Goal: Information Seeking & Learning: Learn about a topic

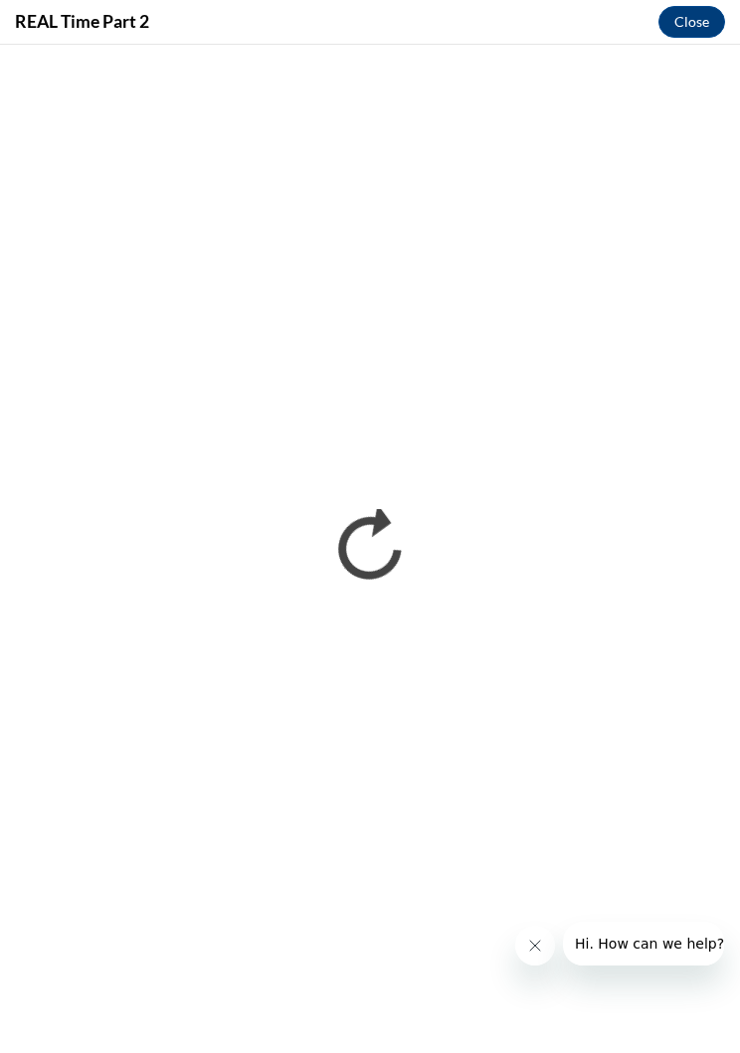
click at [682, 13] on button "Close" at bounding box center [692, 22] width 67 height 32
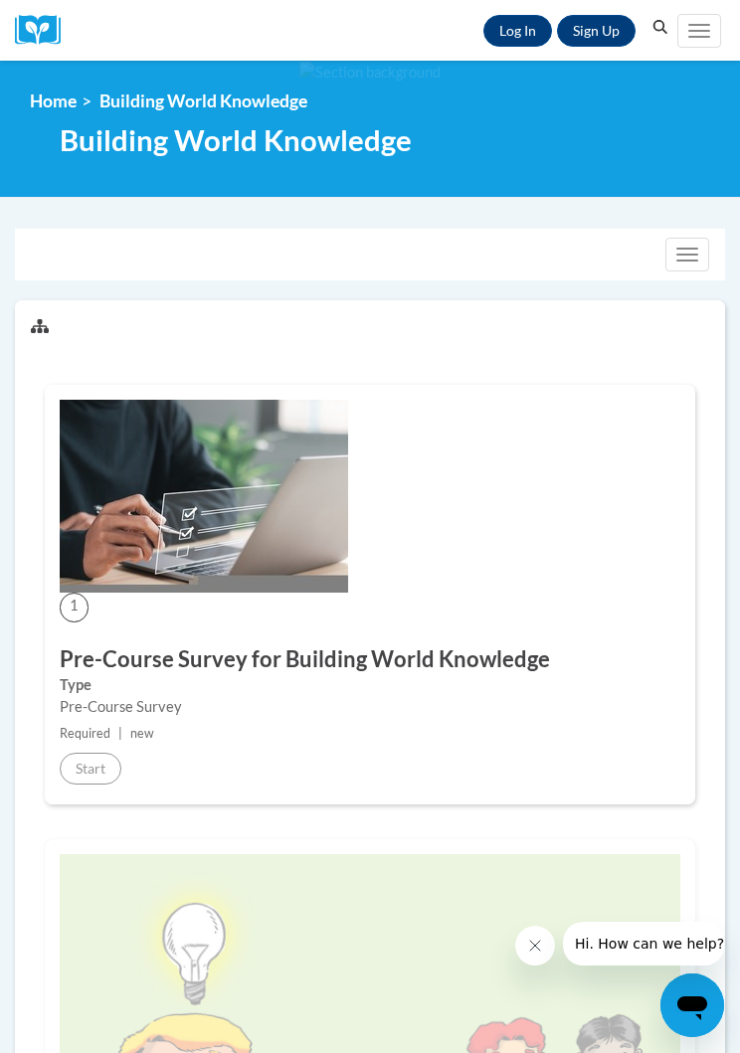
click at [520, 19] on link "Log In" at bounding box center [517, 31] width 69 height 32
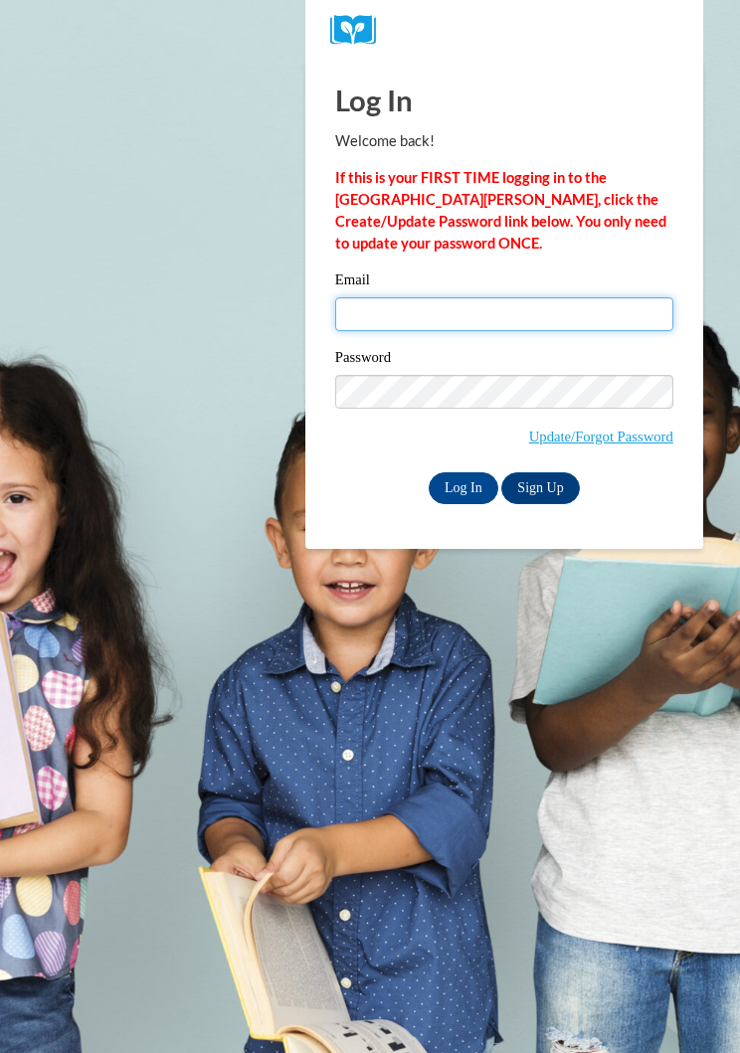
click at [505, 317] on input "Email" at bounding box center [504, 314] width 338 height 34
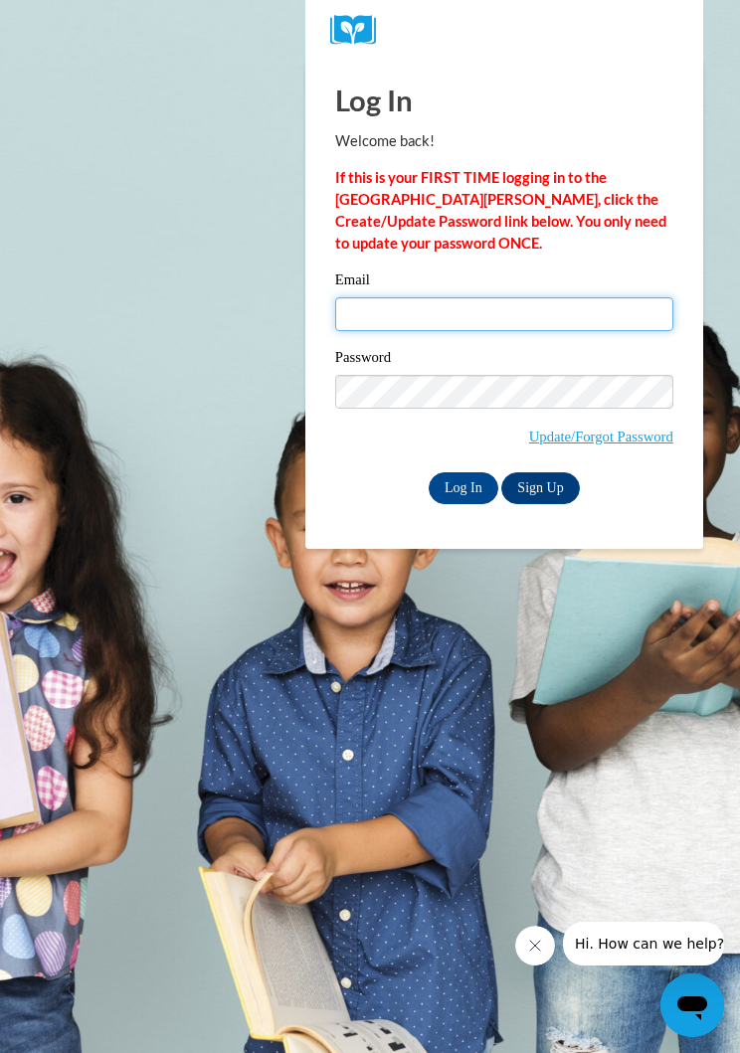
type input "mary_osorio28@icloud.com"
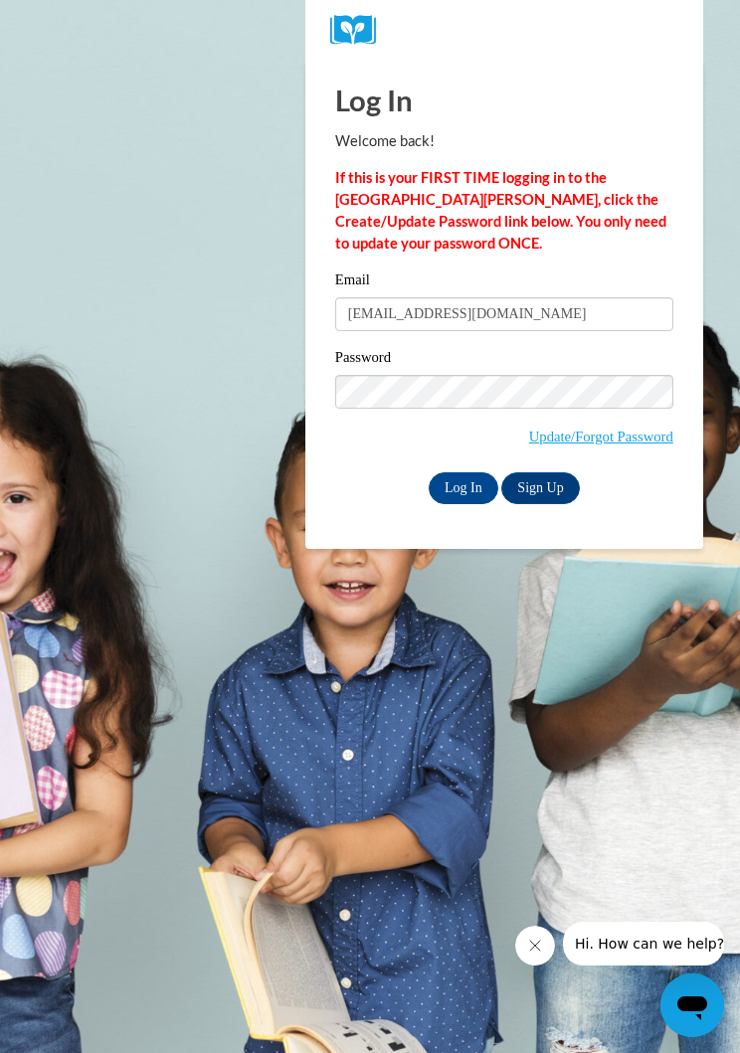
click at [463, 486] on input "Log In" at bounding box center [464, 489] width 70 height 32
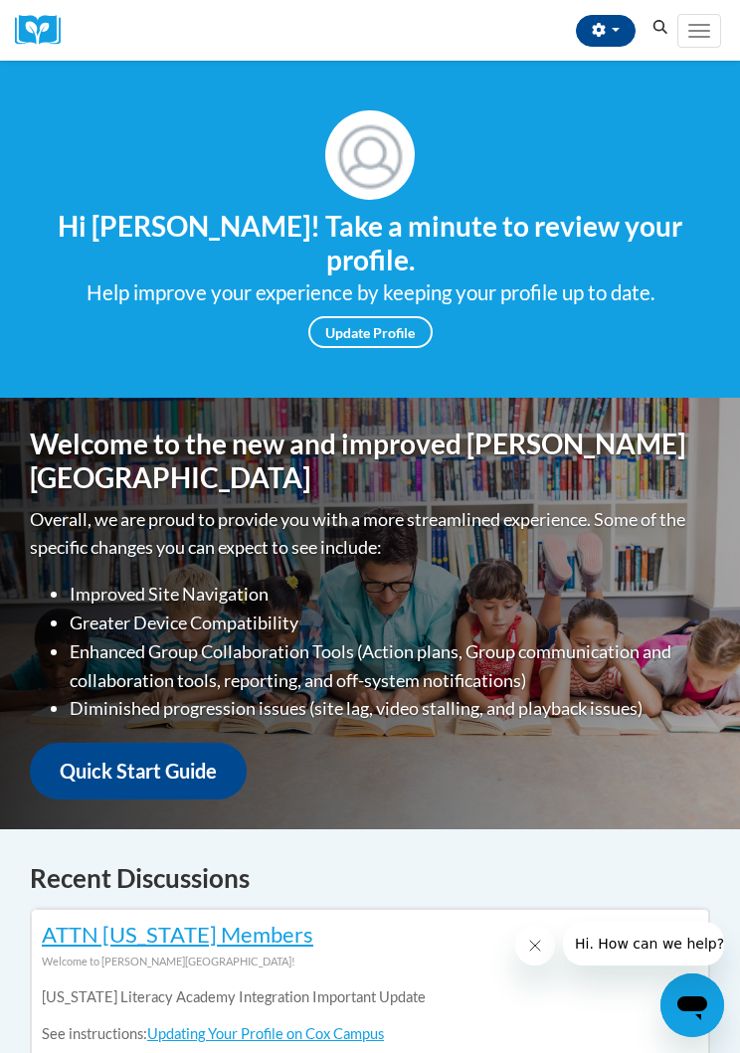
click at [698, 28] on button "Toggle navigation" at bounding box center [699, 31] width 44 height 34
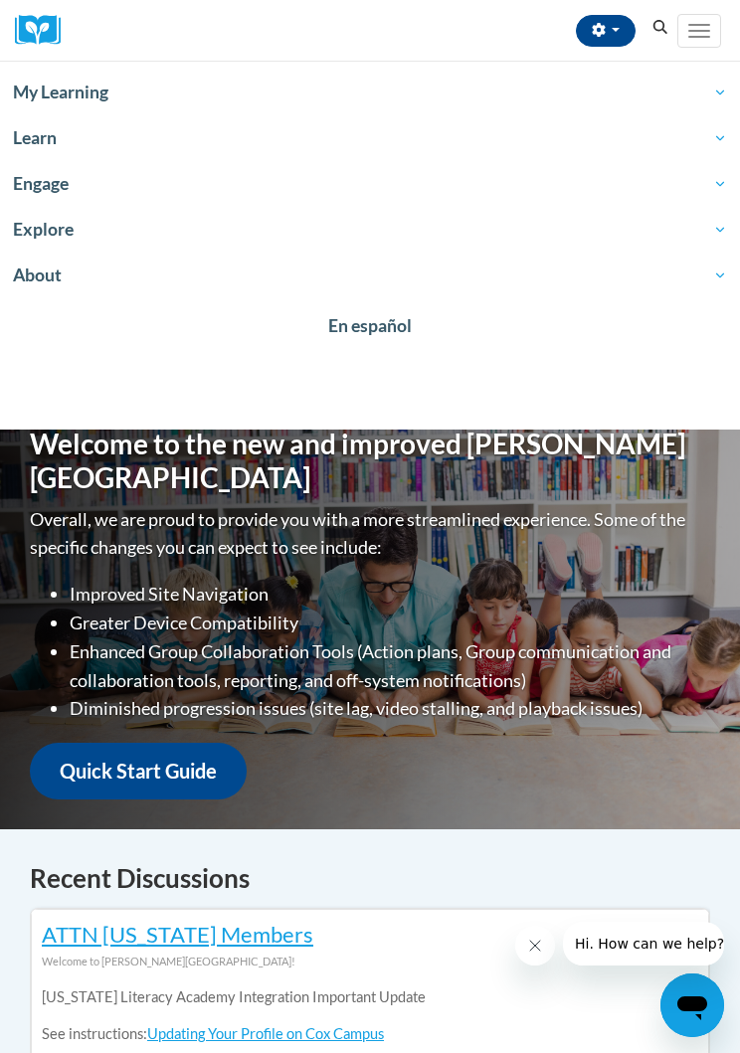
click at [113, 85] on span "My Learning" at bounding box center [370, 93] width 714 height 24
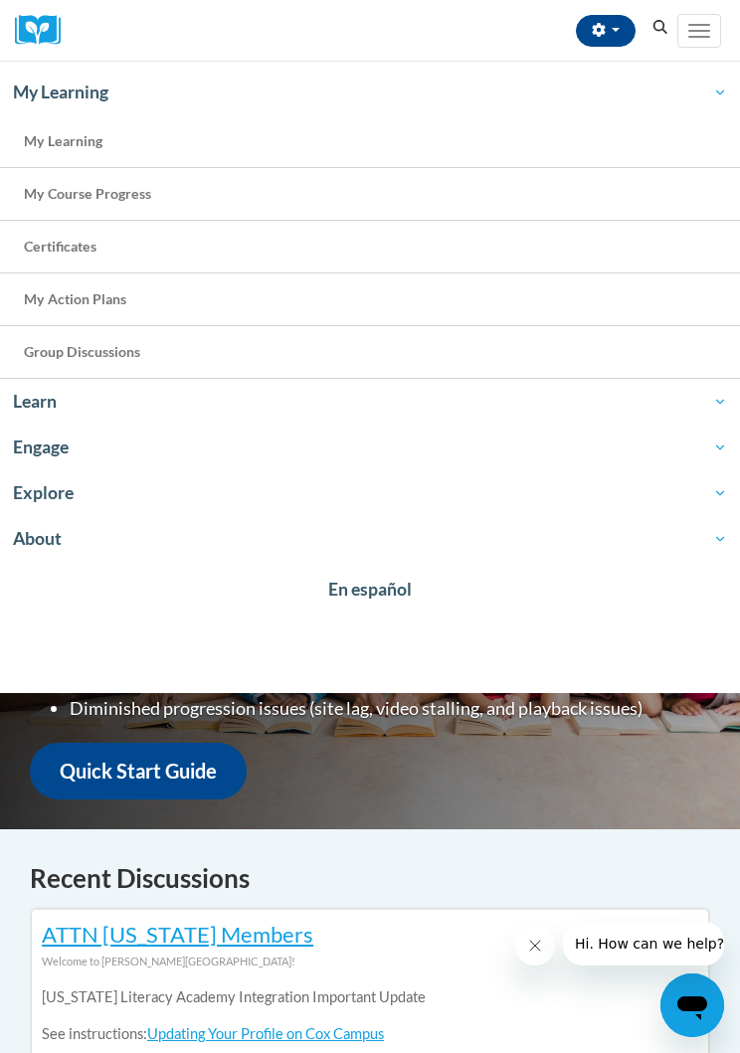
click at [96, 200] on span "My Course Progress" at bounding box center [87, 193] width 127 height 17
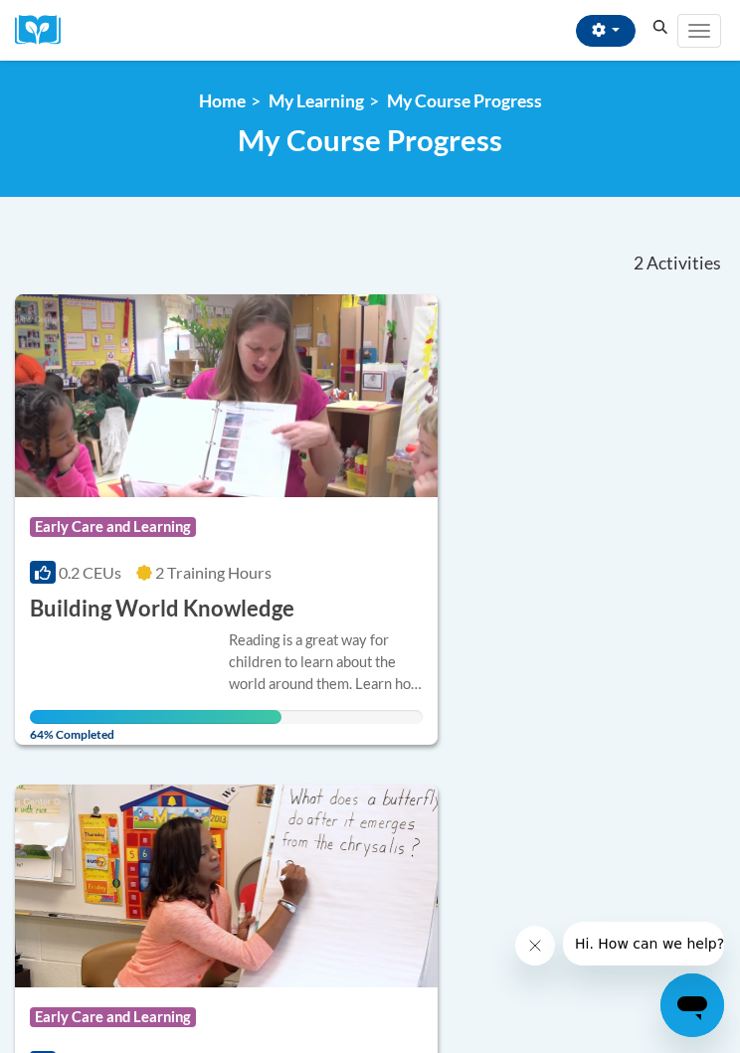
click at [348, 512] on div "Course Category: Early Care and Learning" at bounding box center [226, 529] width 393 height 45
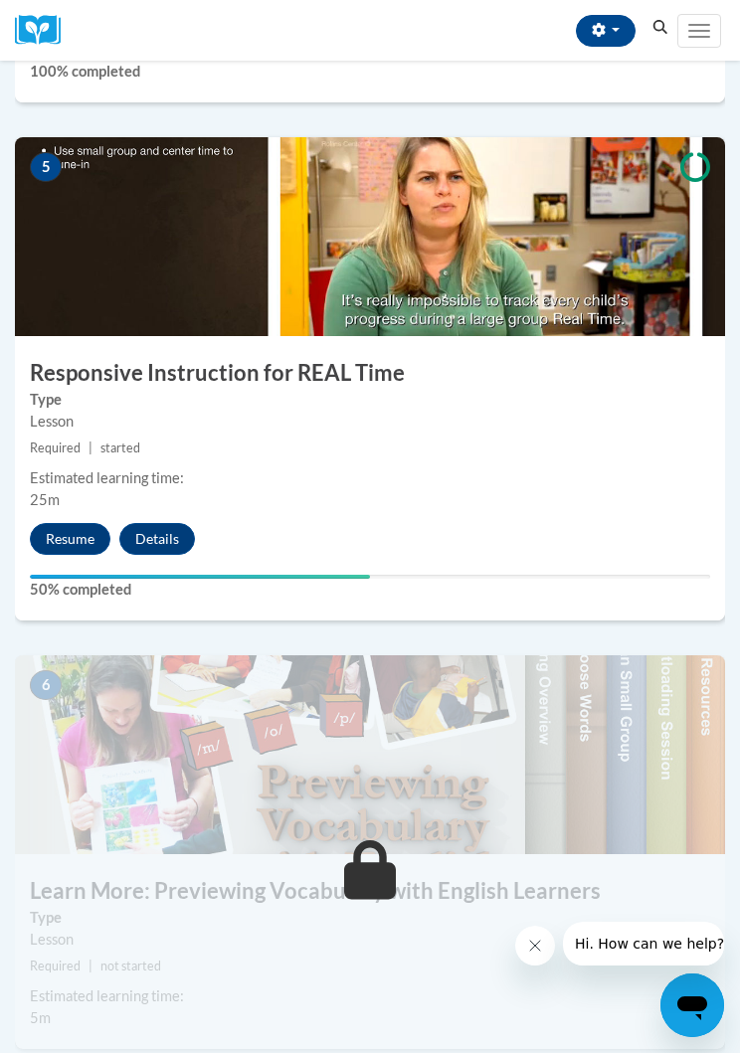
scroll to position [2449, 0]
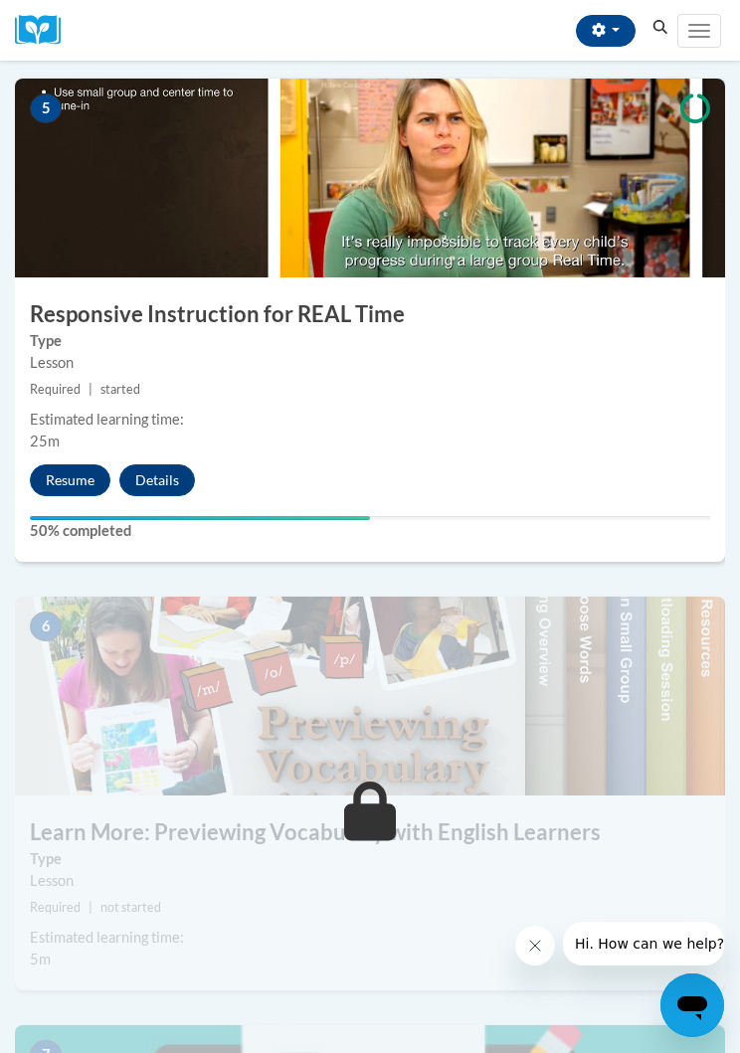
click at [86, 473] on button "Resume" at bounding box center [70, 481] width 81 height 32
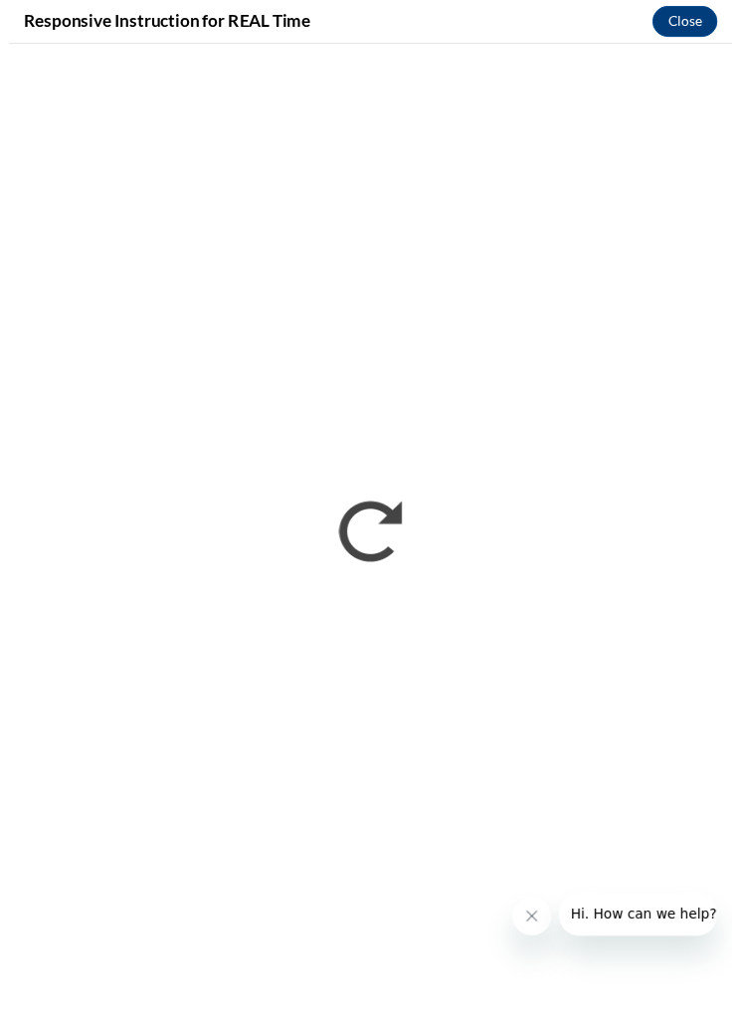
scroll to position [0, 0]
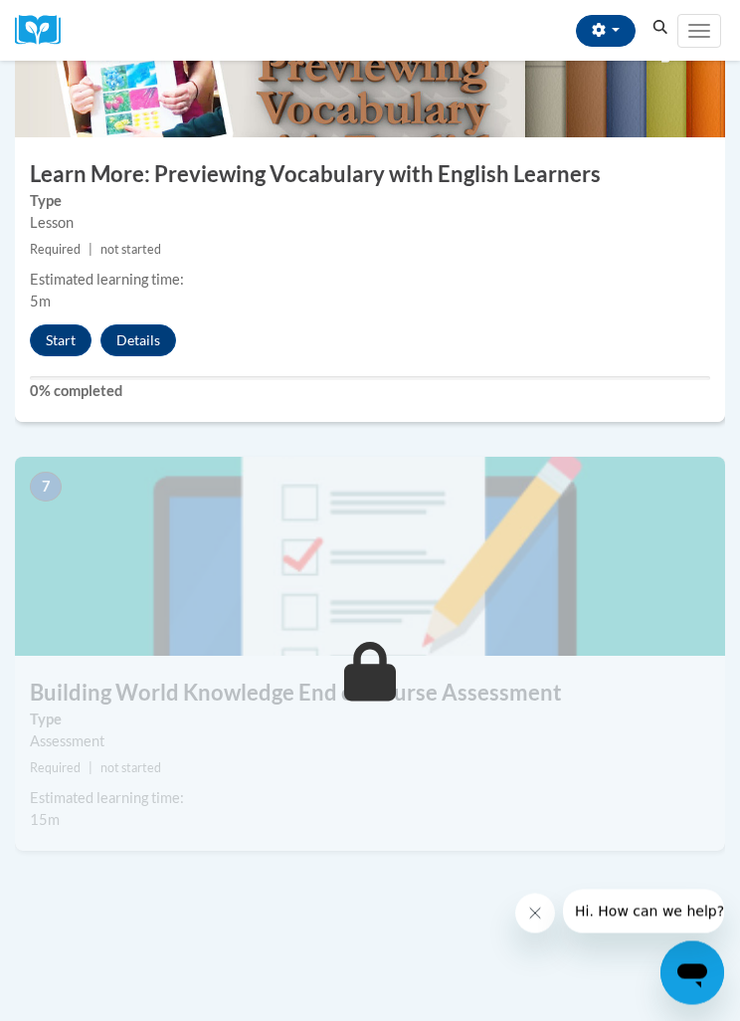
click at [56, 332] on button "Start" at bounding box center [61, 341] width 62 height 32
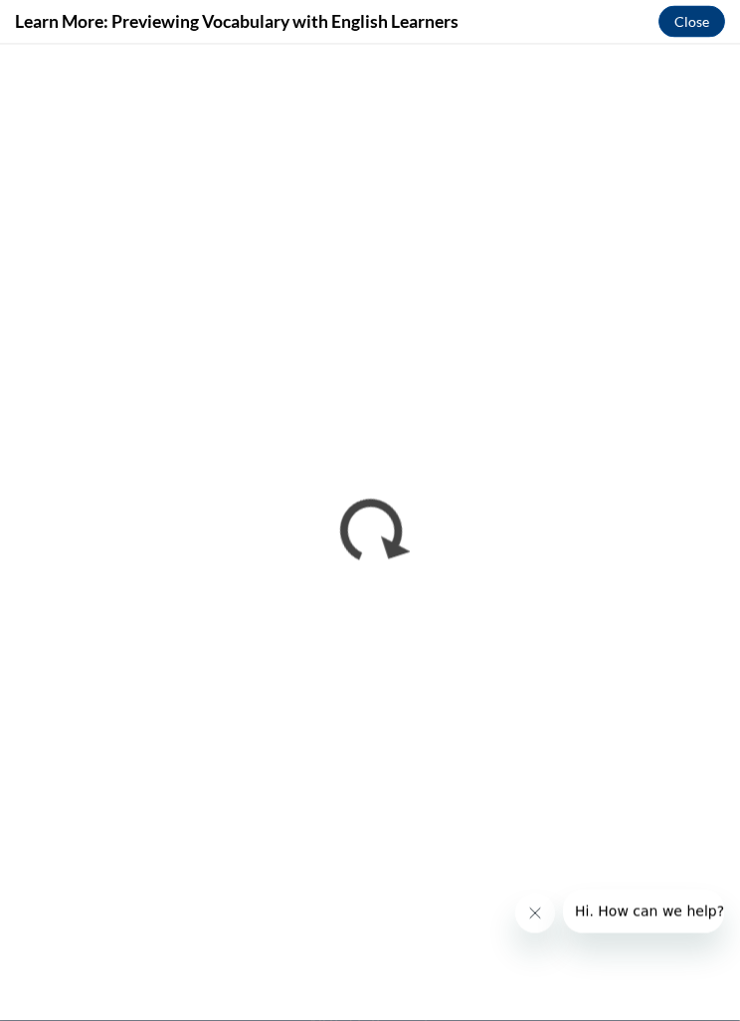
scroll to position [3769, 0]
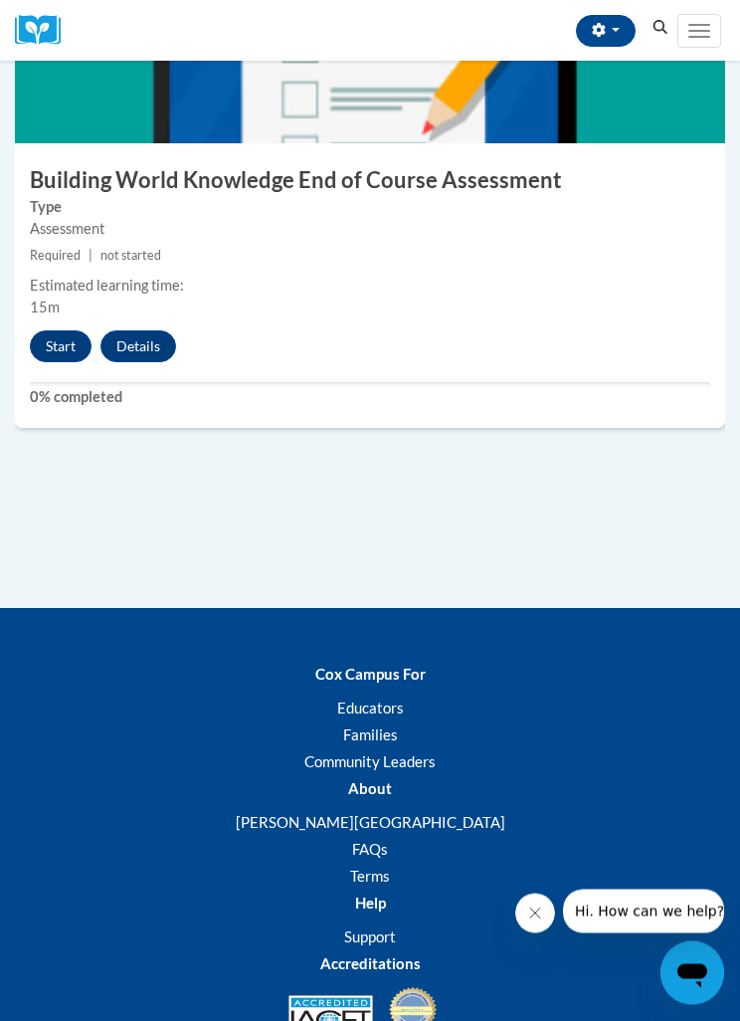
scroll to position [3620, 0]
click at [65, 330] on button "Start" at bounding box center [61, 346] width 62 height 32
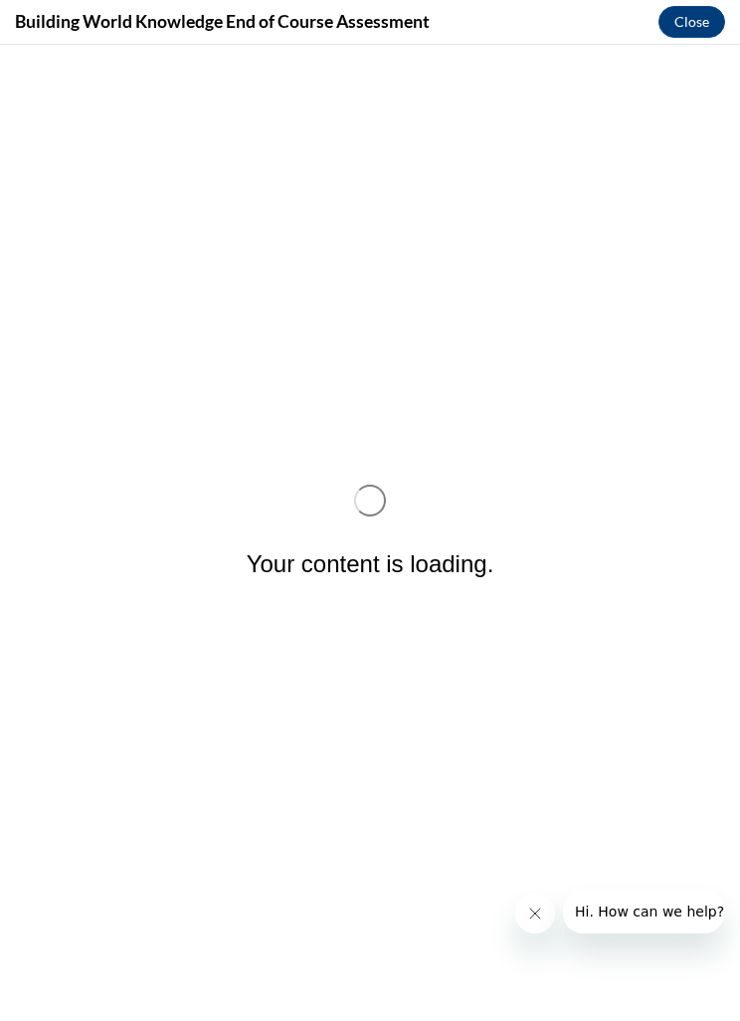
scroll to position [0, 0]
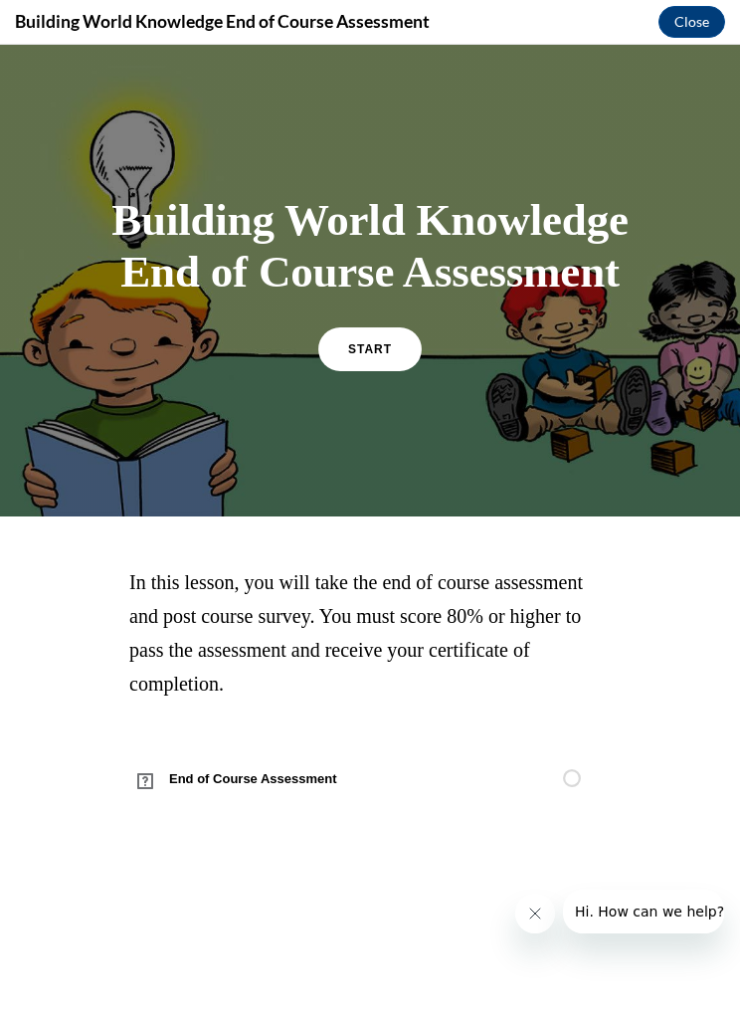
click at [403, 371] on link "START" at bounding box center [369, 349] width 103 height 44
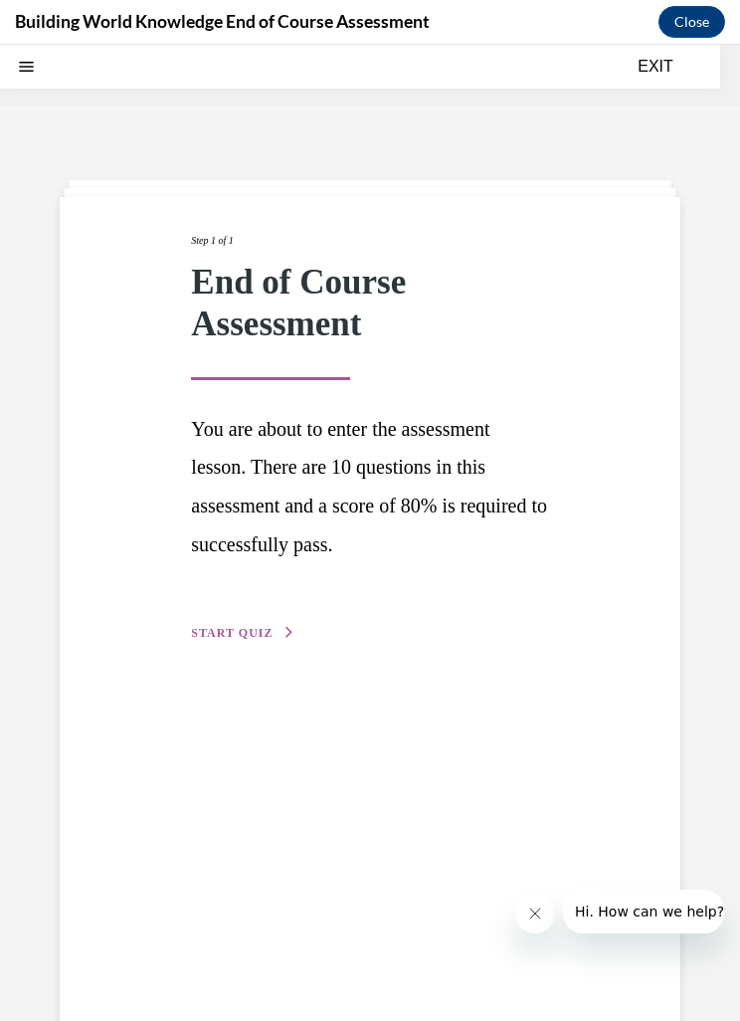
scroll to position [62, 0]
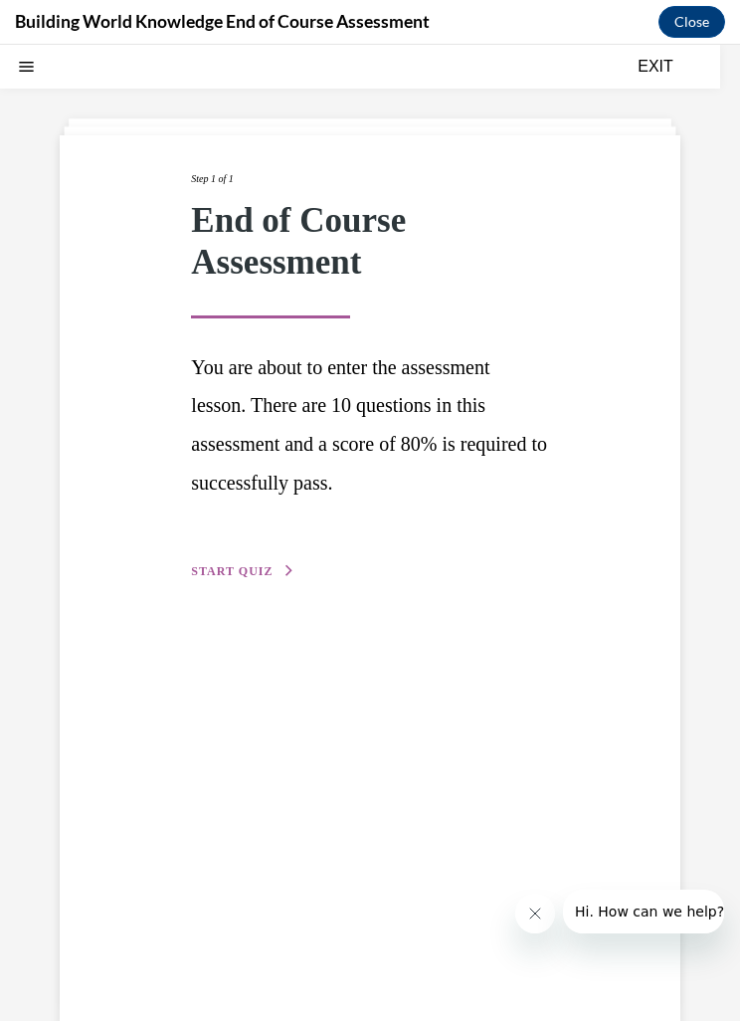
click at [258, 573] on span "START QUIZ" at bounding box center [232, 571] width 82 height 14
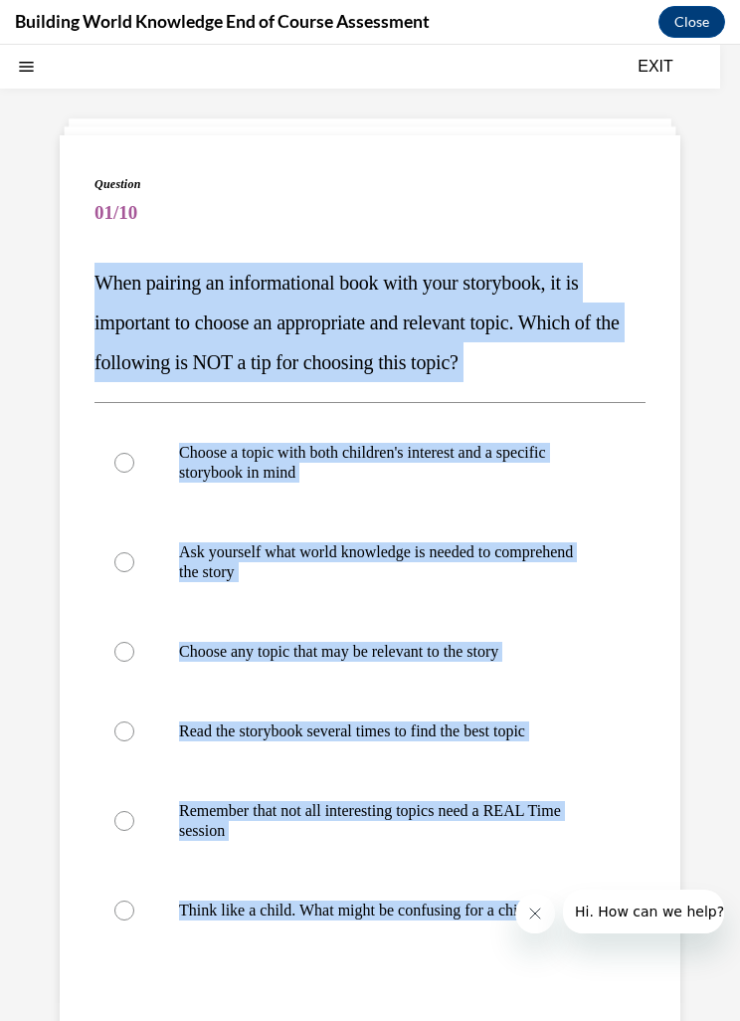
click at [186, 614] on label "Choose any topic that may be relevant to the story" at bounding box center [370, 652] width 551 height 80
click at [134, 642] on input "Choose any topic that may be relevant to the story" at bounding box center [124, 652] width 20 height 20
radio input "true"
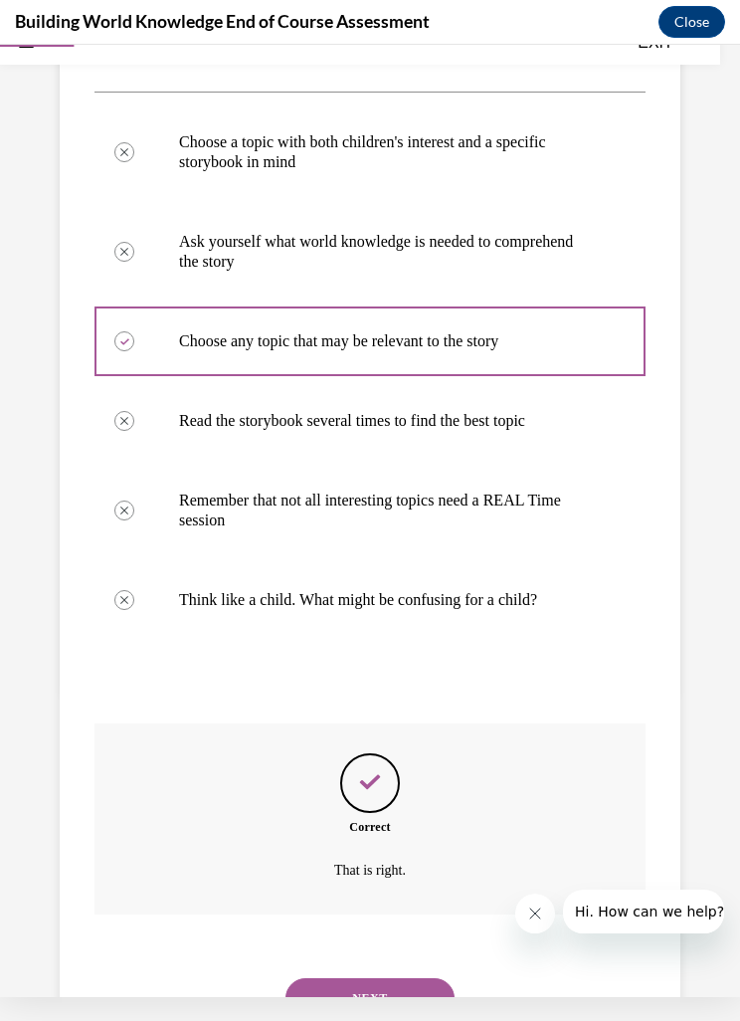
scroll to position [360, 0]
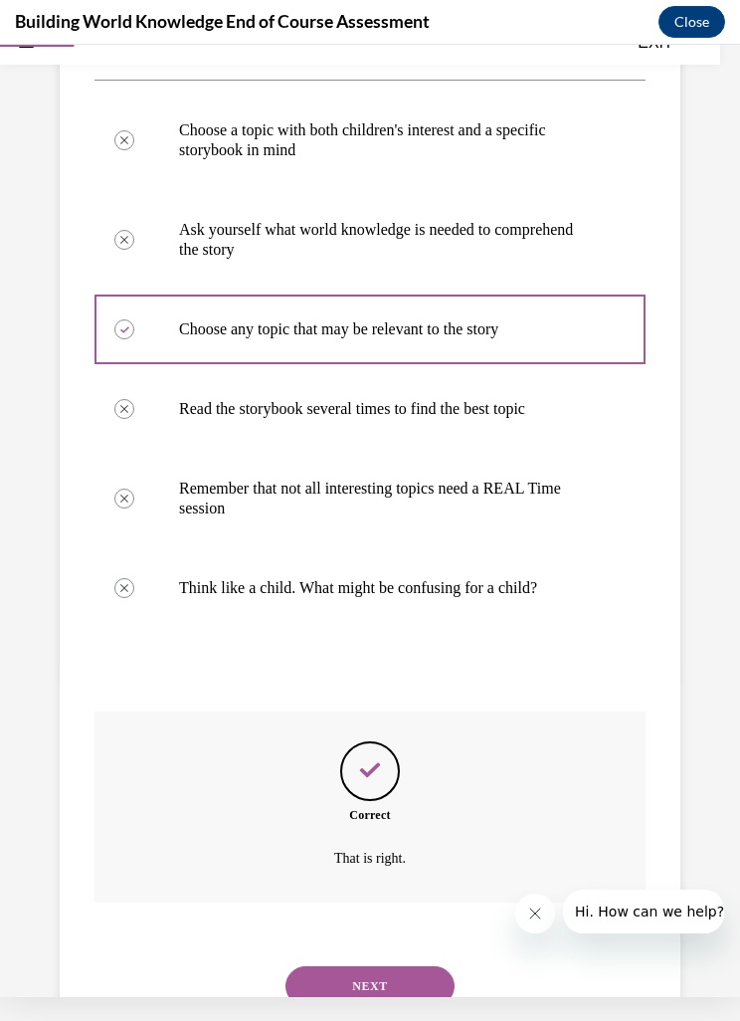
click at [416, 966] on button "NEXT" at bounding box center [369, 986] width 169 height 40
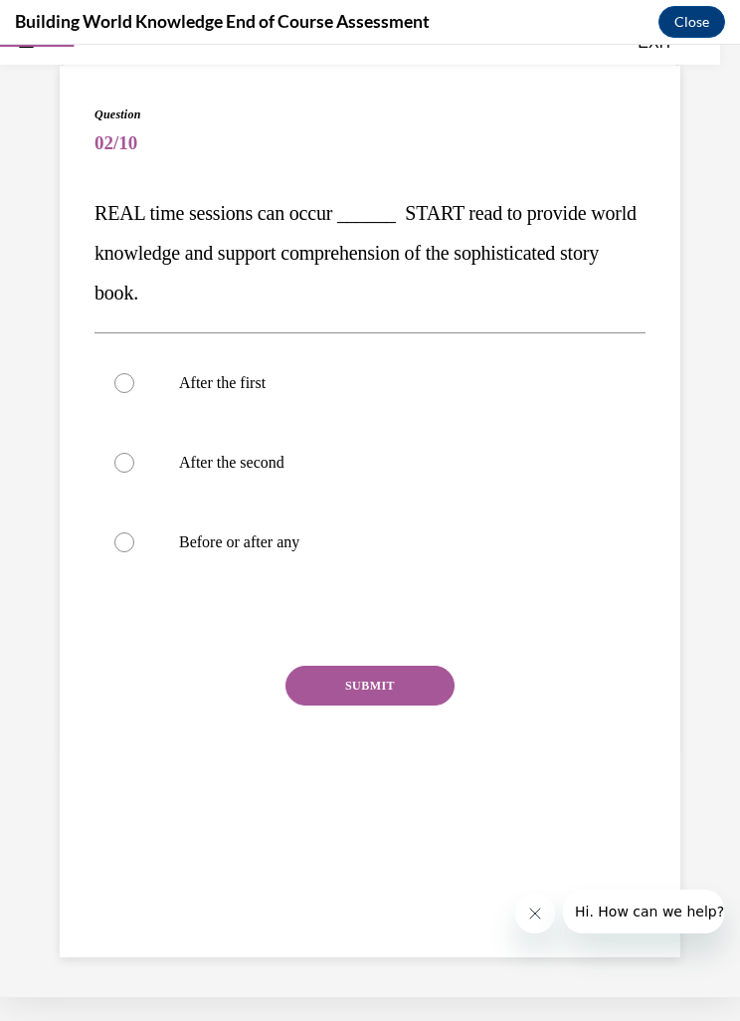
scroll to position [107, 0]
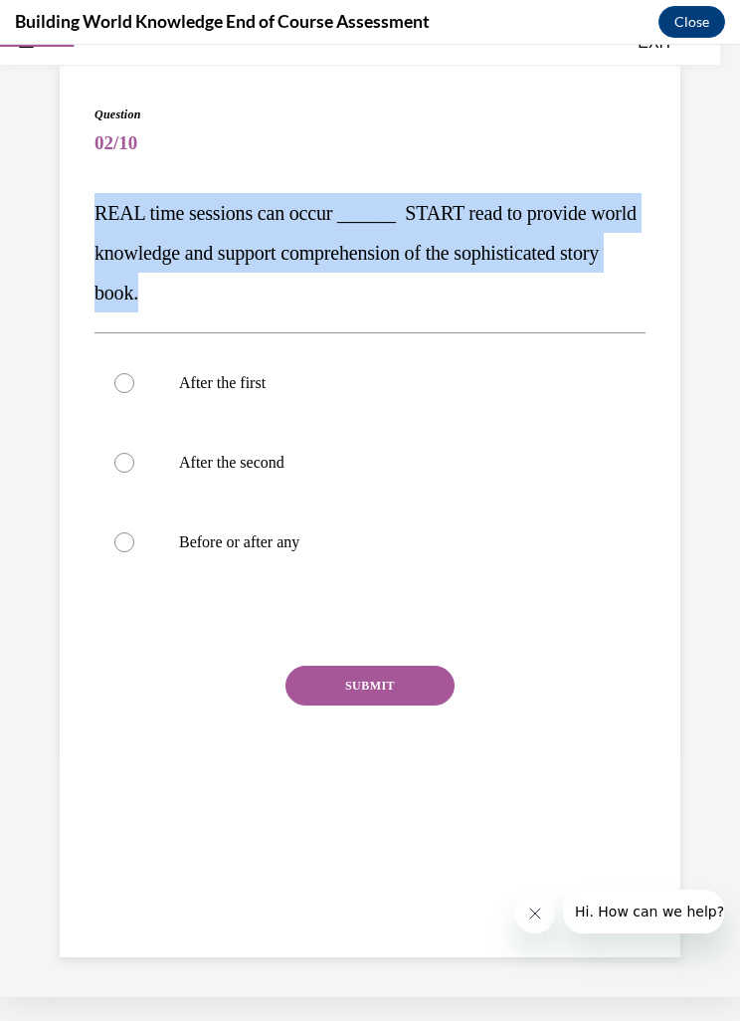
click at [373, 909] on div "Question 02/10 REAL time sessions can occur ______ START read to provide world …" at bounding box center [370, 511] width 621 height 891
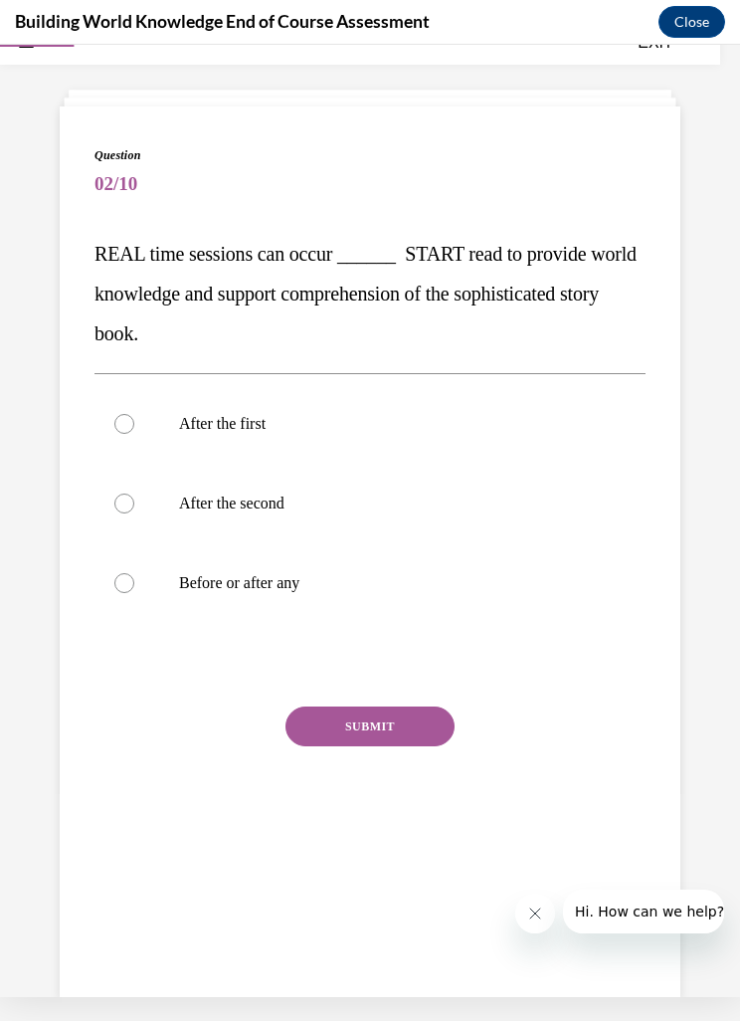
scroll to position [26, 0]
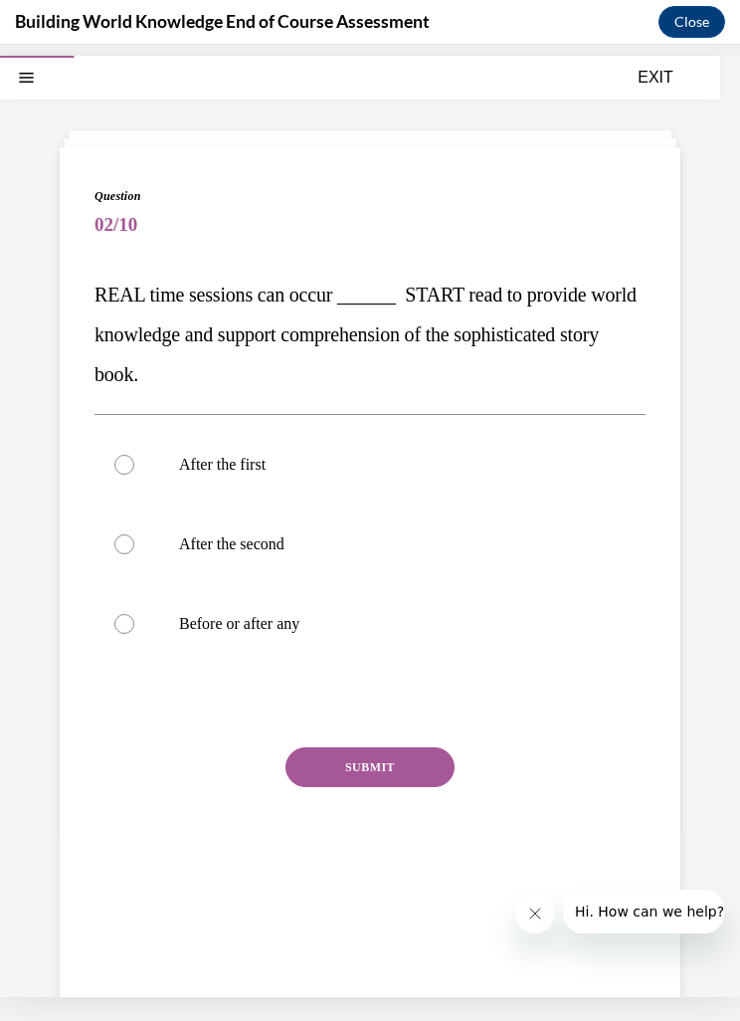
click at [384, 478] on label "After the first" at bounding box center [370, 465] width 551 height 80
click at [134, 474] on input "After the first" at bounding box center [124, 465] width 20 height 20
radio input "true"
click at [373, 769] on button "SUBMIT" at bounding box center [369, 767] width 169 height 40
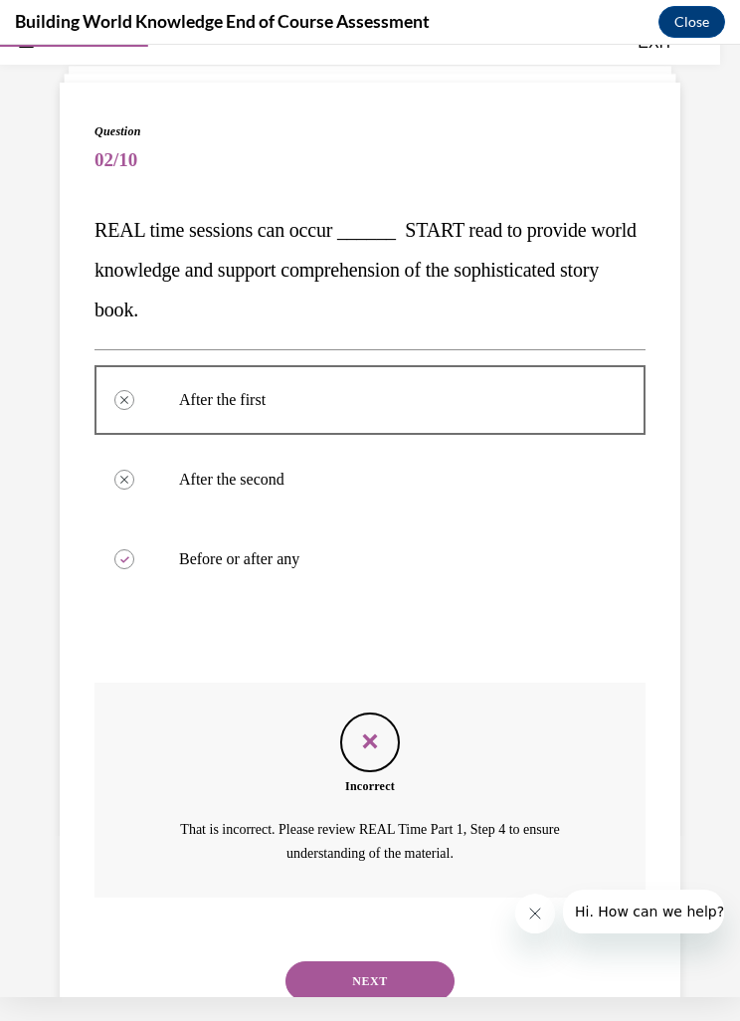
scroll to position [107, 0]
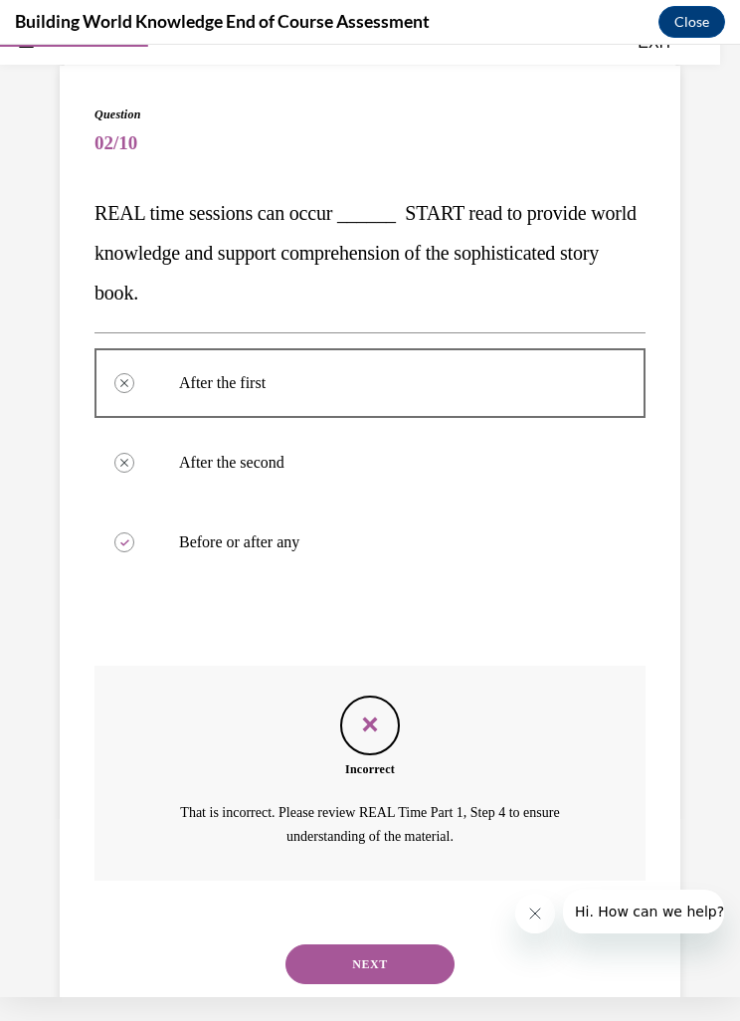
click at [374, 944] on button "NEXT" at bounding box center [369, 964] width 169 height 40
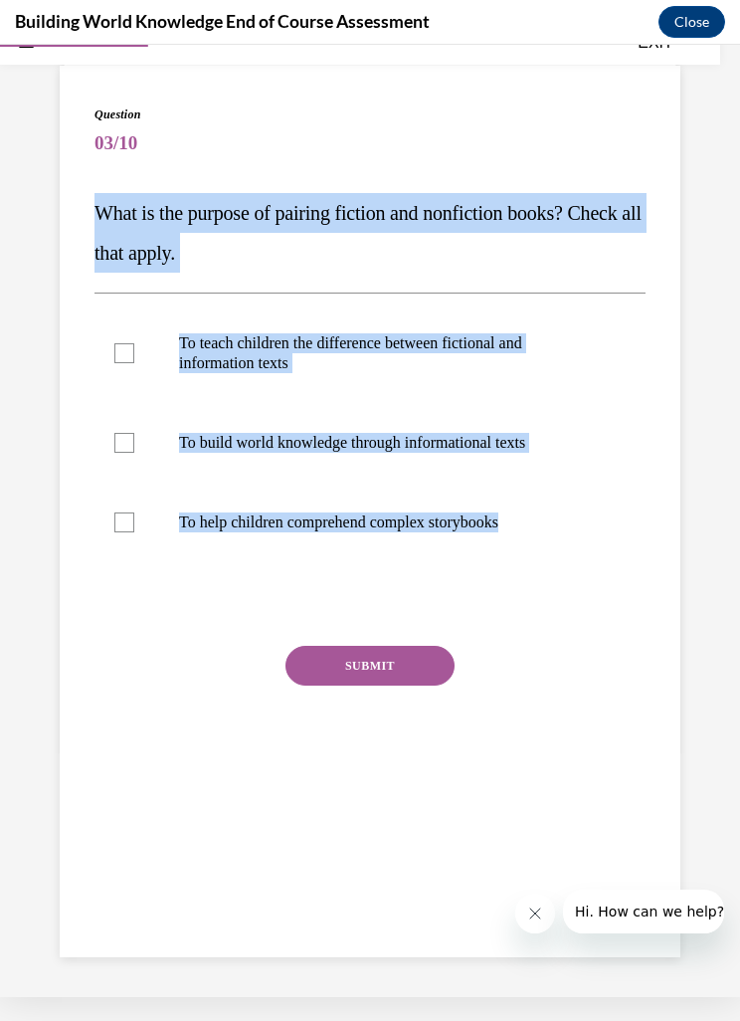
click at [339, 789] on div "NEXT" at bounding box center [370, 809] width 551 height 40
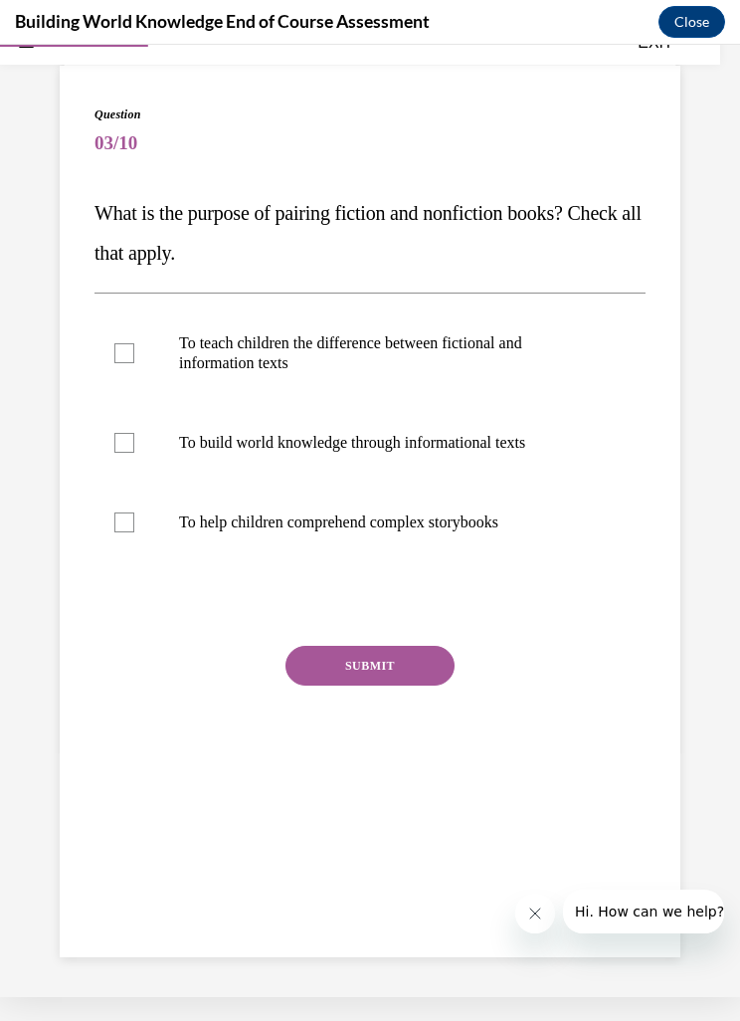
click at [338, 850] on div "Question 03/10 What is the purpose of pairing fiction and nonfiction books? Che…" at bounding box center [370, 511] width 621 height 891
click at [410, 835] on div "Question 03/10 What is the purpose of pairing fiction and nonfiction books? Che…" at bounding box center [370, 511] width 621 height 891
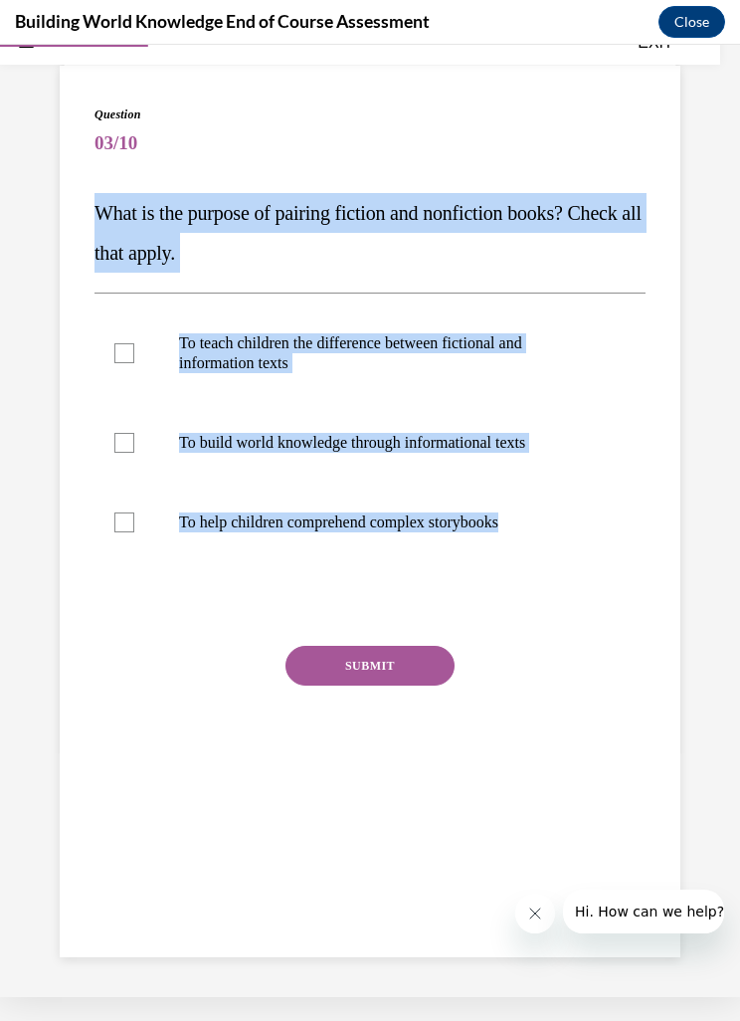
copy div "What is the purpose of pairing fiction and nonfiction books? Check all that app…"
click at [390, 915] on div "Question 03/10 What is the purpose of pairing fiction and nonfiction books? Che…" at bounding box center [370, 511] width 621 height 891
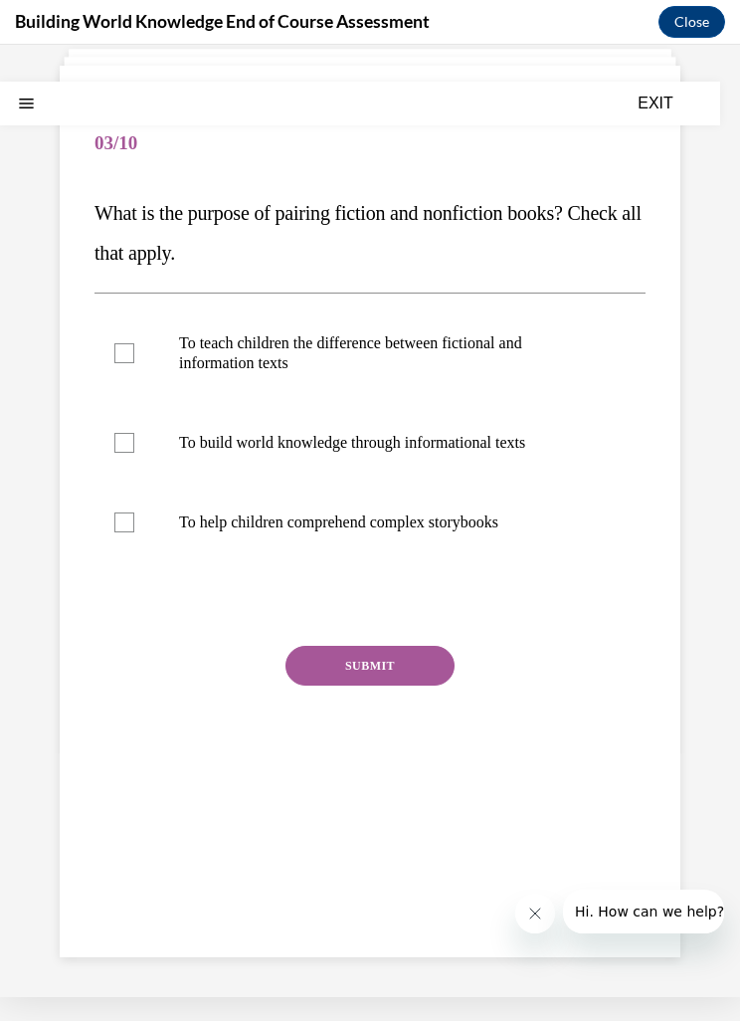
scroll to position [0, 0]
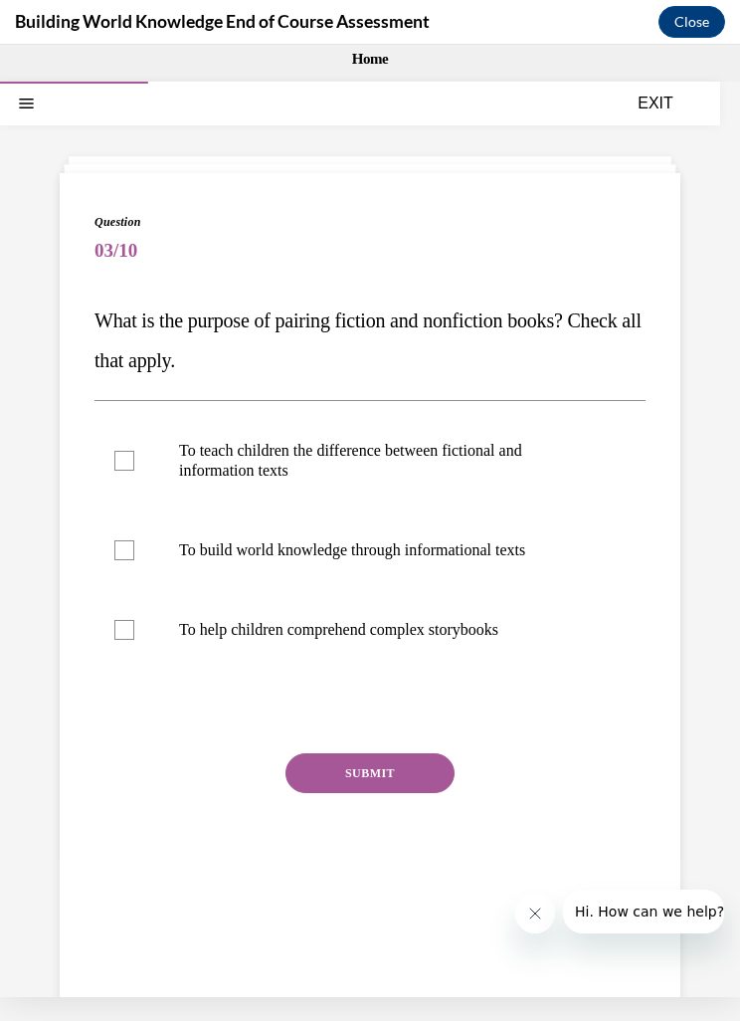
click at [492, 948] on div "Question 03/10 What is the purpose of pairing fiction and nonfiction books? Che…" at bounding box center [370, 618] width 621 height 891
click at [217, 442] on p "To teach children the difference between fictional and information texts" at bounding box center [387, 461] width 417 height 40
click at [134, 451] on input "To teach children the difference between fictional and information texts" at bounding box center [124, 461] width 20 height 20
click at [299, 464] on p "To teach children the difference between fictional and information texts" at bounding box center [387, 461] width 417 height 40
click at [134, 464] on input "To teach children the difference between fictional and information texts" at bounding box center [124, 461] width 20 height 20
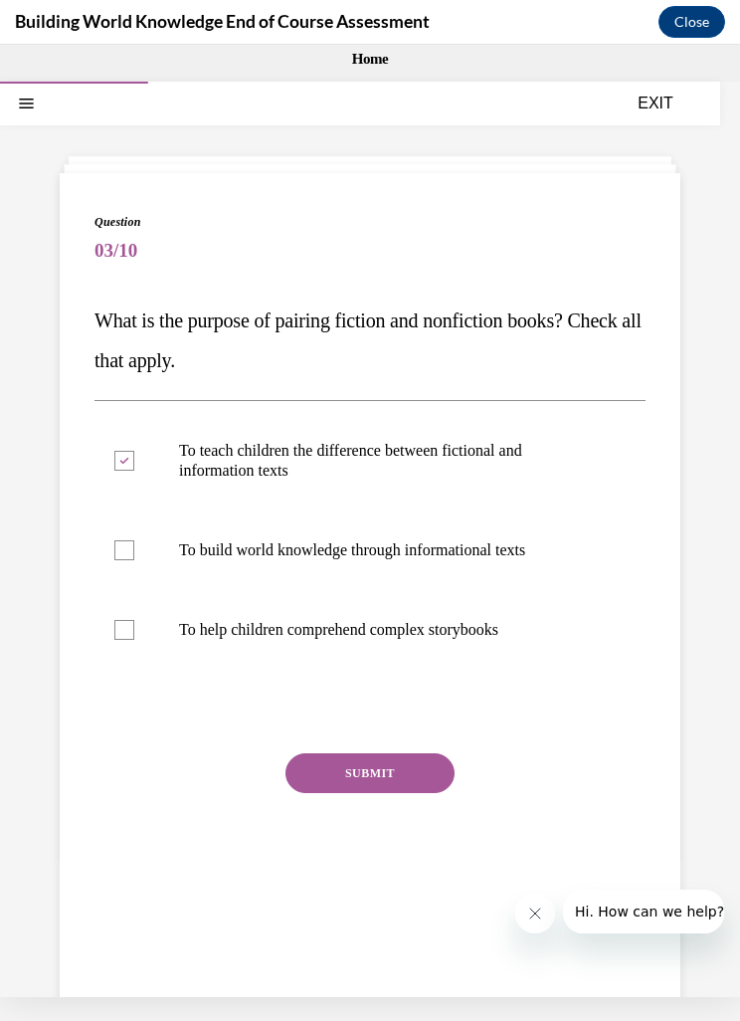
checkbox input "false"
click at [292, 556] on p "To build world knowledge through informational texts" at bounding box center [387, 550] width 417 height 20
click at [134, 556] on input "To build world knowledge through informational texts" at bounding box center [124, 550] width 20 height 20
checkbox input "true"
click at [250, 651] on label "To help children comprehend complex storybooks" at bounding box center [370, 630] width 551 height 80
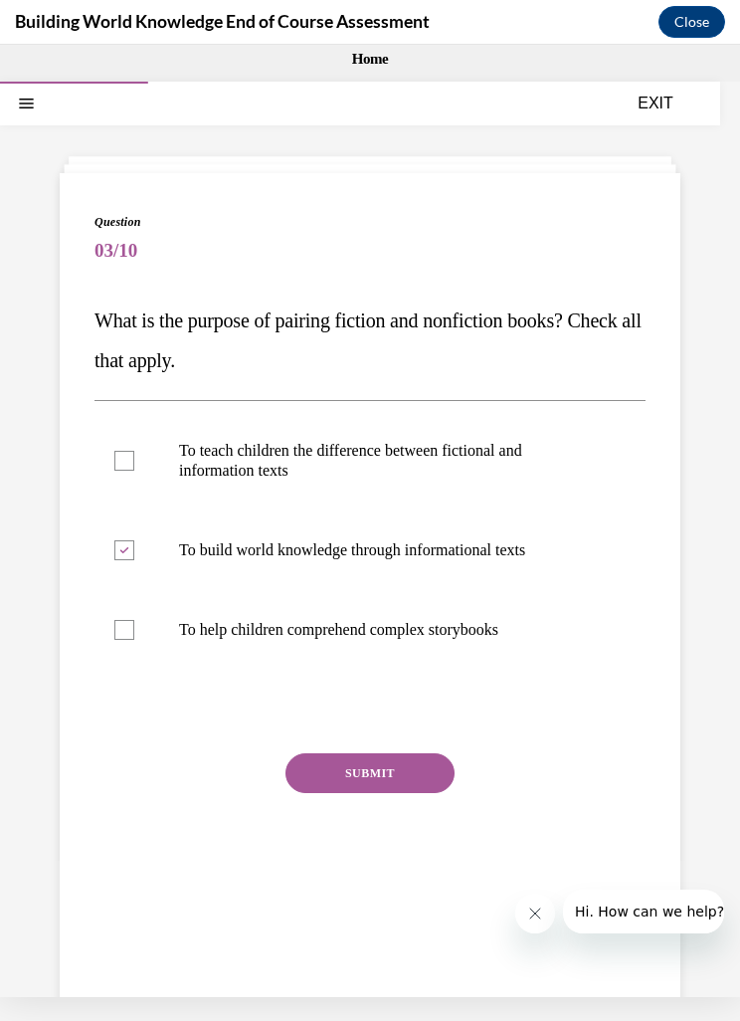
click at [134, 640] on input "To help children comprehend complex storybooks" at bounding box center [124, 630] width 20 height 20
checkbox input "true"
click at [409, 790] on button "SUBMIT" at bounding box center [369, 773] width 169 height 40
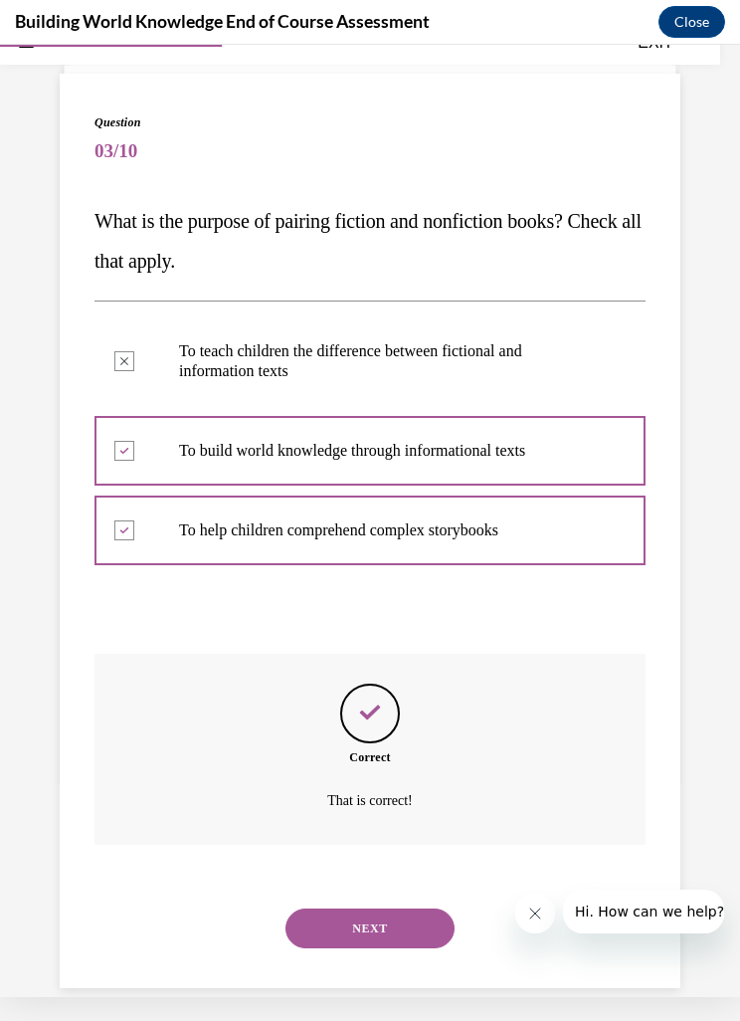
scroll to position [107, 0]
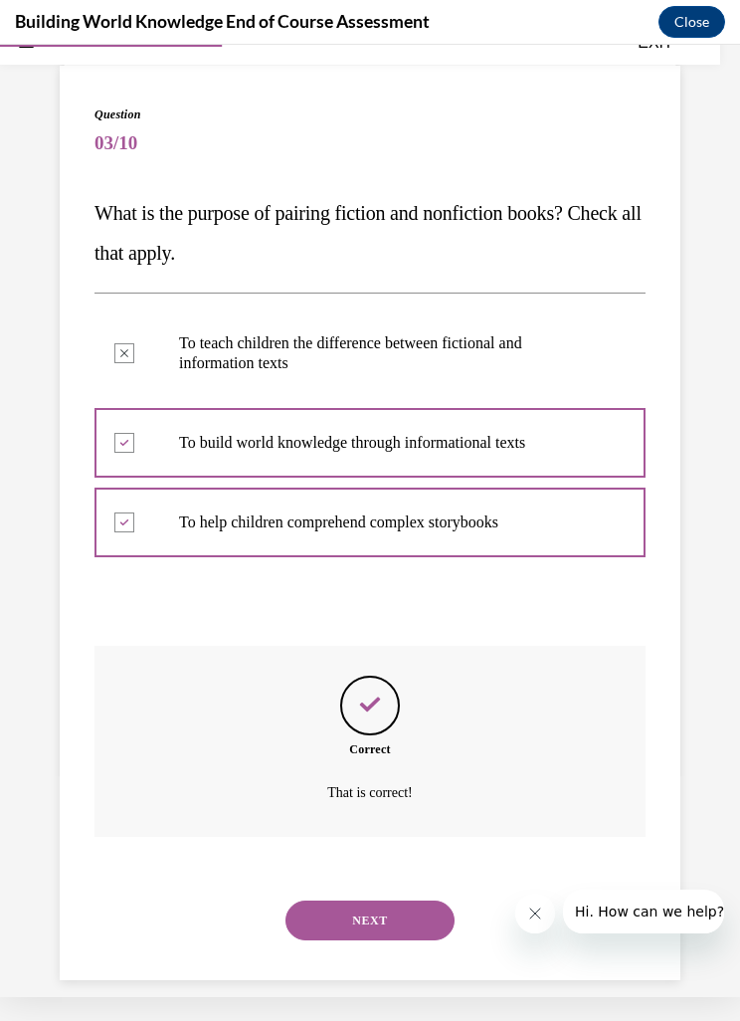
click at [421, 900] on button "NEXT" at bounding box center [369, 920] width 169 height 40
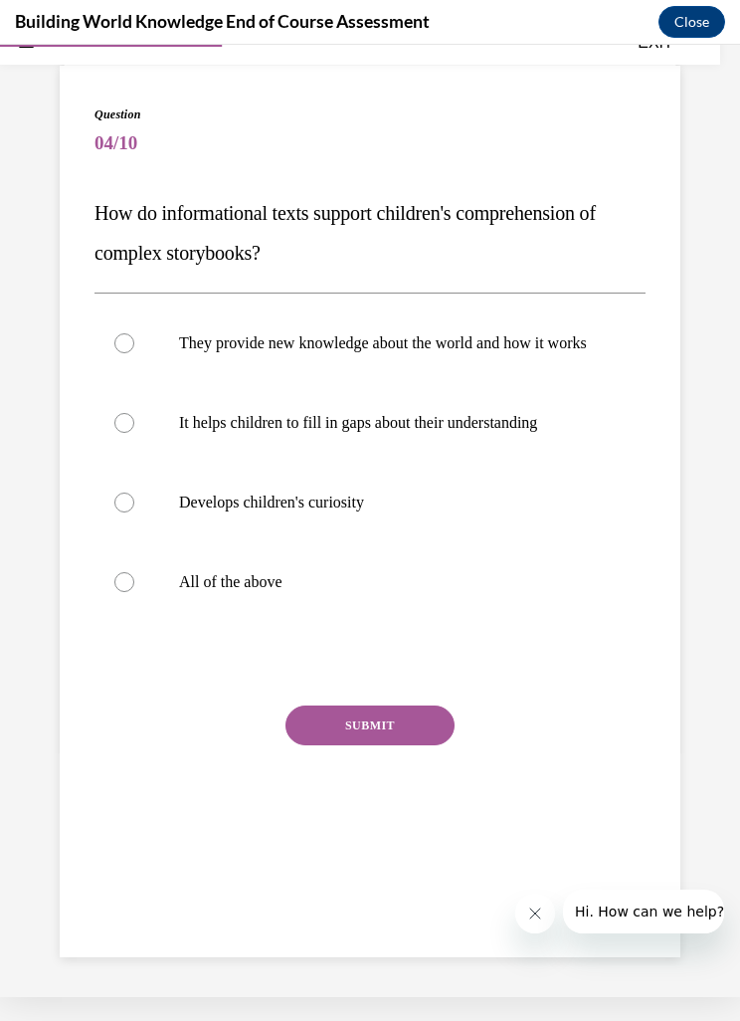
click at [510, 377] on label "They provide new knowledge about the world and how it works" at bounding box center [370, 343] width 551 height 80
click at [134, 353] on input "They provide new knowledge about the world and how it works" at bounding box center [124, 343] width 20 height 20
radio input "true"
click at [262, 592] on p "All of the above" at bounding box center [387, 582] width 417 height 20
click at [134, 592] on input "All of the above" at bounding box center [124, 582] width 20 height 20
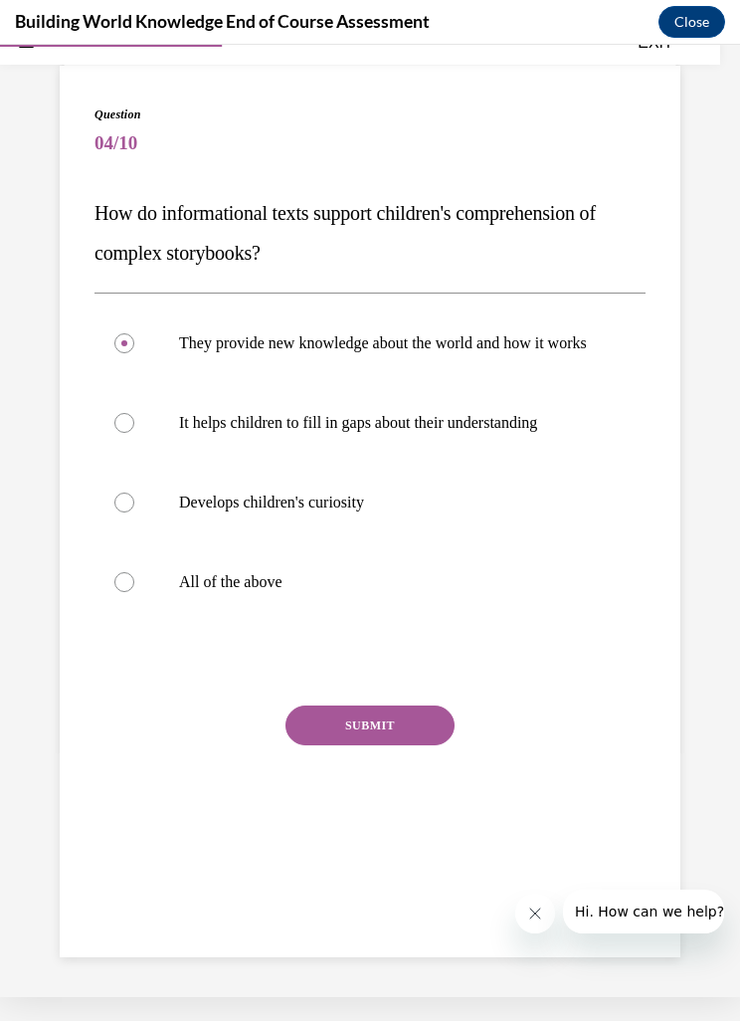
radio input "true"
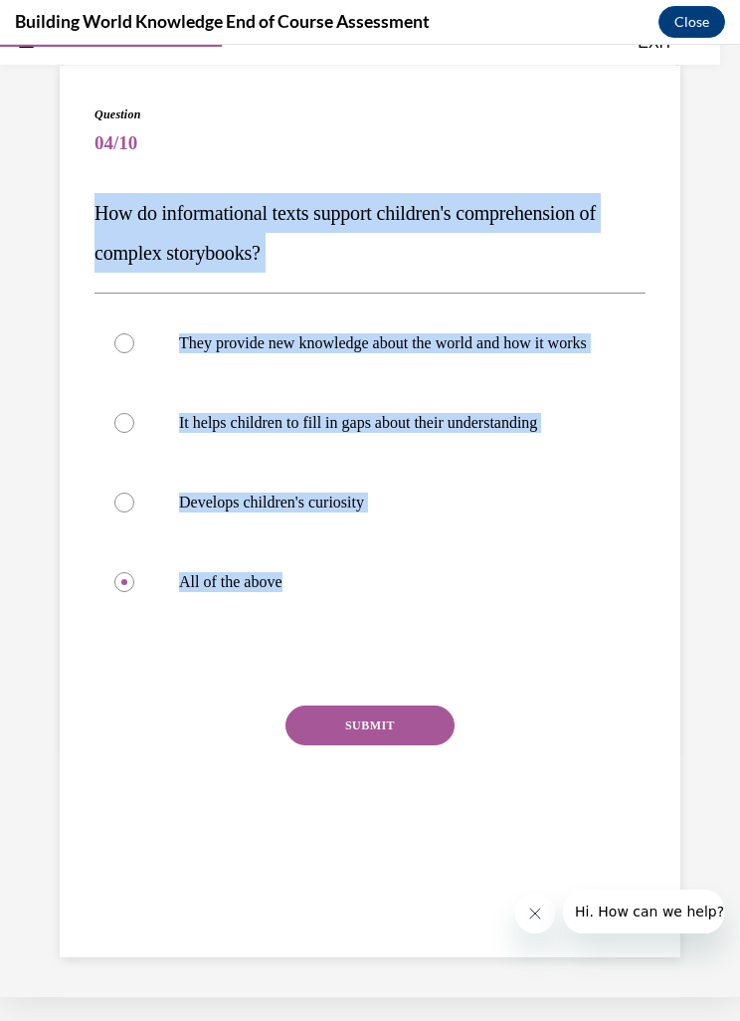
click at [435, 730] on button "SUBMIT" at bounding box center [369, 725] width 169 height 40
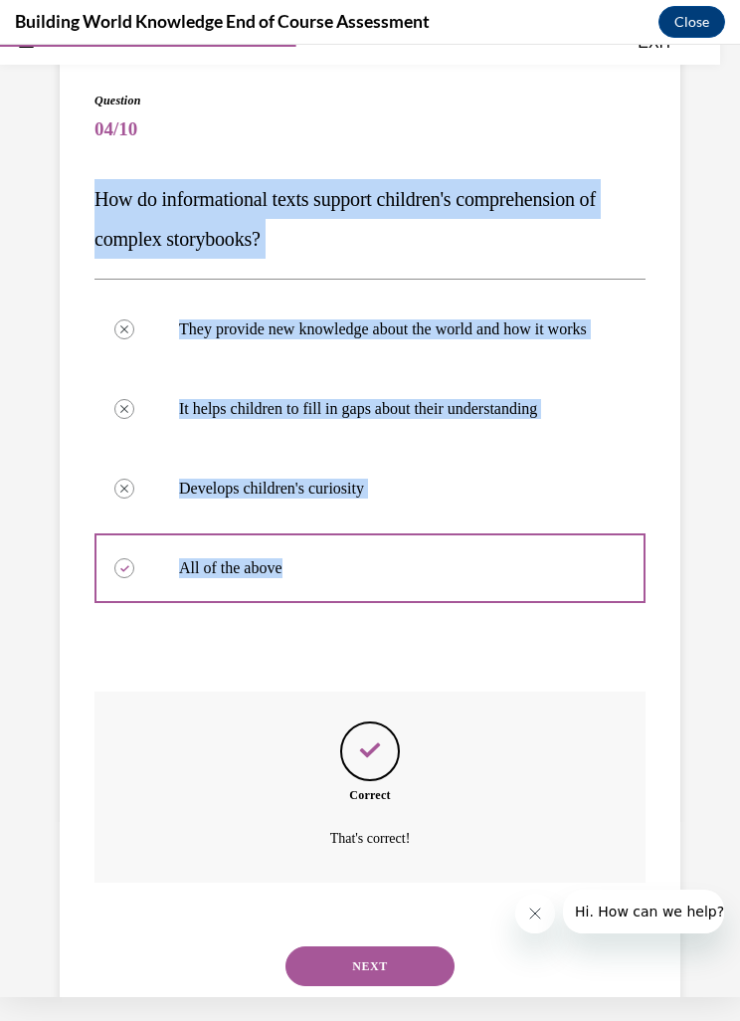
scroll to position [121, 0]
click at [421, 949] on button "NEXT" at bounding box center [369, 966] width 169 height 40
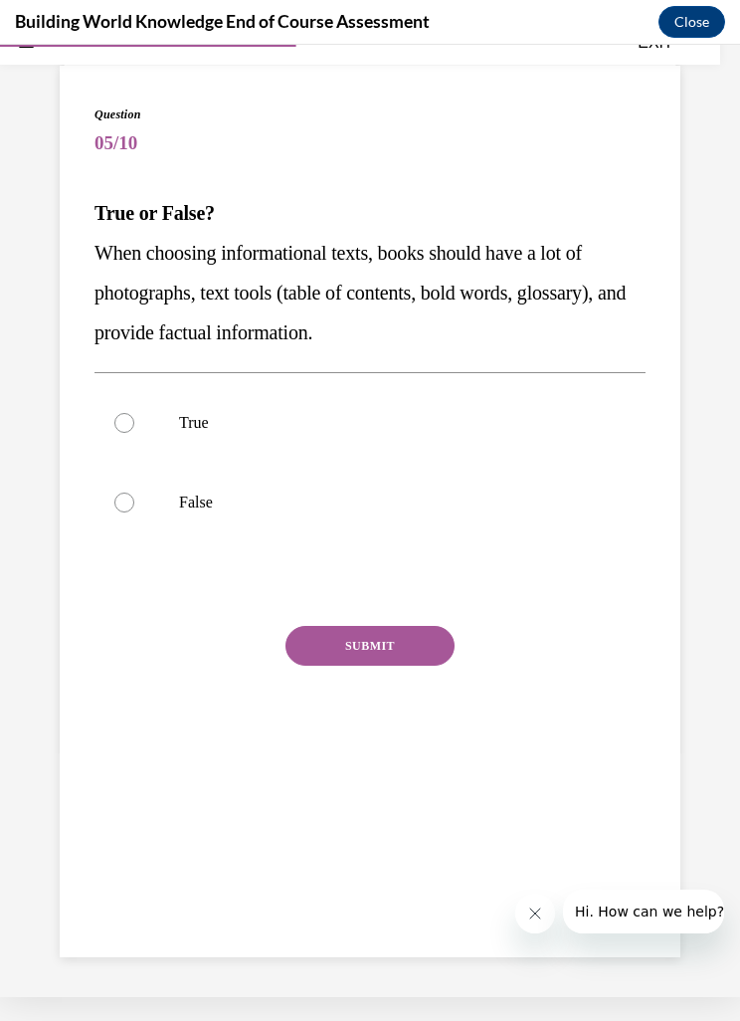
scroll to position [107, 0]
click at [581, 433] on label "True" at bounding box center [370, 423] width 551 height 80
click at [134, 433] on input "True" at bounding box center [124, 423] width 20 height 20
radio input "true"
click at [421, 645] on button "SUBMIT" at bounding box center [369, 646] width 169 height 40
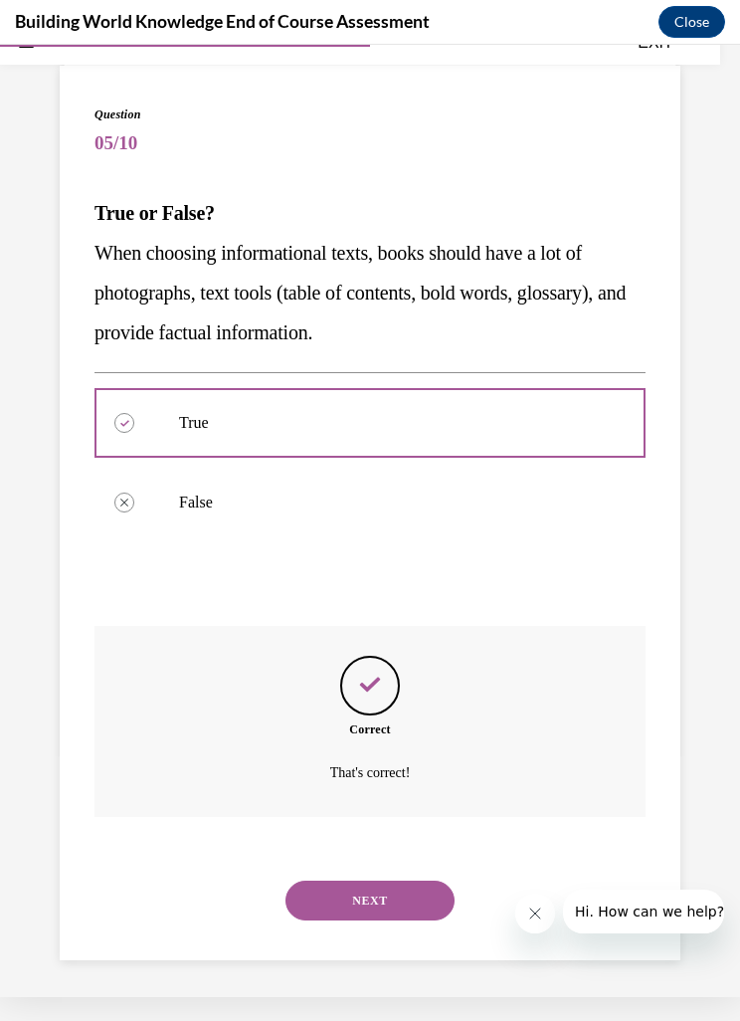
click at [417, 880] on button "NEXT" at bounding box center [369, 900] width 169 height 40
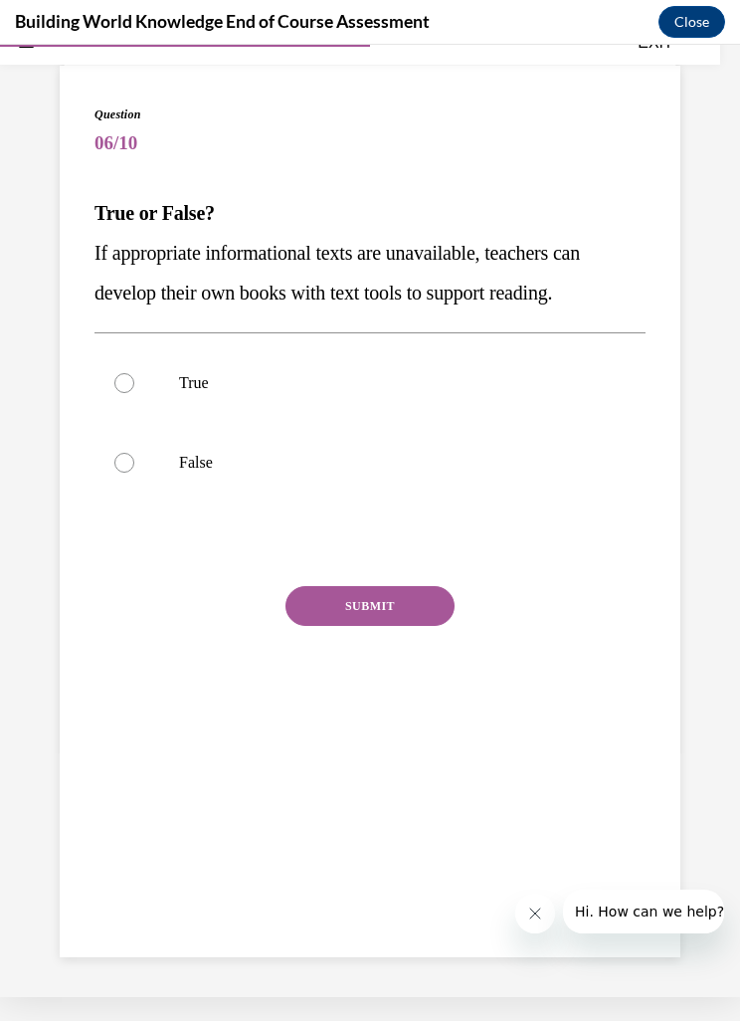
click at [613, 407] on label "True" at bounding box center [370, 383] width 551 height 80
click at [134, 393] on input "True" at bounding box center [124, 383] width 20 height 20
radio input "true"
click at [413, 616] on button "SUBMIT" at bounding box center [369, 606] width 169 height 40
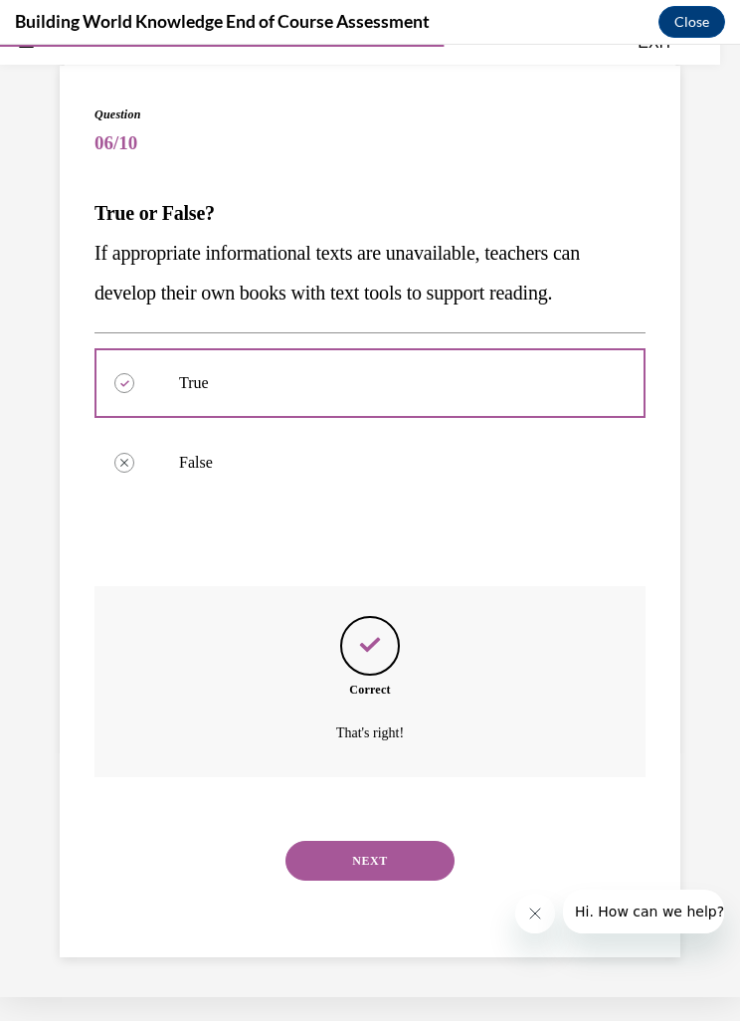
click at [421, 851] on button "NEXT" at bounding box center [369, 861] width 169 height 40
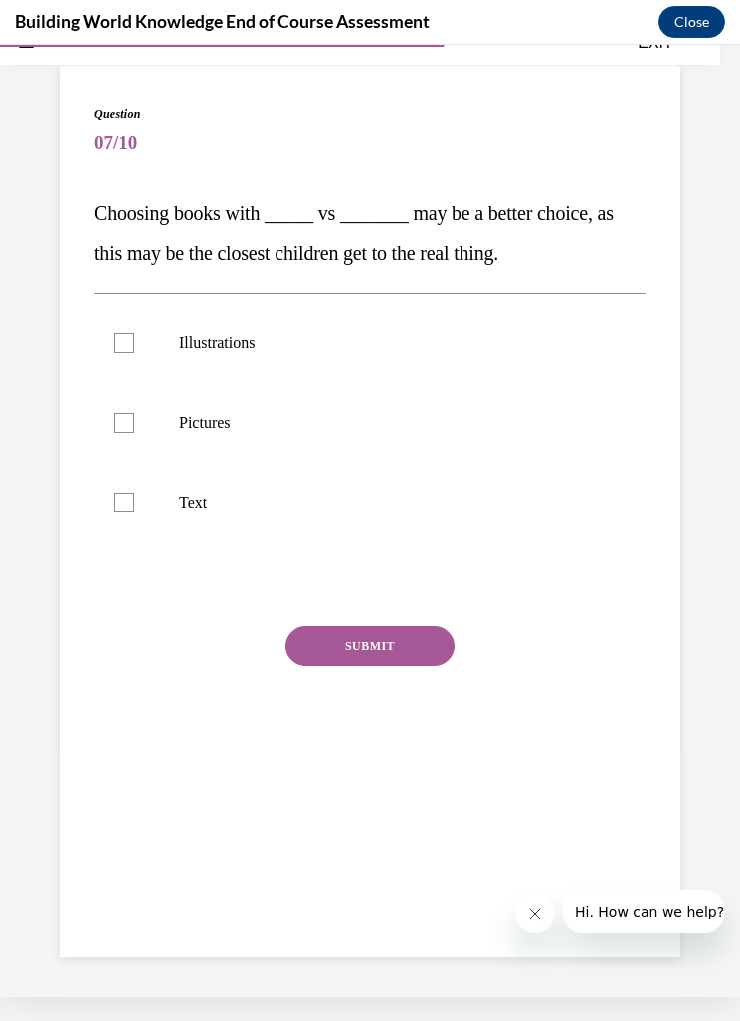
click at [609, 346] on label "Illustrations" at bounding box center [370, 343] width 551 height 80
click at [134, 346] on input "Illustrations" at bounding box center [124, 343] width 20 height 20
checkbox input "true"
click at [425, 634] on button "SUBMIT" at bounding box center [369, 646] width 169 height 40
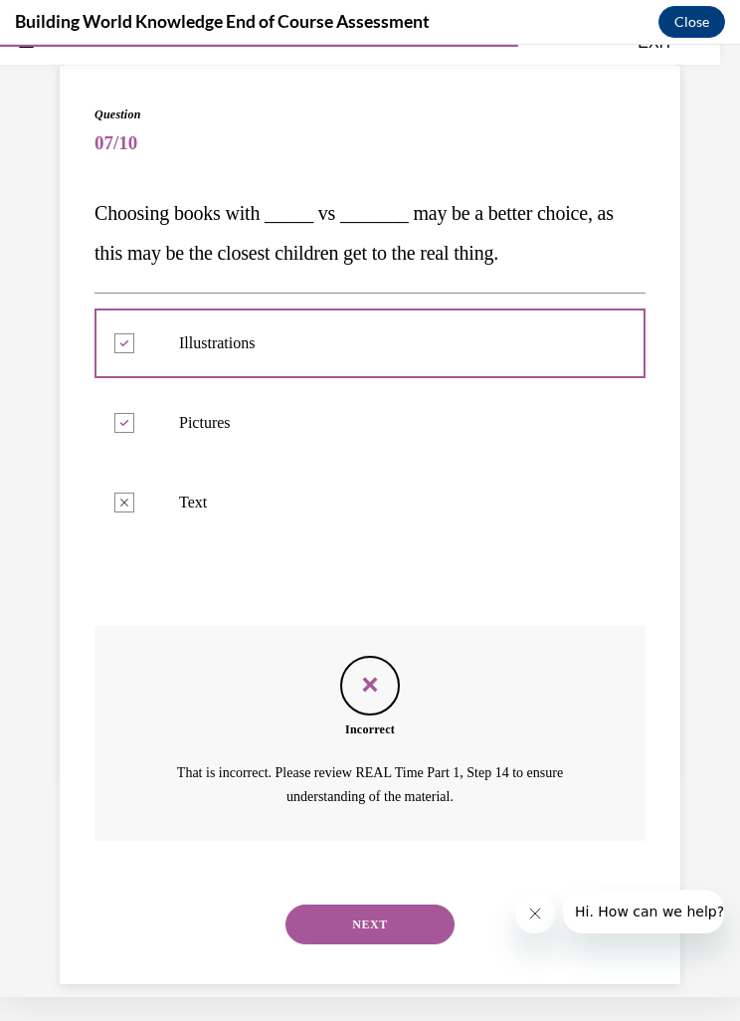
click at [342, 904] on button "NEXT" at bounding box center [369, 924] width 169 height 40
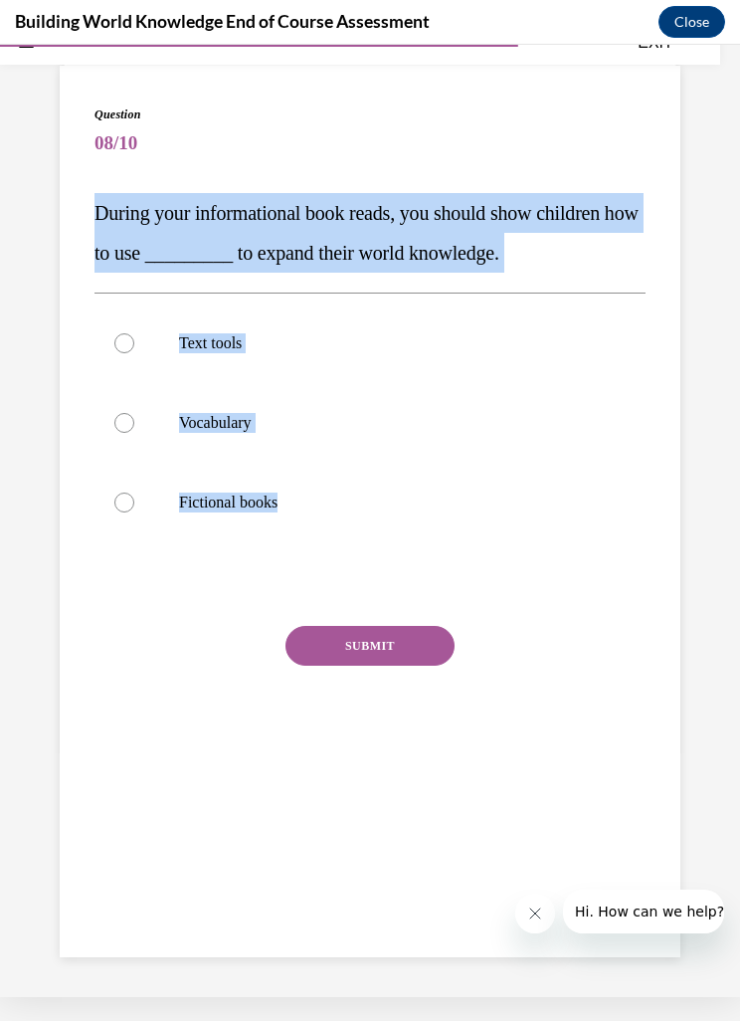
scroll to position [63, 0]
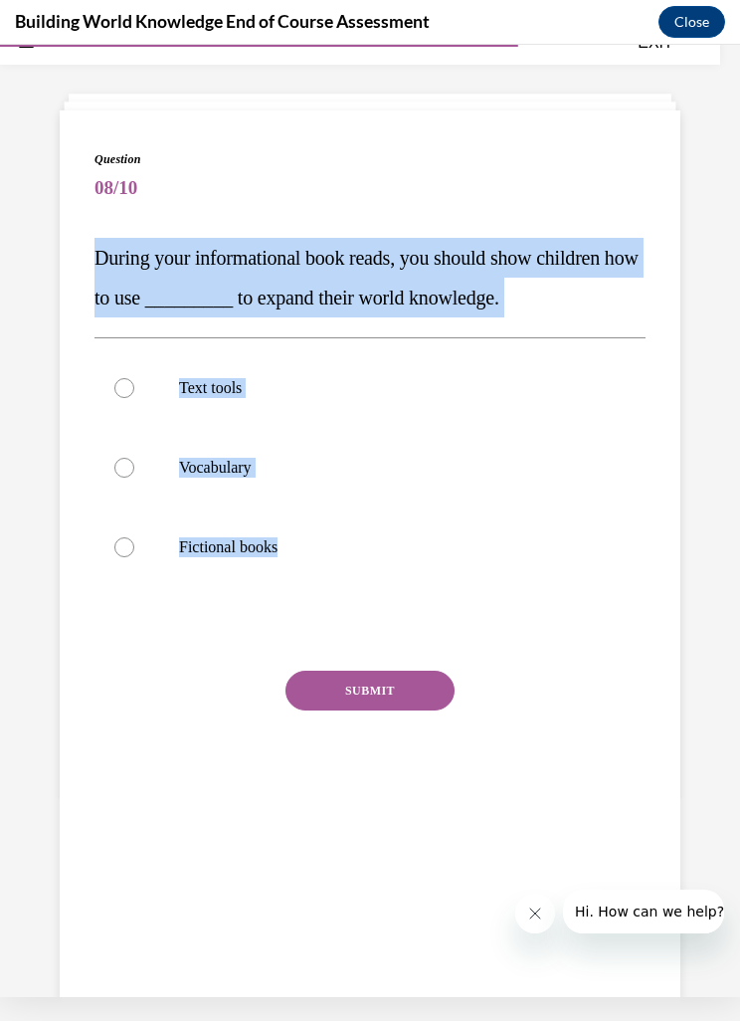
click at [165, 626] on div at bounding box center [370, 629] width 551 height 24
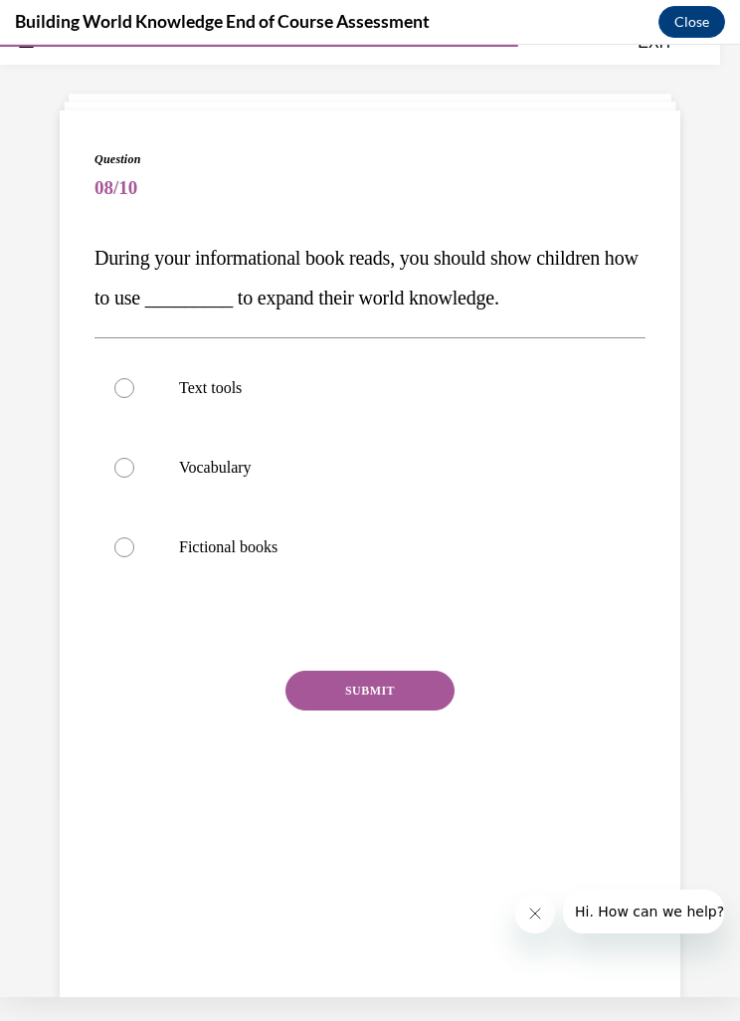
click at [335, 495] on label "Vocabulary" at bounding box center [370, 468] width 551 height 80
click at [134, 477] on input "Vocabulary" at bounding box center [124, 468] width 20 height 20
radio input "true"
click at [358, 644] on div "Question 08/10 During your informational book reads, you should show children h…" at bounding box center [370, 491] width 551 height 683
click at [425, 644] on div "Question 08/10 During your informational book reads, you should show children h…" at bounding box center [370, 491] width 551 height 683
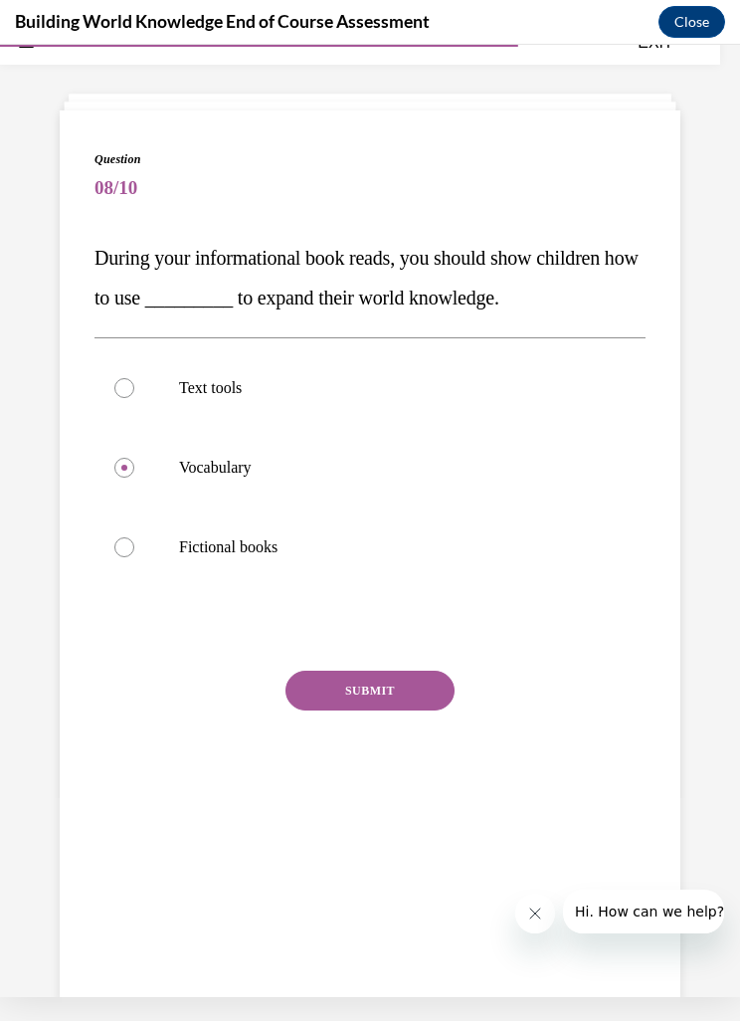
click at [390, 653] on div "Question 08/10 During your informational book reads, you should show children h…" at bounding box center [370, 491] width 551 height 683
click at [369, 647] on div "Question 08/10 During your informational book reads, you should show children h…" at bounding box center [370, 491] width 551 height 683
click at [381, 640] on div at bounding box center [370, 629] width 551 height 24
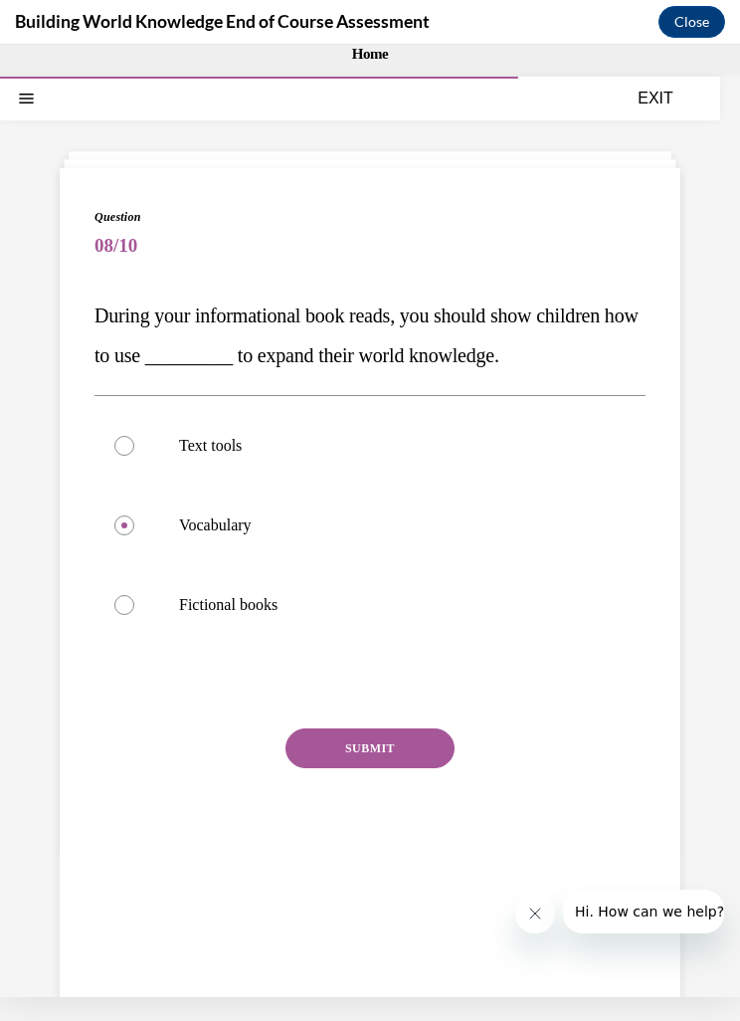
click at [232, 871] on div "NEXT" at bounding box center [370, 891] width 551 height 40
click at [353, 751] on button "SUBMIT" at bounding box center [369, 748] width 169 height 40
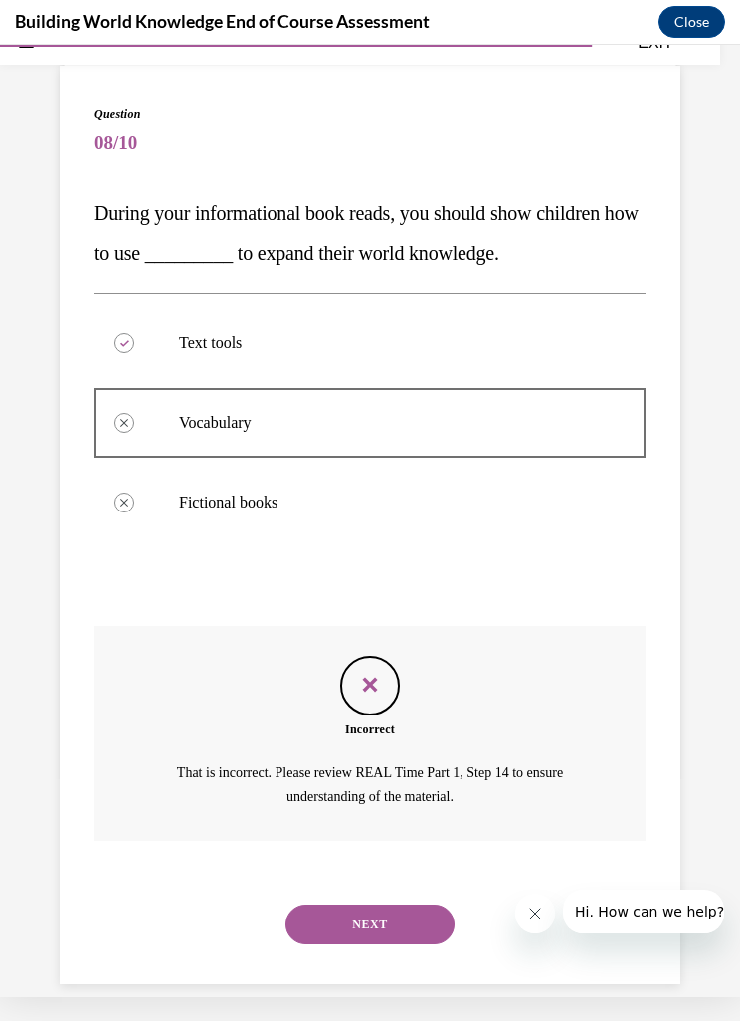
scroll to position [63, 0]
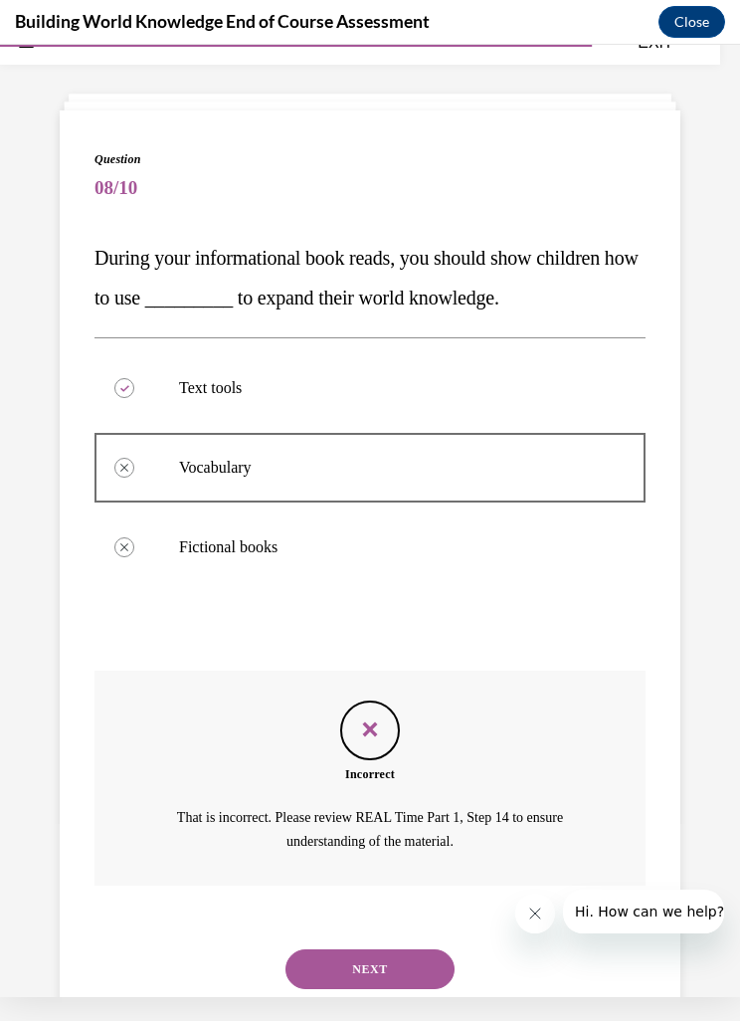
click at [361, 929] on div "NEXT" at bounding box center [370, 969] width 551 height 80
click at [392, 895] on div "Incorrect That is incorrect. Please review REAL Time Part 1, Step 14 to ensure …" at bounding box center [370, 792] width 551 height 245
click at [356, 880] on div "Incorrect That is incorrect. Please review REAL Time Part 1, Step 14 to ensure …" at bounding box center [370, 777] width 551 height 215
click at [348, 897] on div "Incorrect That is incorrect. Please review REAL Time Part 1, Step 14 to ensure …" at bounding box center [370, 792] width 551 height 245
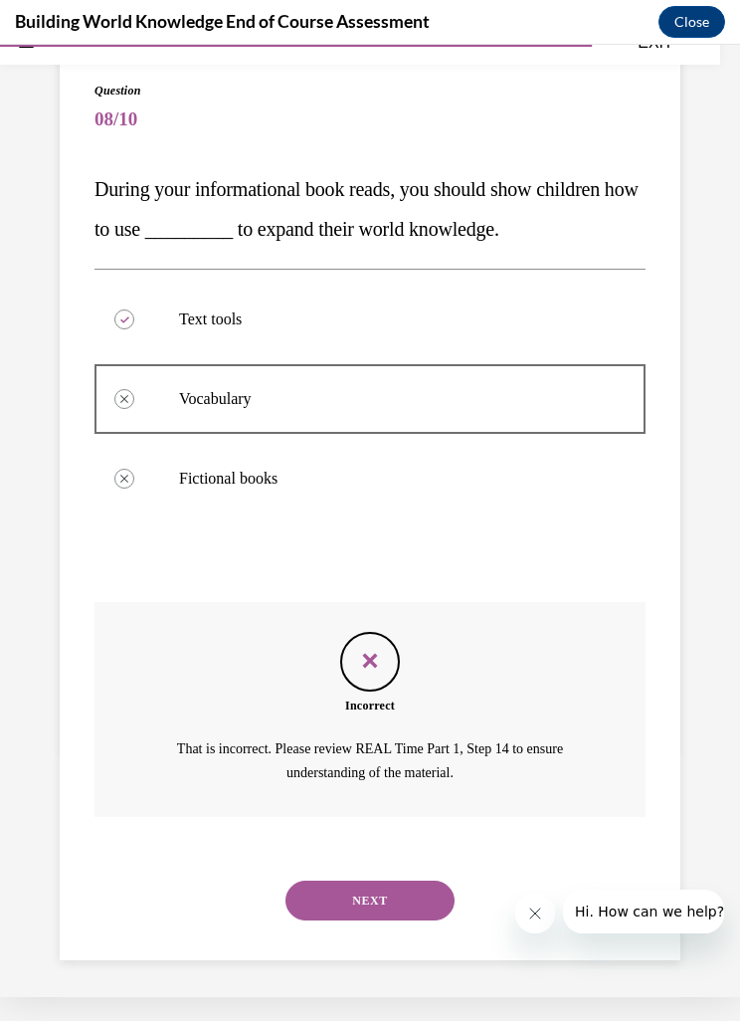
scroll to position [14, 0]
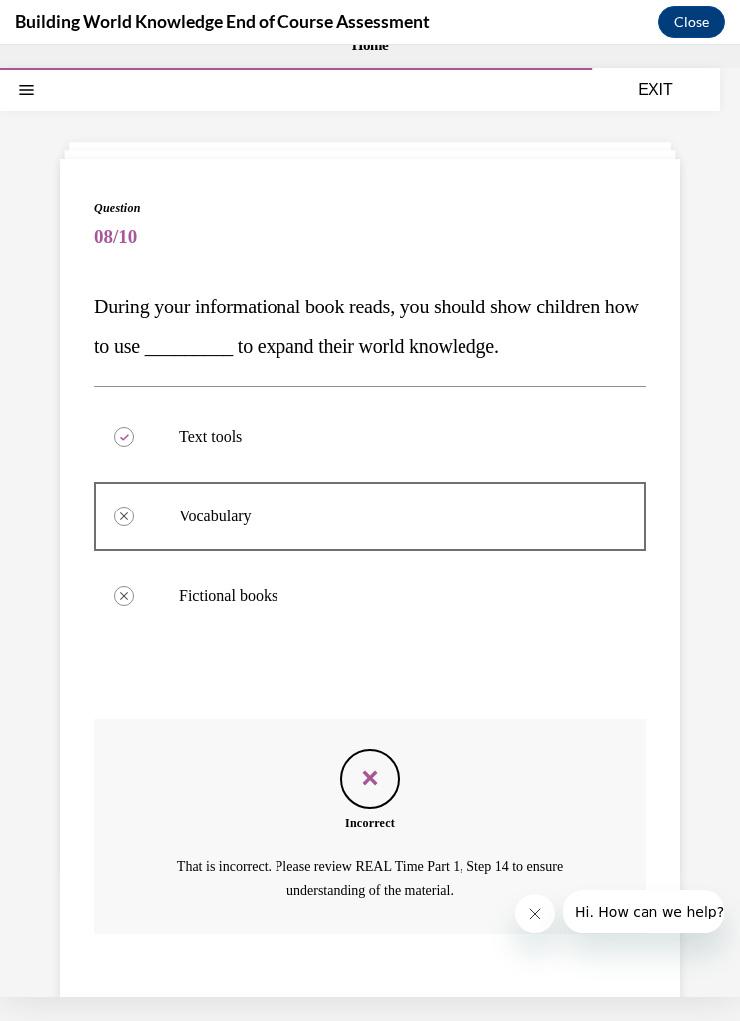
click at [369, 999] on button "NEXT" at bounding box center [369, 1018] width 169 height 40
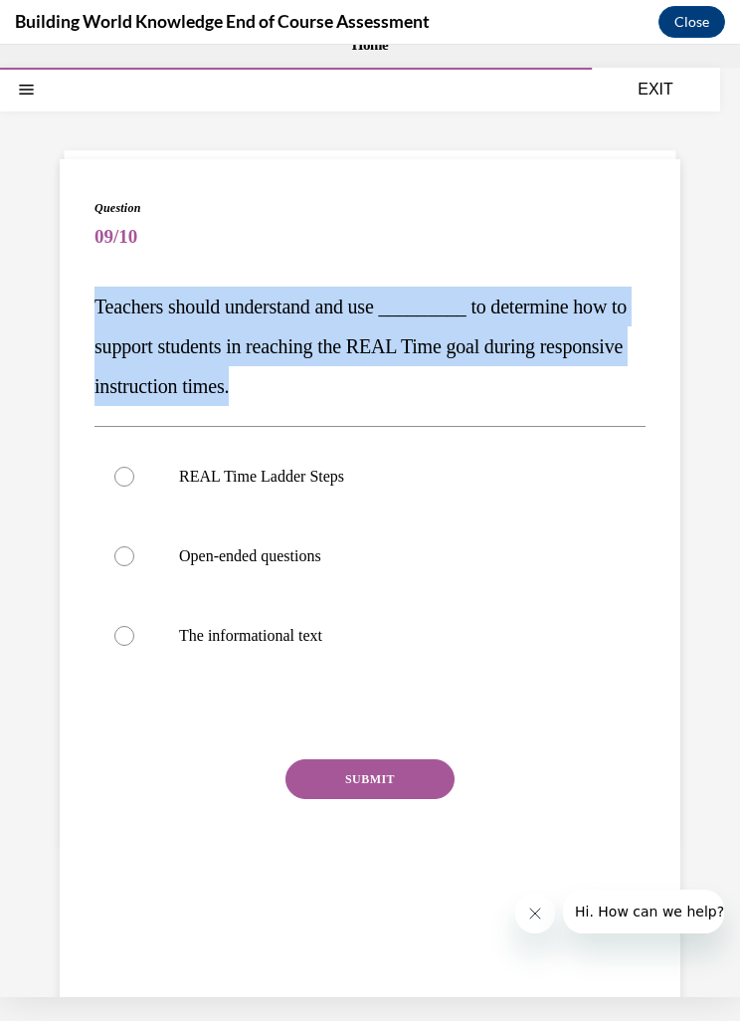
click at [164, 240] on span "09/10" at bounding box center [370, 237] width 551 height 40
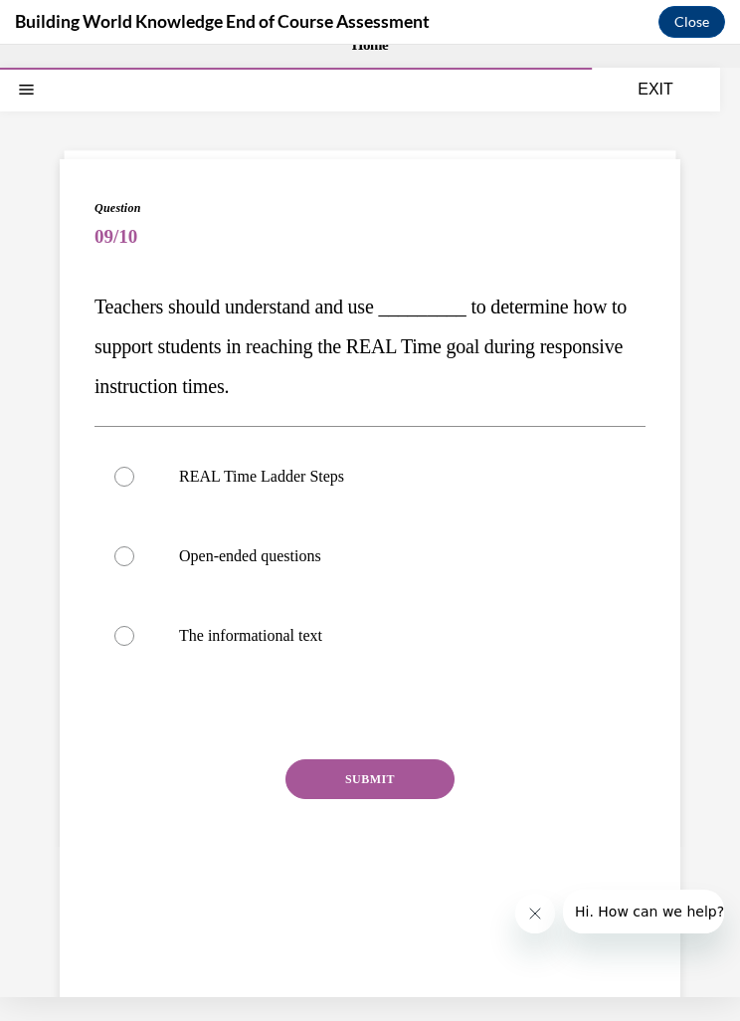
click at [137, 295] on span "Teachers should understand and use _________ to determine how to support studen…" at bounding box center [361, 345] width 532 height 101
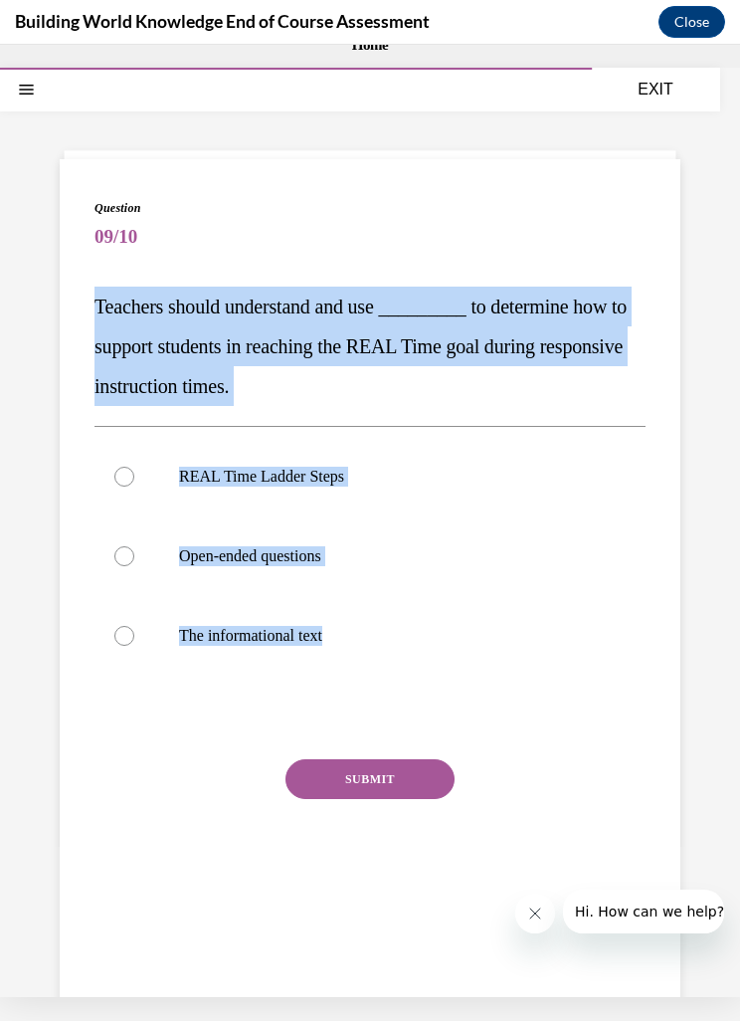
copy div "Teachers should understand and use _________ to determine how to support studen…"
click at [424, 620] on label "The informational text" at bounding box center [370, 636] width 551 height 80
click at [134, 626] on input "The informational text" at bounding box center [124, 636] width 20 height 20
radio input "true"
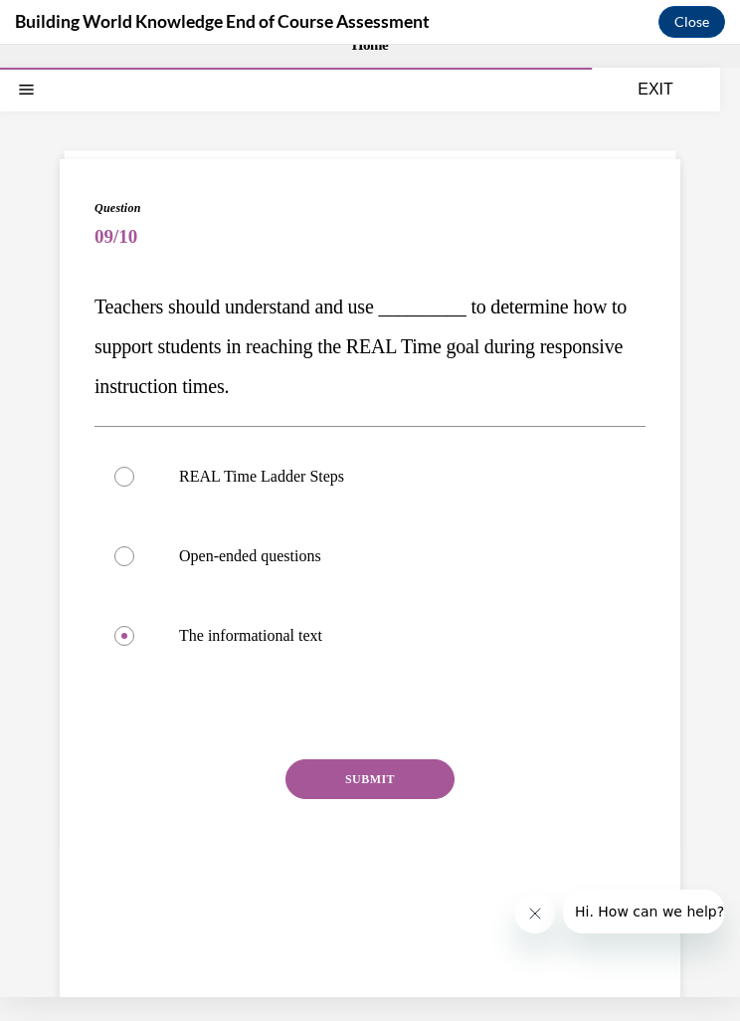
click at [166, 461] on label "REAL Time Ladder Steps" at bounding box center [370, 477] width 551 height 80
click at [134, 467] on input "REAL Time Ladder Steps" at bounding box center [124, 477] width 20 height 20
radio input "true"
click at [373, 796] on button "SUBMIT" at bounding box center [369, 779] width 169 height 40
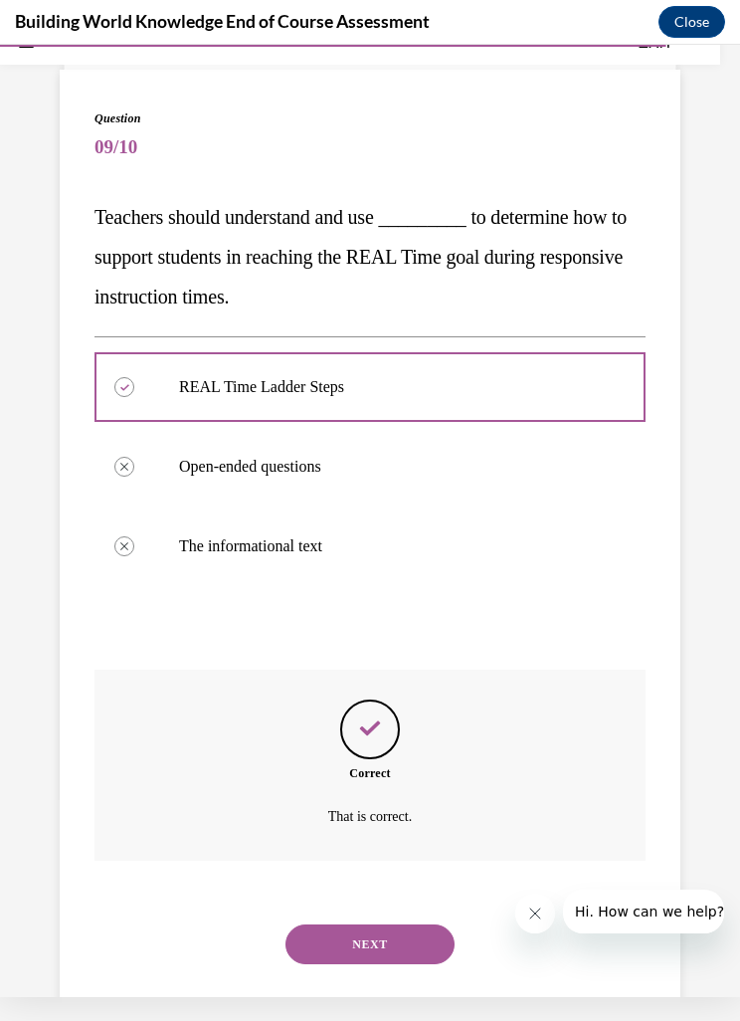
scroll to position [107, 0]
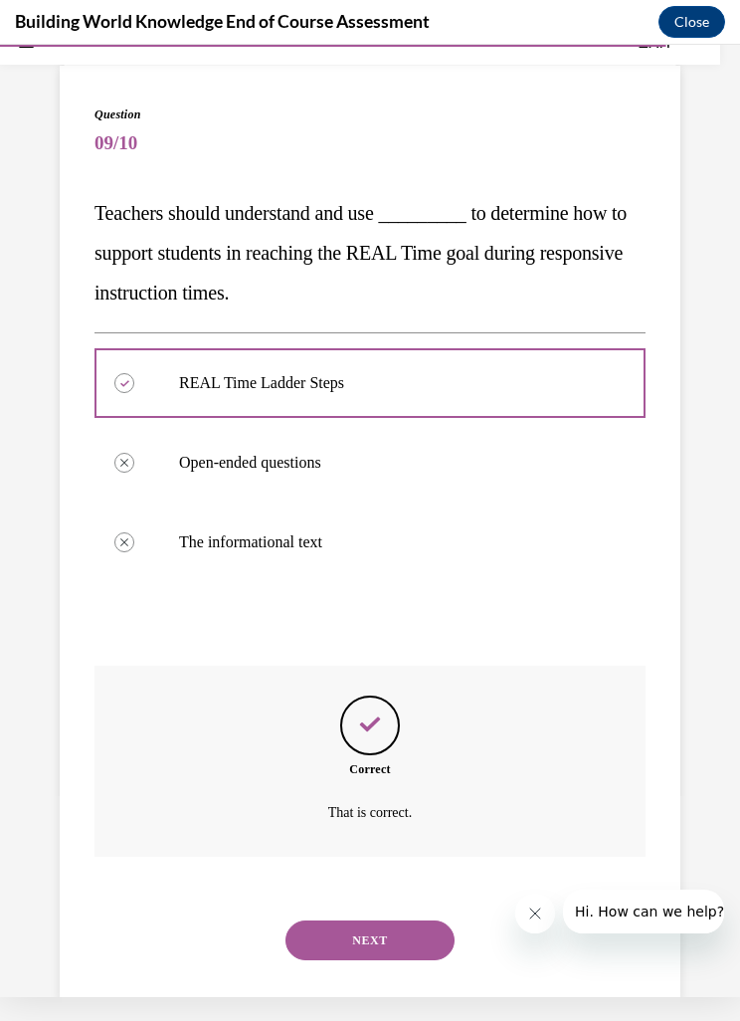
click at [376, 931] on button "NEXT" at bounding box center [369, 940] width 169 height 40
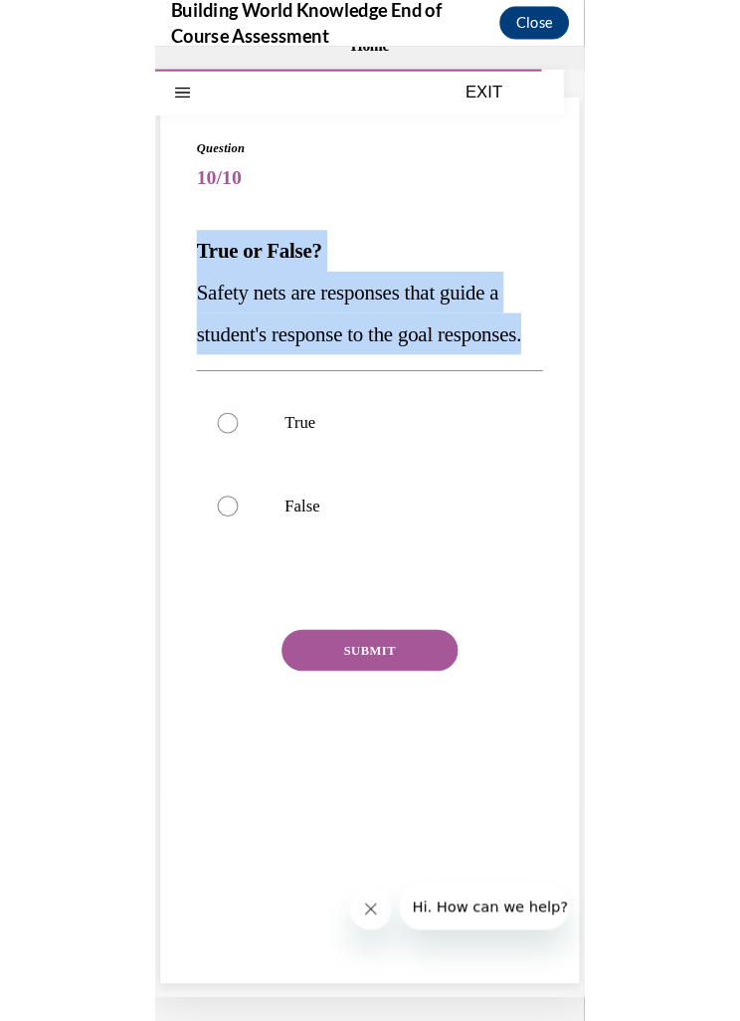
scroll to position [3620, 0]
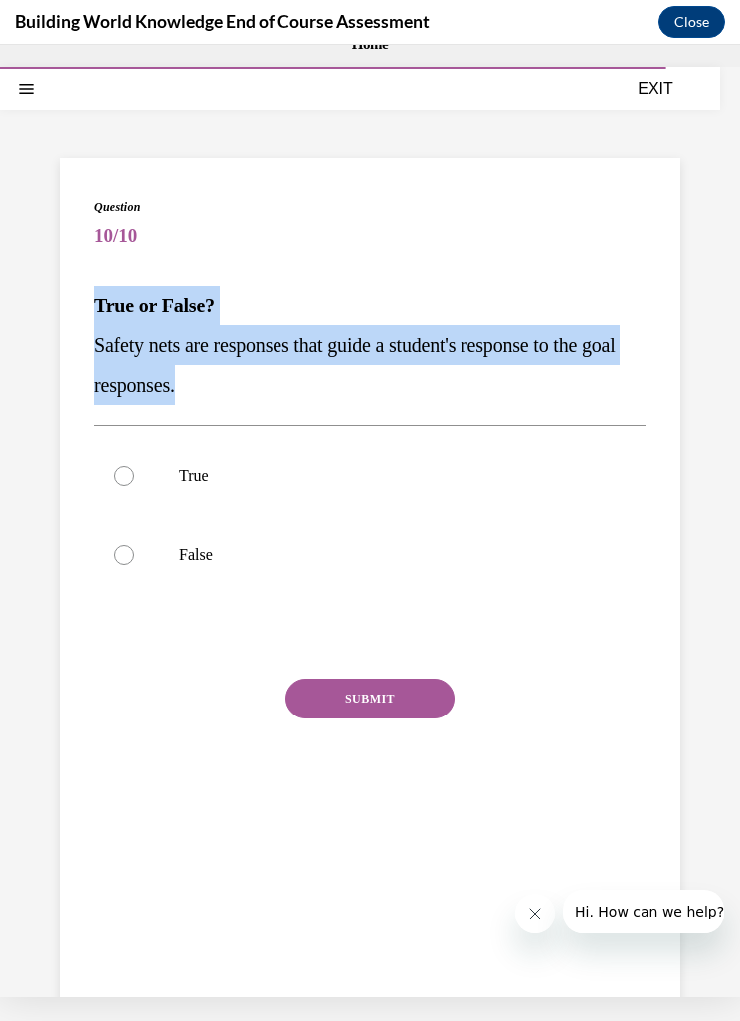
click at [284, 480] on p "True" at bounding box center [387, 476] width 417 height 20
click at [134, 480] on input "True" at bounding box center [124, 476] width 20 height 20
radio input "true"
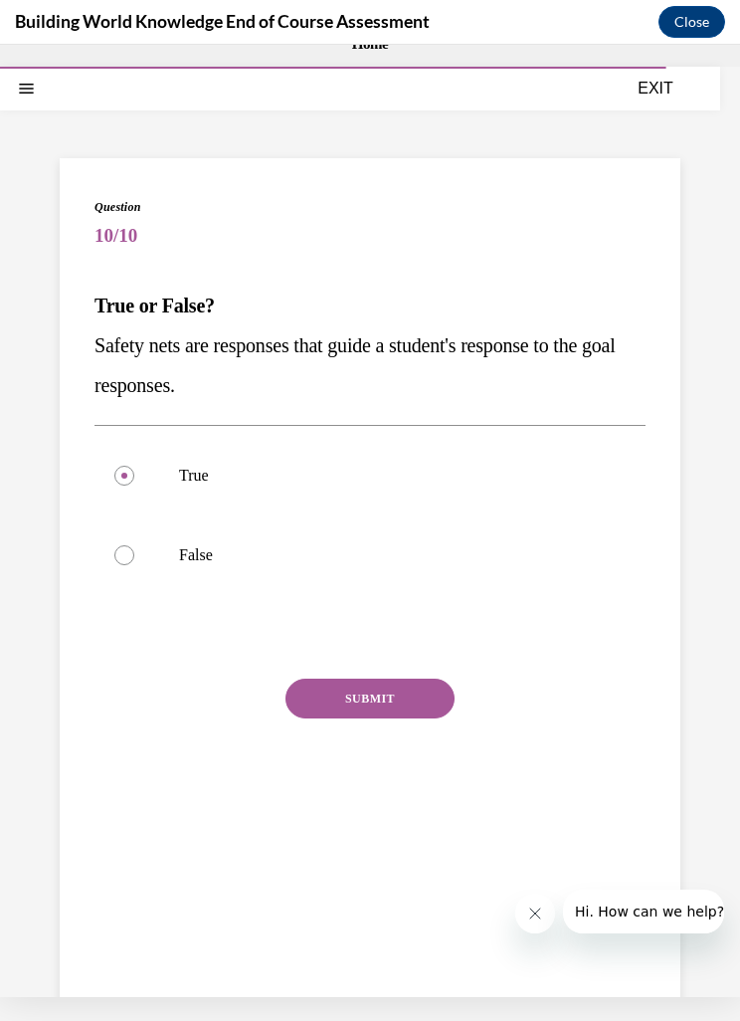
click at [381, 680] on button "SUBMIT" at bounding box center [369, 698] width 169 height 40
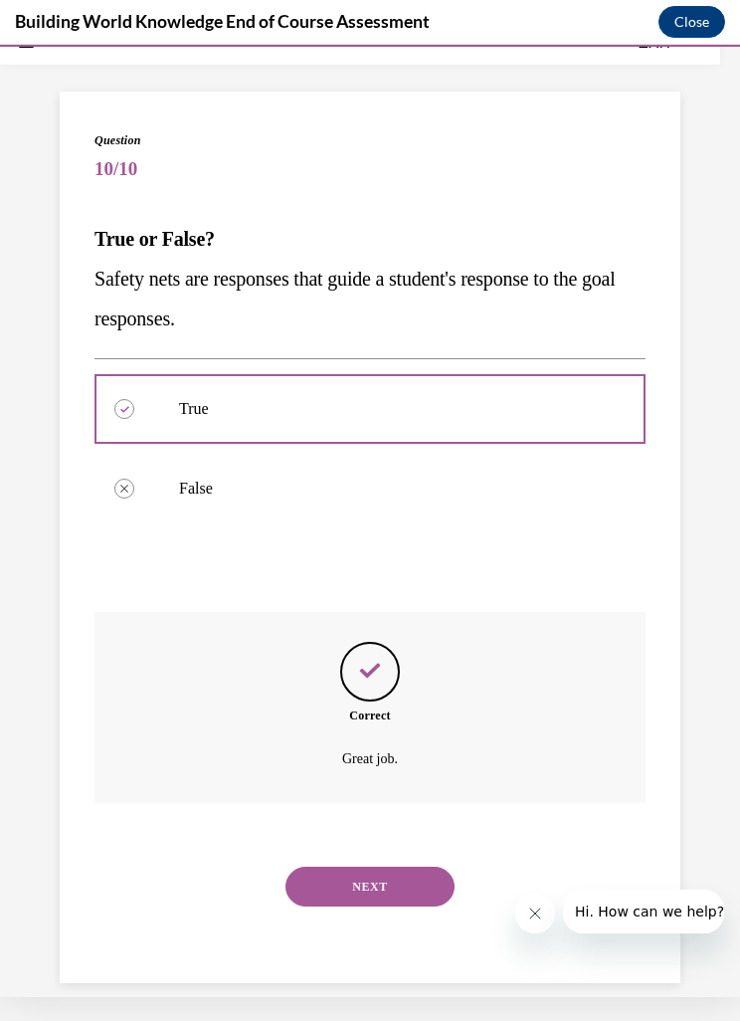
scroll to position [107, 0]
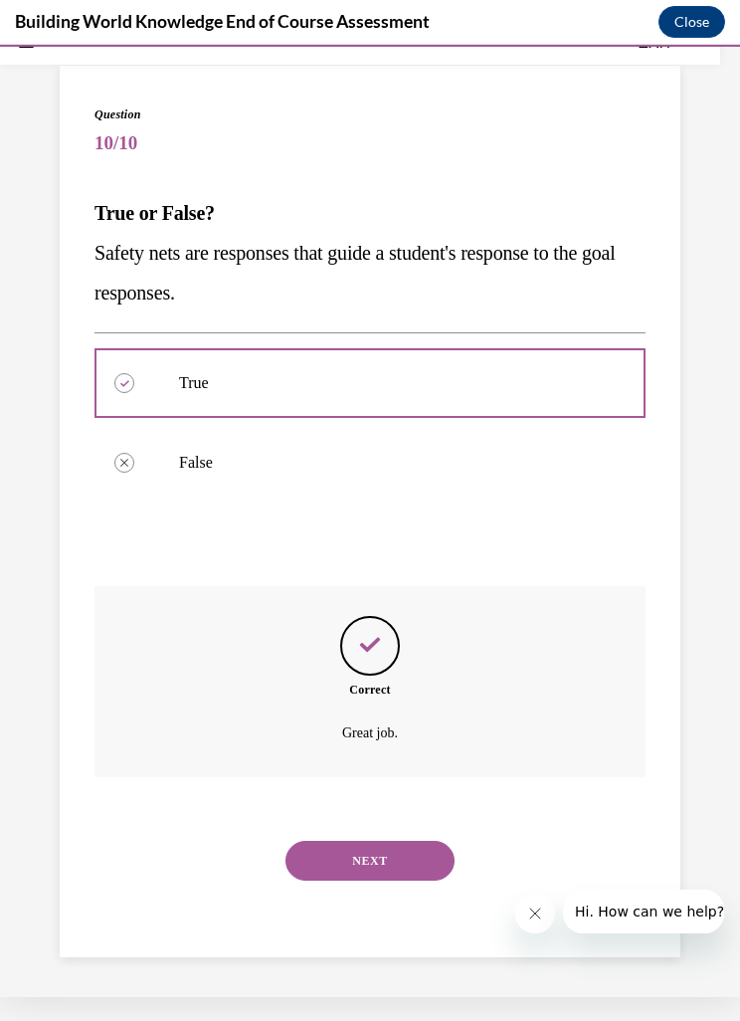
click at [364, 854] on button "NEXT" at bounding box center [369, 861] width 169 height 40
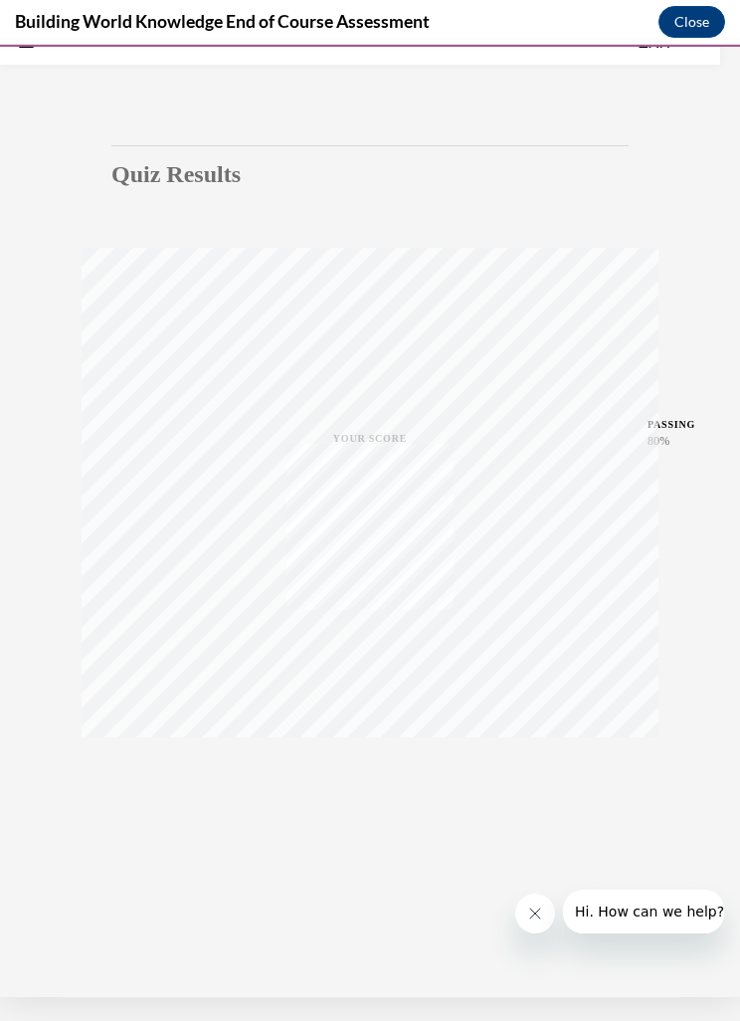
scroll to position [63, 0]
click at [375, 797] on icon "button" at bounding box center [370, 795] width 71 height 22
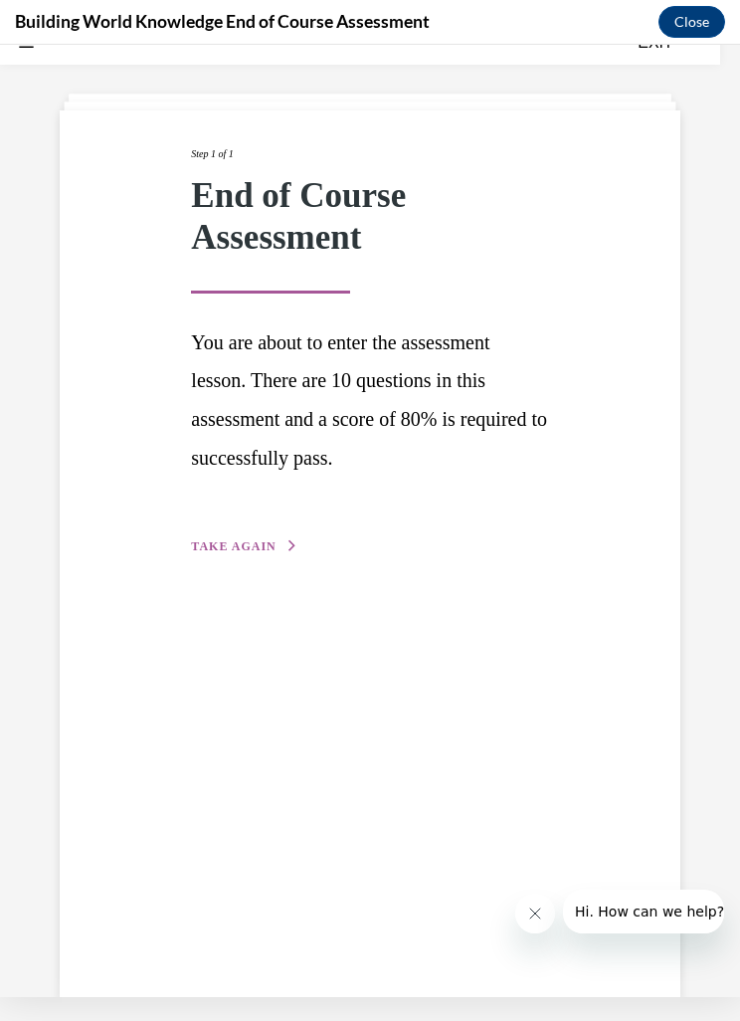
click at [268, 549] on button "TAKE AGAIN" at bounding box center [244, 546] width 106 height 18
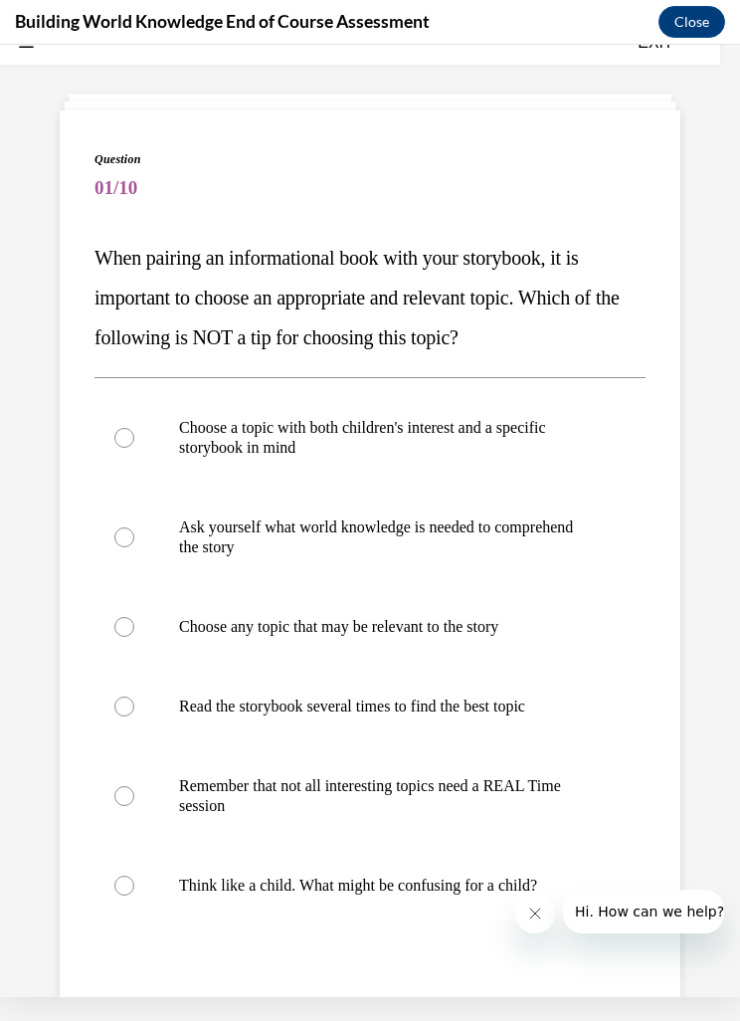
click at [525, 613] on label "Choose any topic that may be relevant to the story" at bounding box center [370, 627] width 551 height 80
click at [134, 617] on input "Choose any topic that may be relevant to the story" at bounding box center [124, 627] width 20 height 20
radio input "true"
click at [402, 1020] on button "SUBMIT" at bounding box center [369, 1029] width 169 height 40
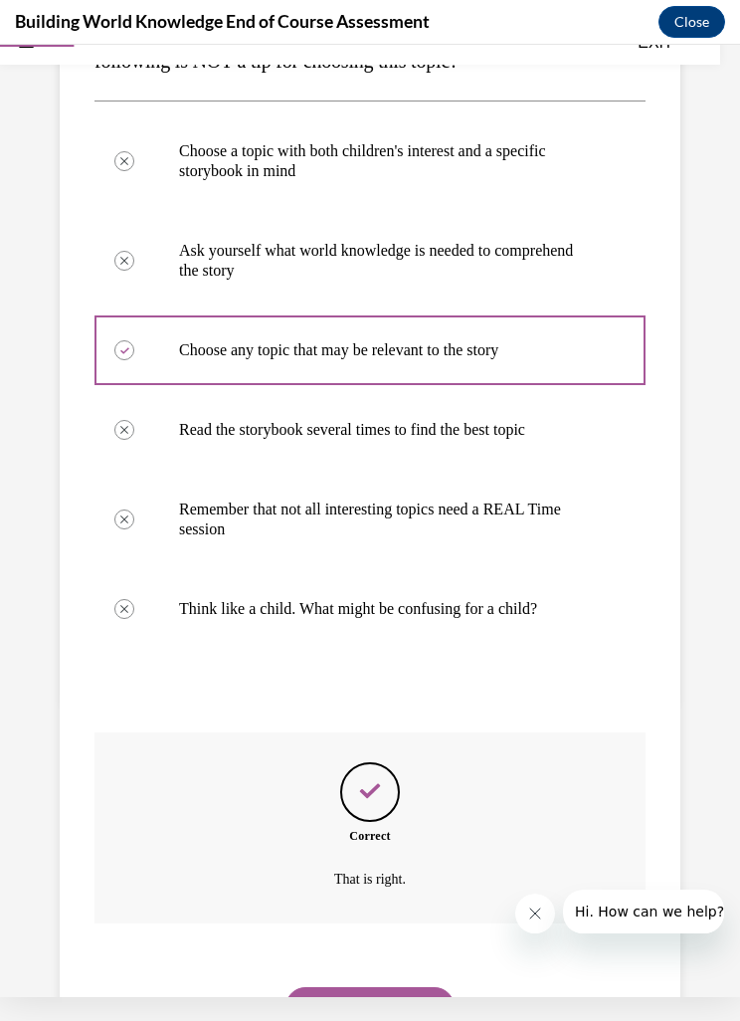
scroll to position [360, 0]
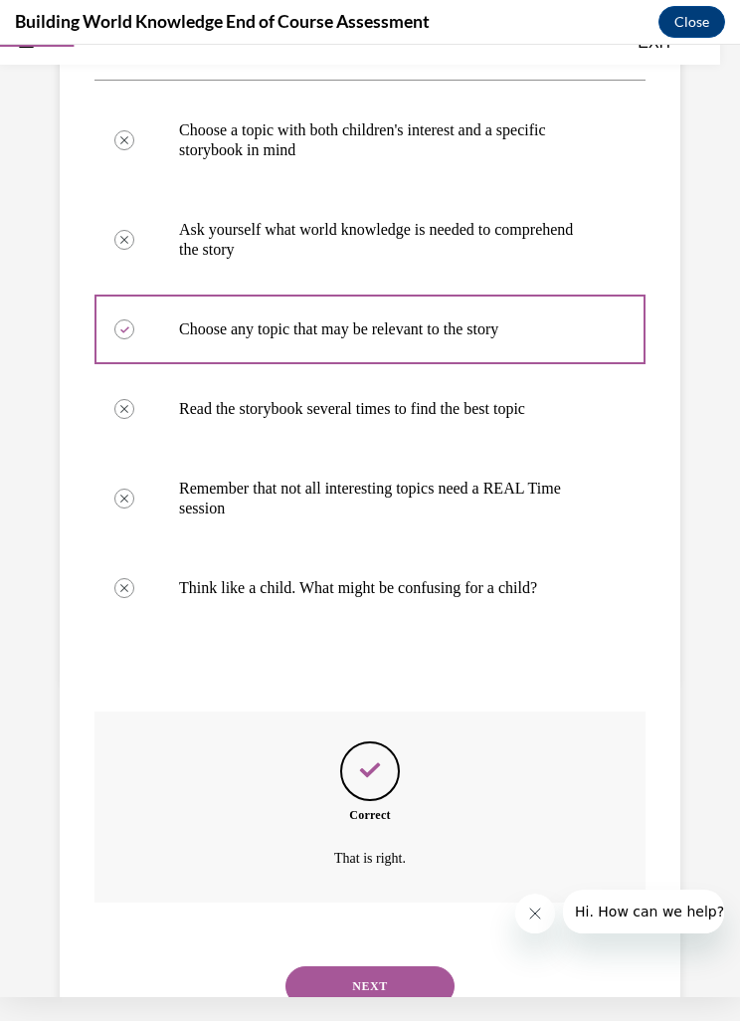
click at [413, 966] on button "NEXT" at bounding box center [369, 986] width 169 height 40
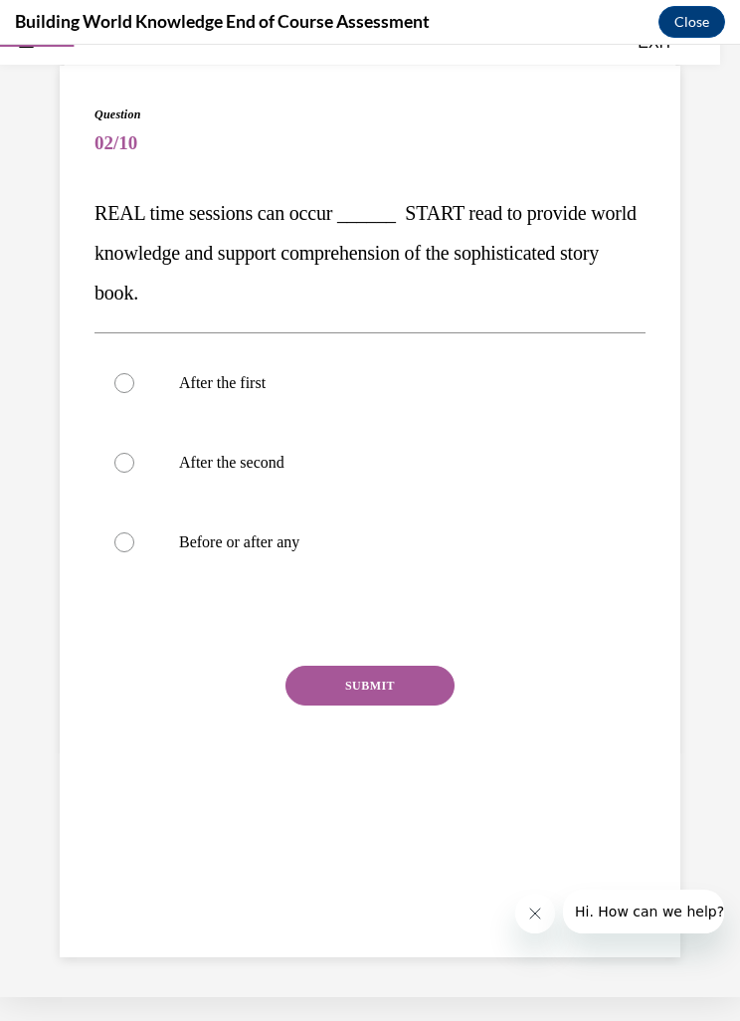
scroll to position [107, 0]
click at [143, 534] on label "Before or after any" at bounding box center [370, 542] width 551 height 80
click at [134, 534] on input "Before or after any" at bounding box center [124, 542] width 20 height 20
radio input "true"
click at [424, 667] on button "SUBMIT" at bounding box center [369, 685] width 169 height 40
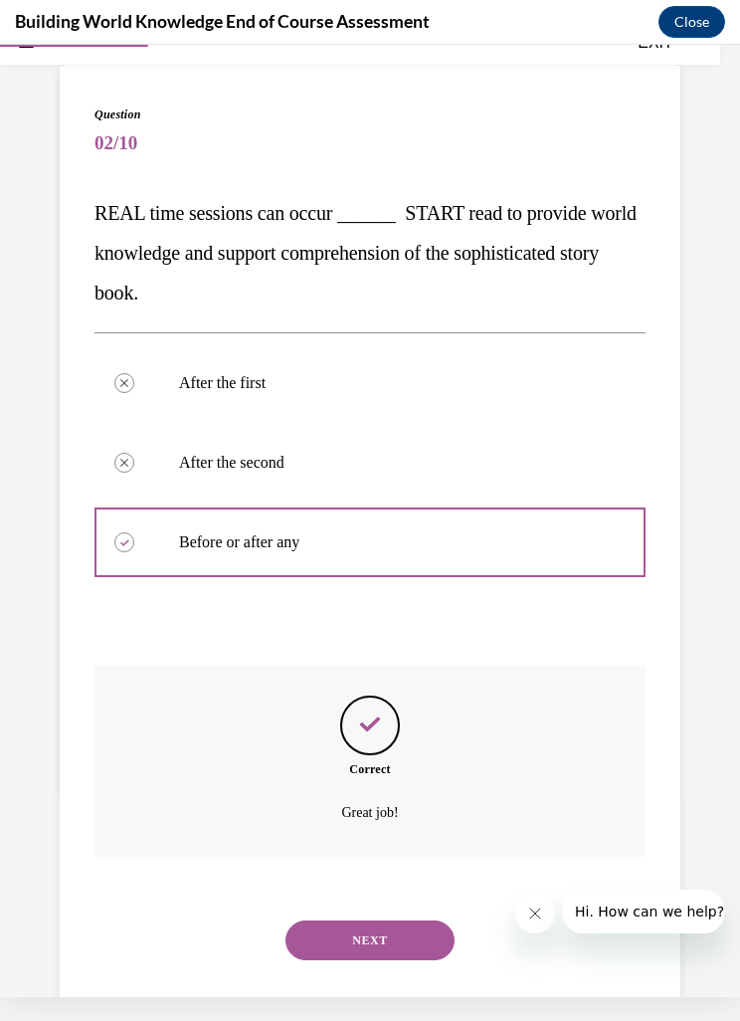
click at [419, 920] on button "NEXT" at bounding box center [369, 940] width 169 height 40
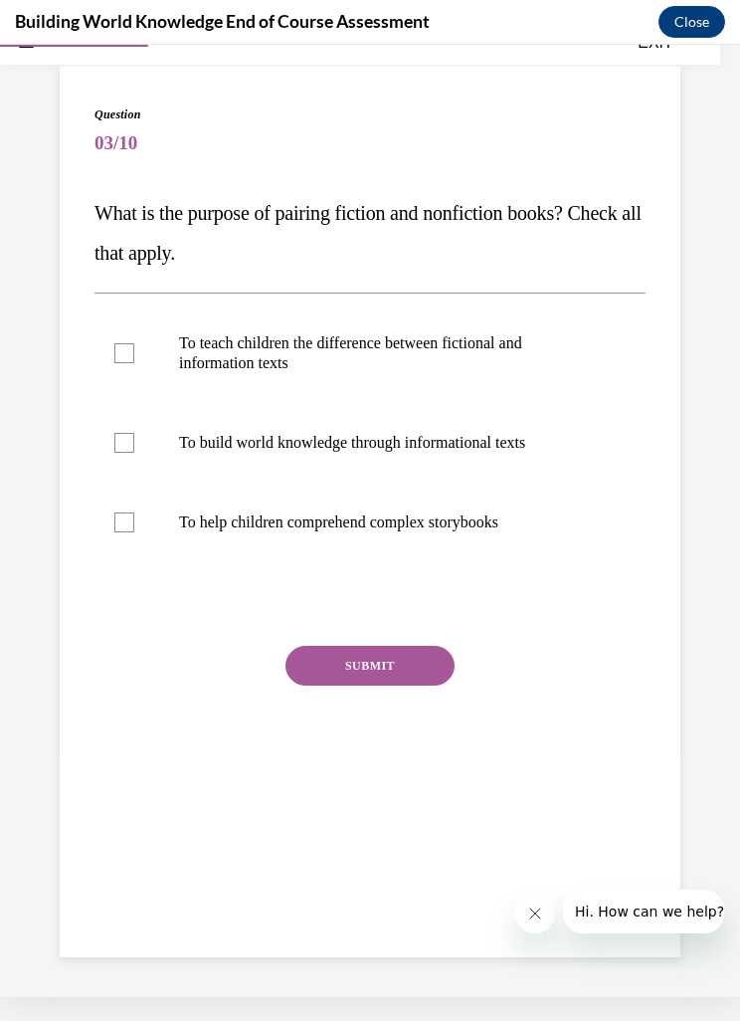
click at [376, 458] on label "To build world knowledge through informational texts" at bounding box center [370, 443] width 551 height 80
click at [134, 453] on input "To build world knowledge through informational texts" at bounding box center [124, 443] width 20 height 20
checkbox input "true"
click at [349, 551] on label "To help children comprehend complex storybooks" at bounding box center [370, 522] width 551 height 80
click at [134, 532] on input "To help children comprehend complex storybooks" at bounding box center [124, 522] width 20 height 20
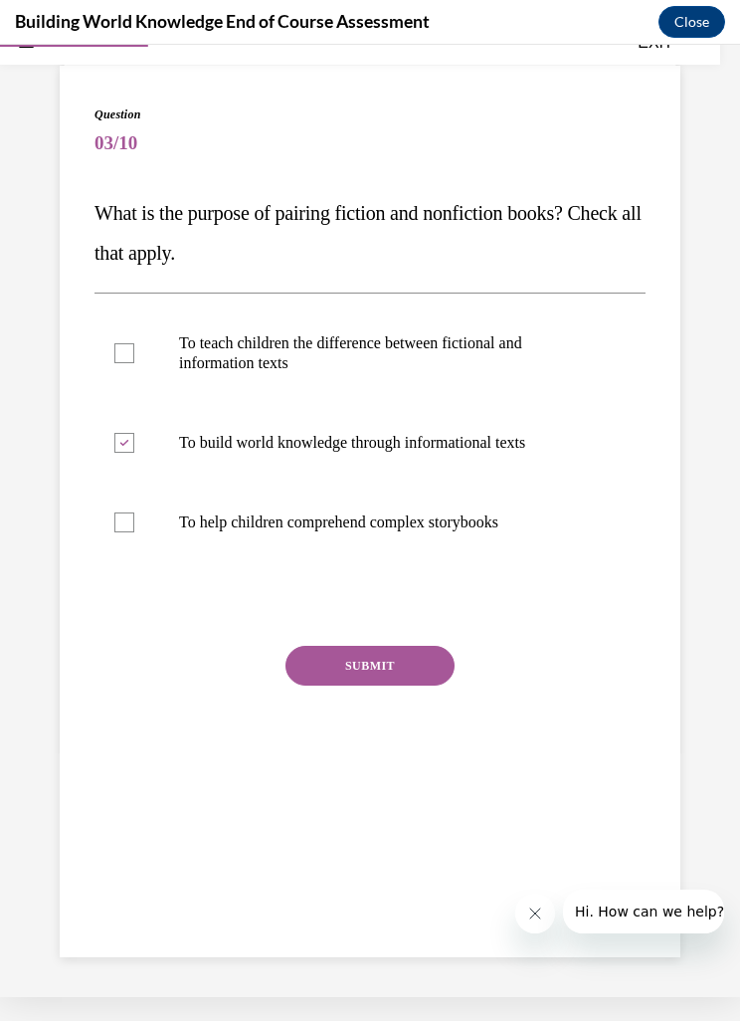
checkbox input "true"
click at [366, 682] on button "SUBMIT" at bounding box center [369, 666] width 169 height 40
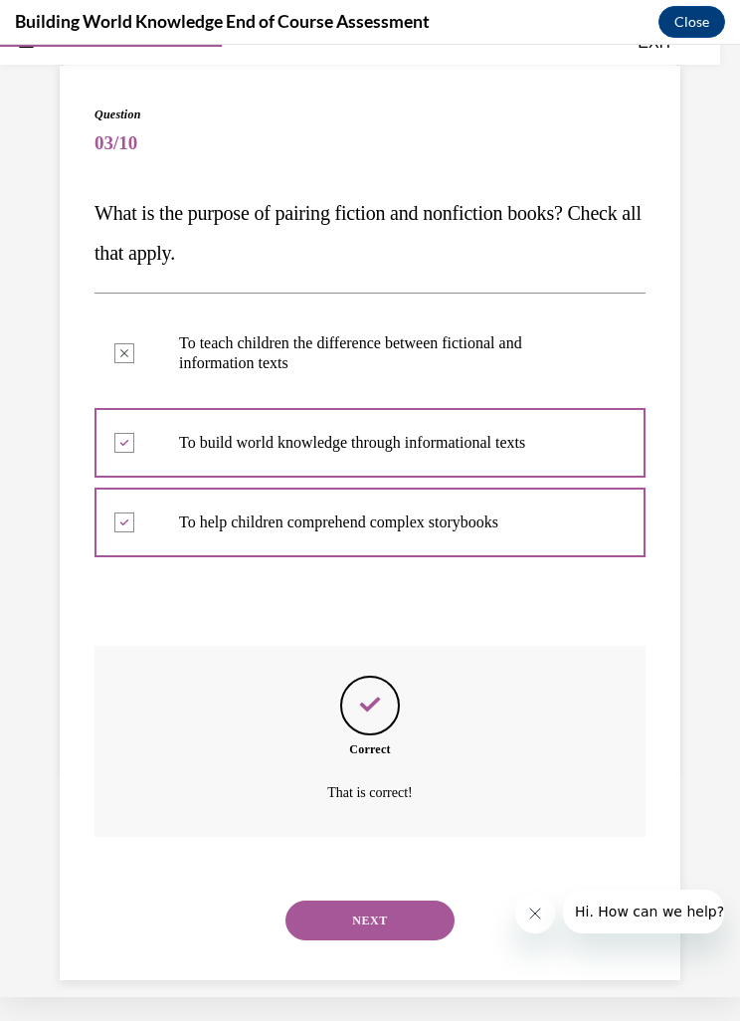
click at [412, 900] on button "NEXT" at bounding box center [369, 920] width 169 height 40
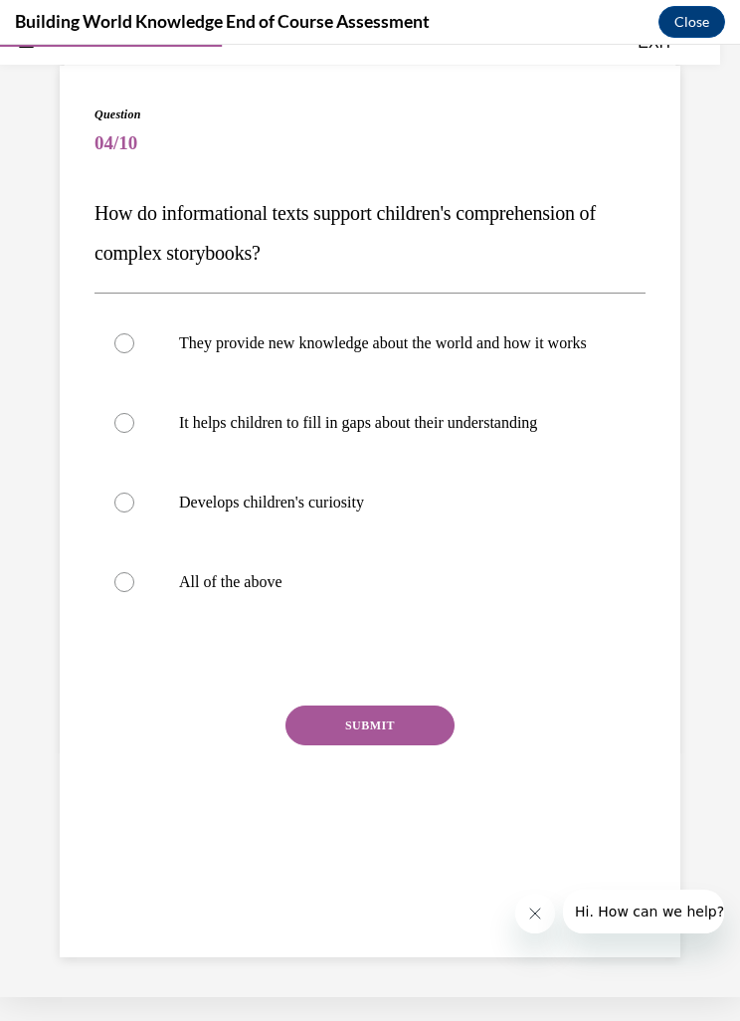
scroll to position [63, 0]
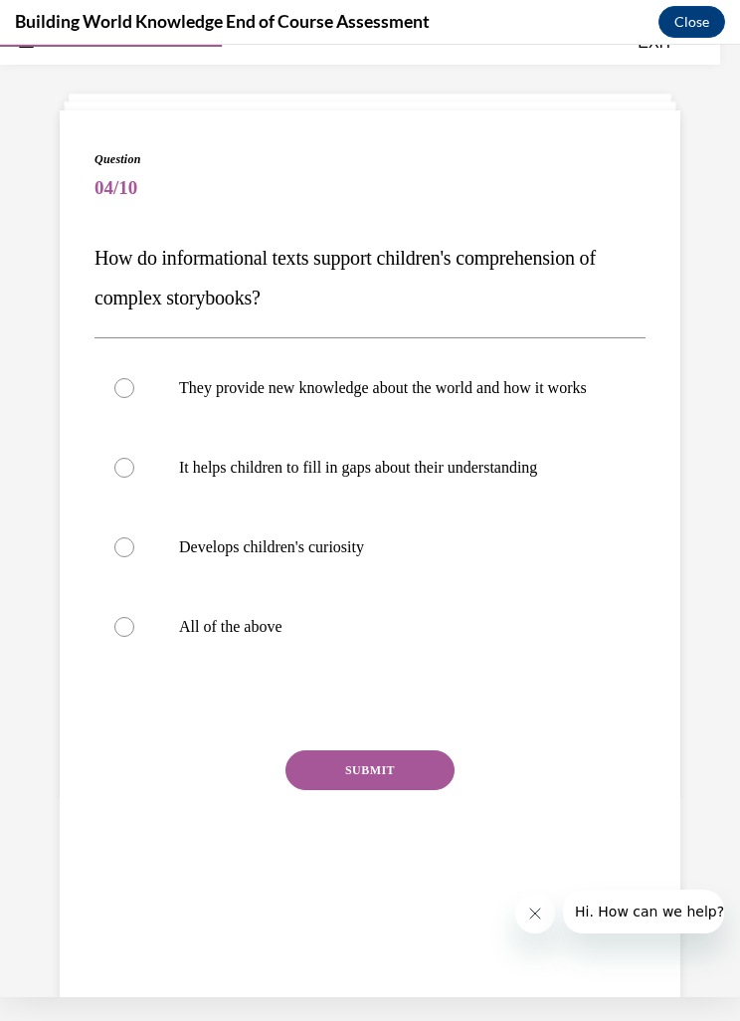
click at [328, 587] on label "Develops children's curiosity" at bounding box center [370, 547] width 551 height 80
click at [134, 557] on input "Develops children's curiosity" at bounding box center [124, 547] width 20 height 20
radio input "true"
click at [341, 608] on label "All of the above" at bounding box center [370, 627] width 551 height 80
click at [134, 617] on input "All of the above" at bounding box center [124, 627] width 20 height 20
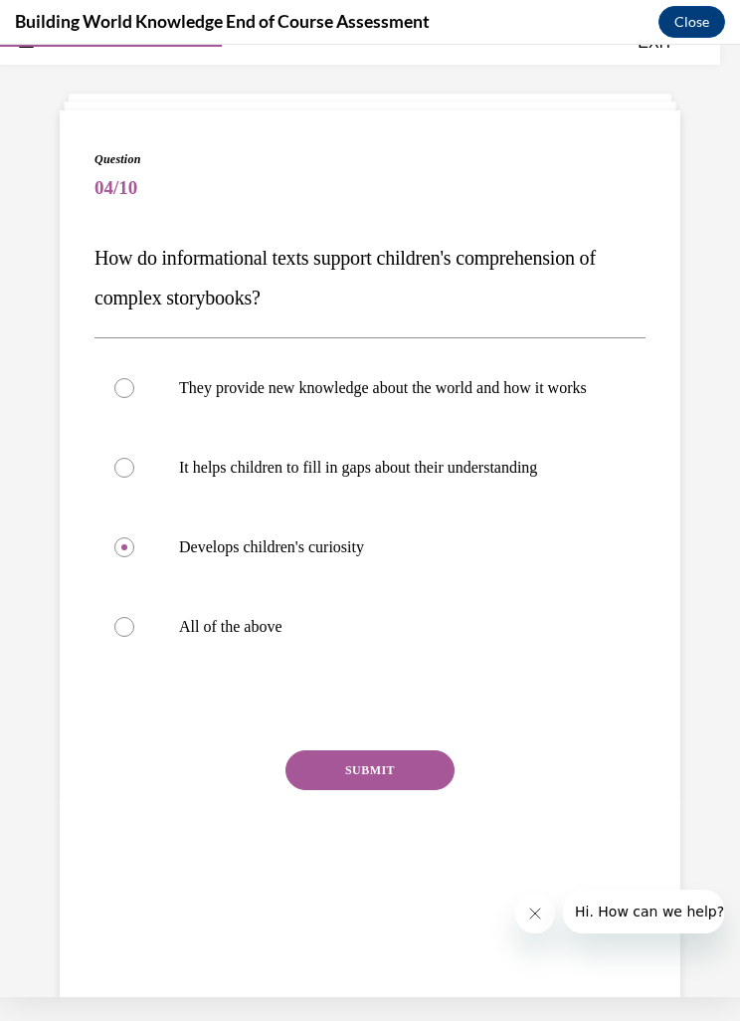
radio input "true"
click at [428, 742] on div "Question 04/10 How do informational texts support children's comprehension of c…" at bounding box center [370, 531] width 551 height 763
click at [412, 720] on div at bounding box center [370, 708] width 551 height 24
click at [417, 720] on div at bounding box center [370, 708] width 551 height 24
click at [395, 720] on div at bounding box center [370, 708] width 551 height 24
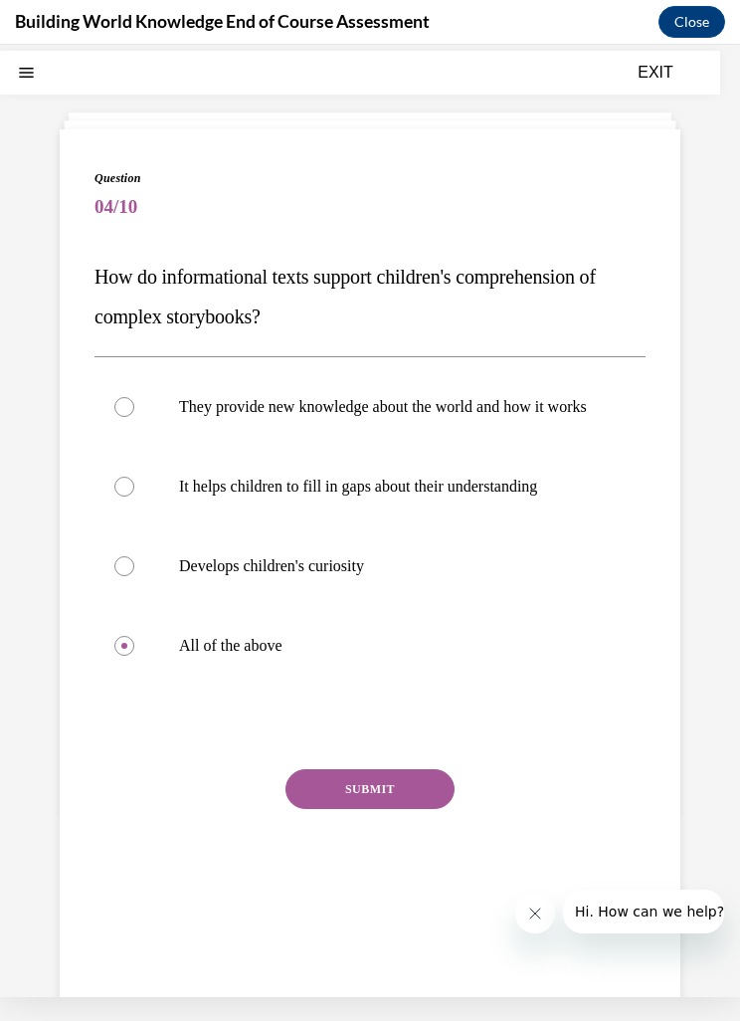
scroll to position [31, 0]
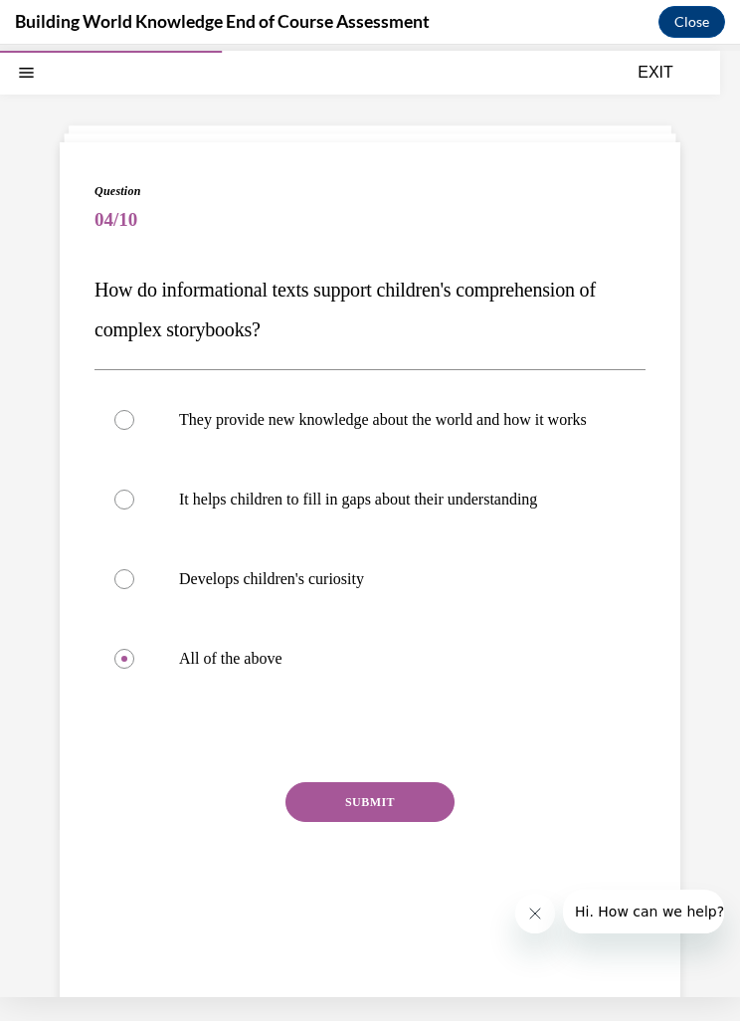
click at [431, 809] on button "SUBMIT" at bounding box center [369, 802] width 169 height 40
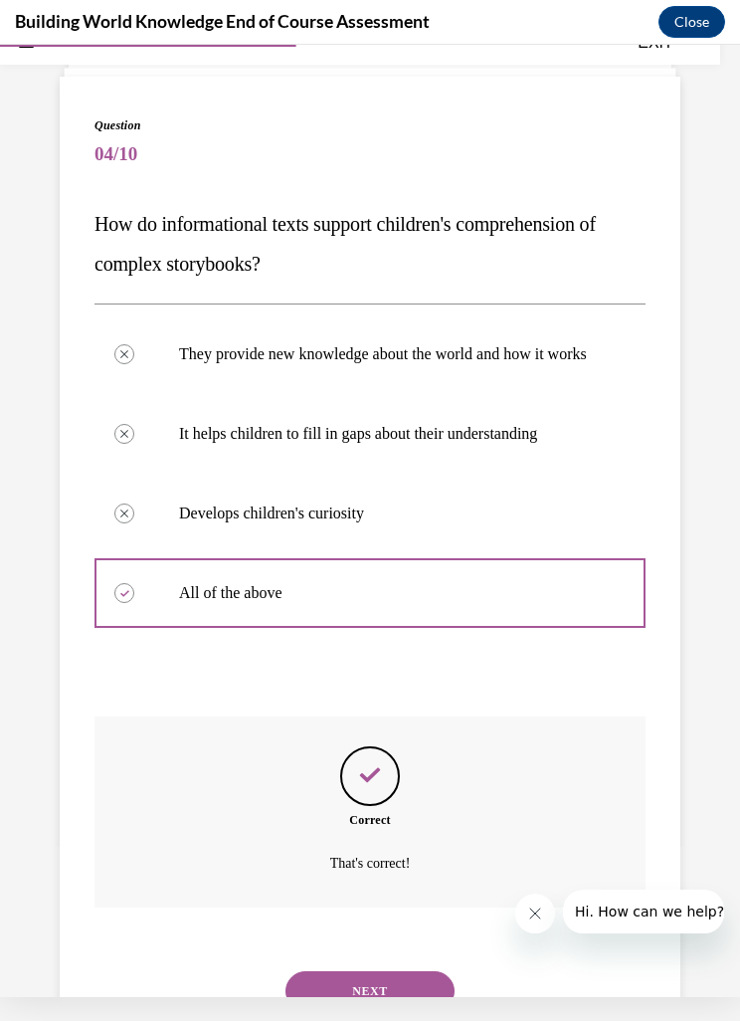
scroll to position [121, 0]
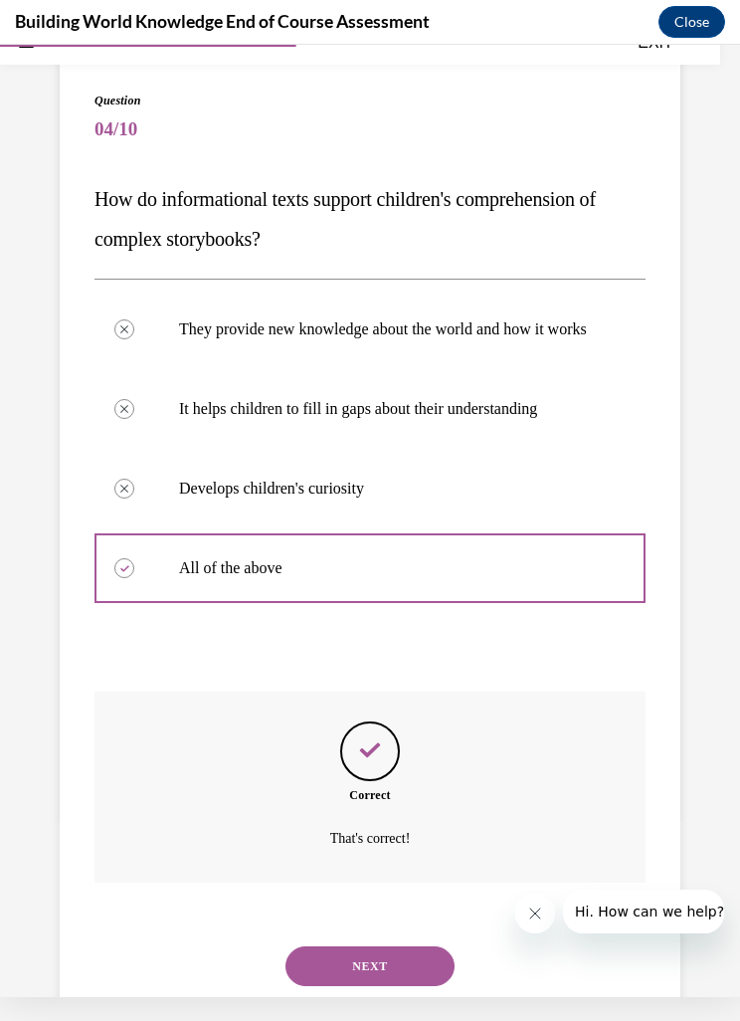
click at [390, 947] on button "NEXT" at bounding box center [369, 966] width 169 height 40
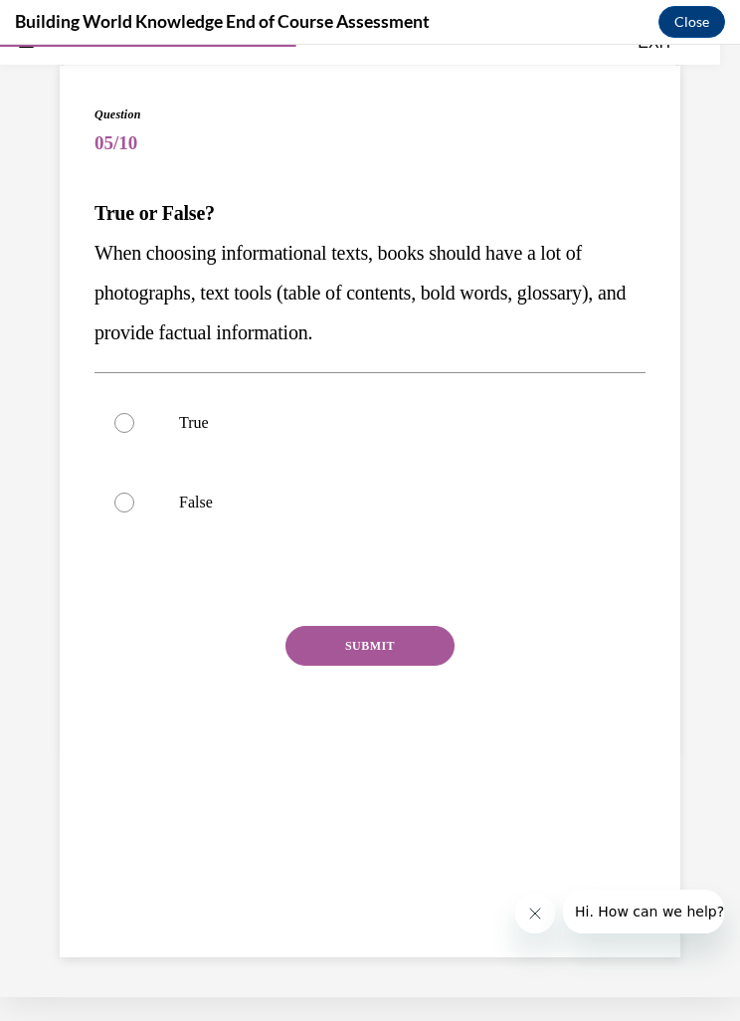
scroll to position [107, 0]
click at [570, 430] on p "True" at bounding box center [387, 423] width 417 height 20
click at [134, 430] on input "True" at bounding box center [124, 423] width 20 height 20
radio input "true"
click at [395, 649] on button "SUBMIT" at bounding box center [369, 646] width 169 height 40
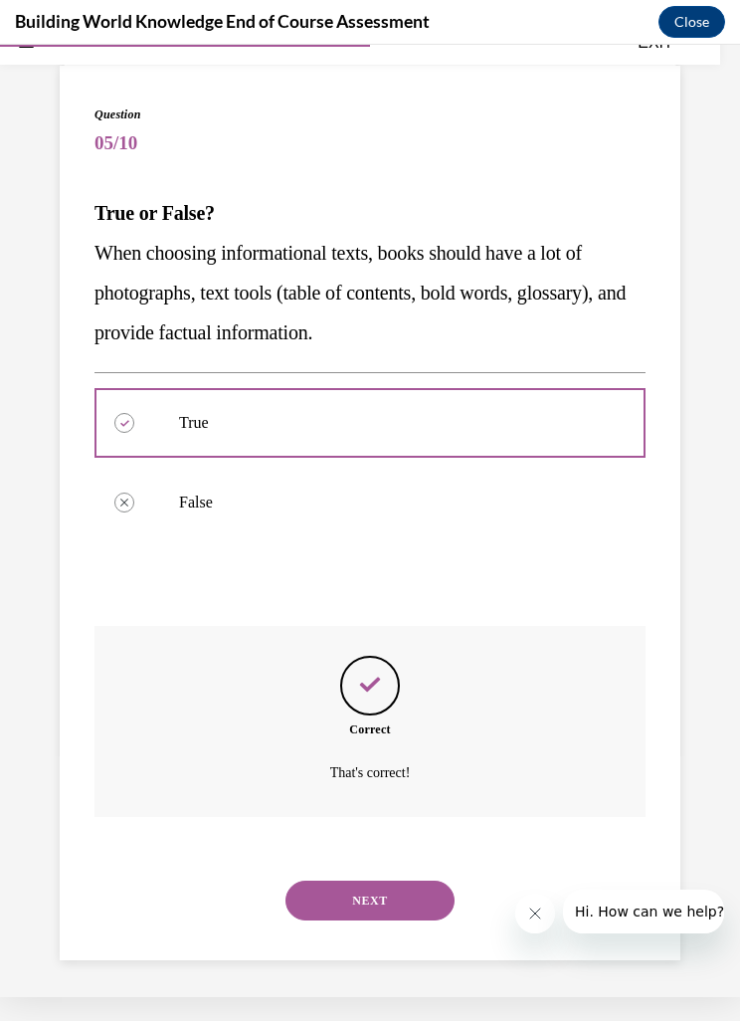
click at [393, 880] on button "NEXT" at bounding box center [369, 900] width 169 height 40
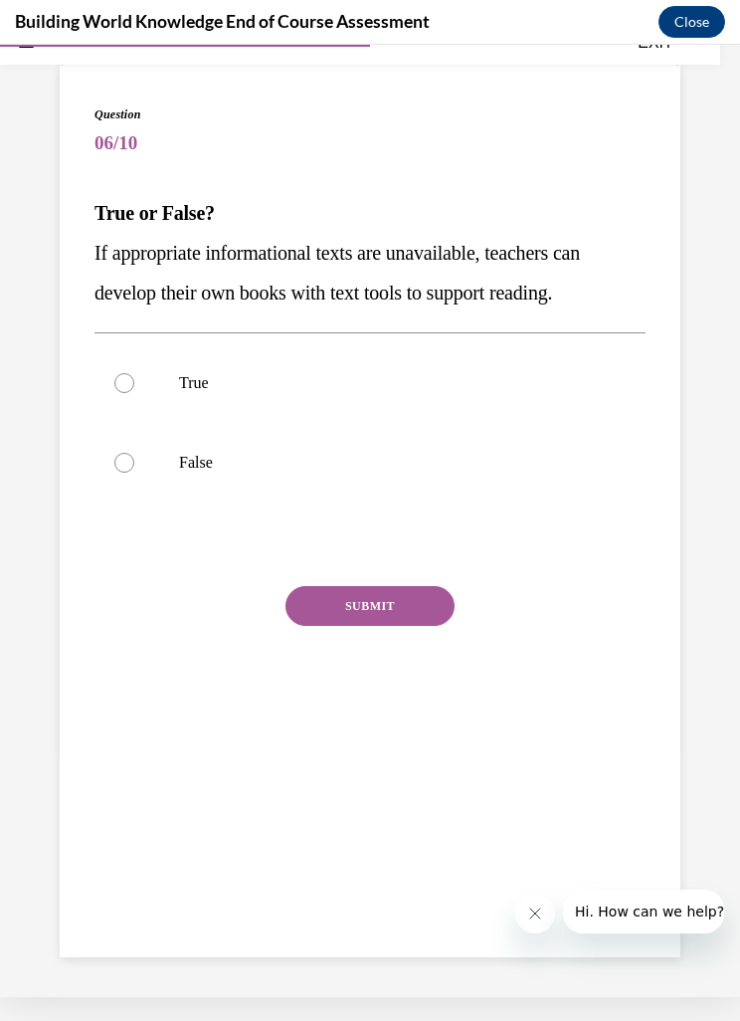
click at [606, 387] on label "True" at bounding box center [370, 383] width 551 height 80
click at [134, 387] on input "True" at bounding box center [124, 383] width 20 height 20
radio input "true"
click at [399, 612] on button "SUBMIT" at bounding box center [369, 606] width 169 height 40
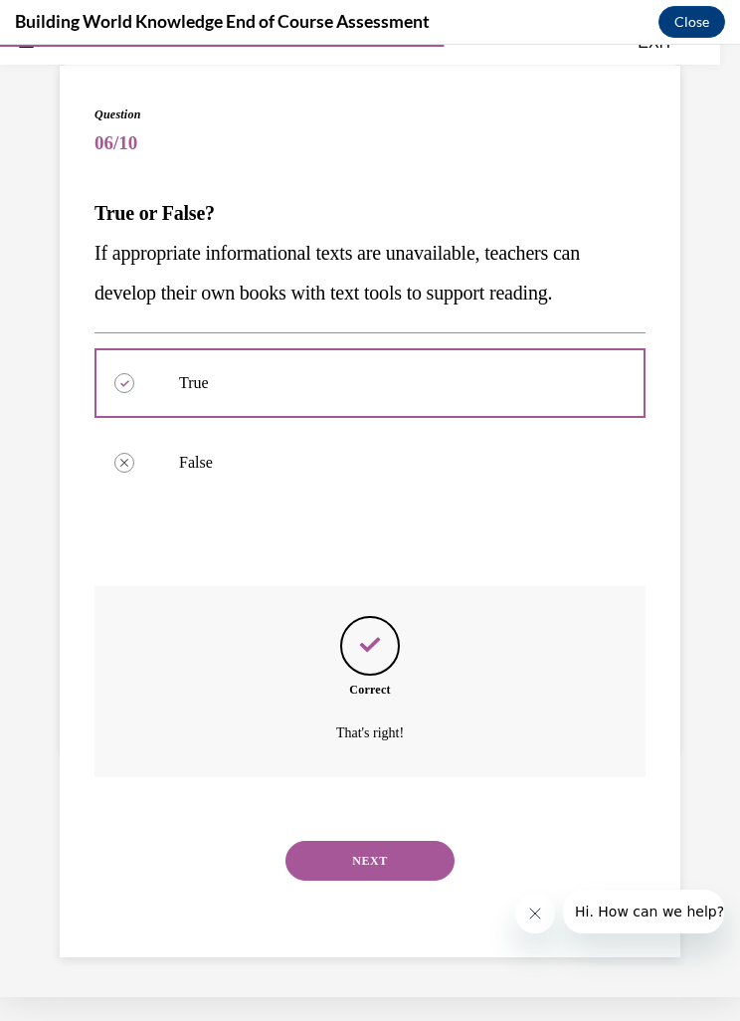
click at [409, 841] on button "NEXT" at bounding box center [369, 861] width 169 height 40
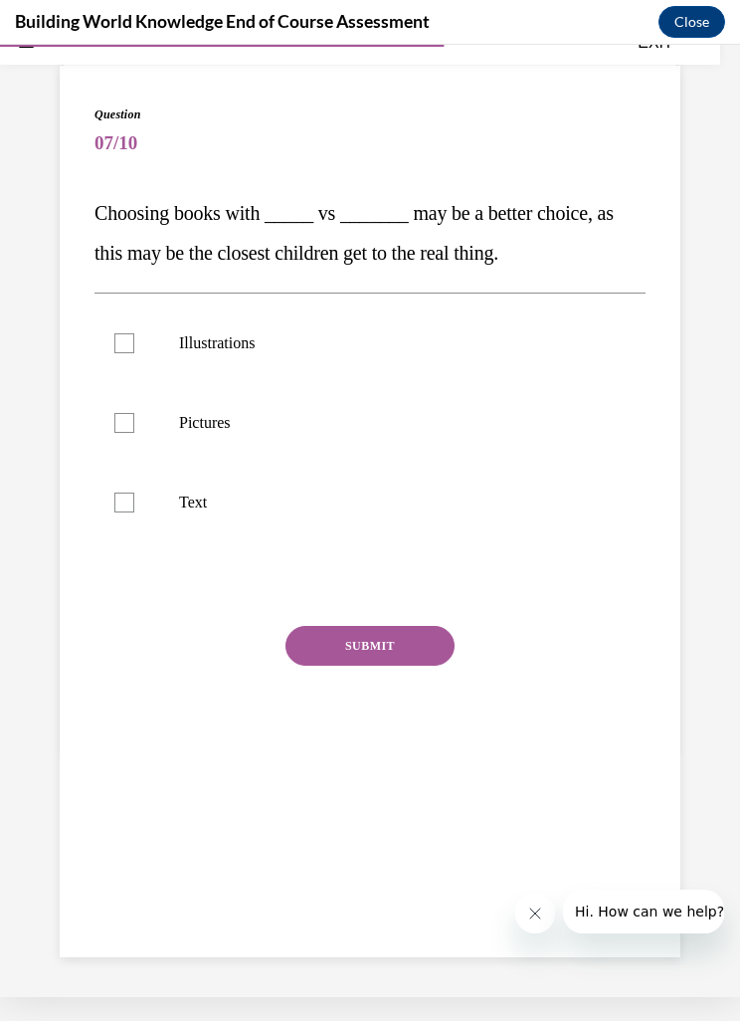
click at [563, 361] on label "Illustrations" at bounding box center [370, 343] width 551 height 80
click at [134, 353] on input "Illustrations" at bounding box center [124, 343] width 20 height 20
checkbox input "true"
click at [514, 449] on label "Pictures" at bounding box center [370, 423] width 551 height 80
click at [134, 433] on input "Pictures" at bounding box center [124, 423] width 20 height 20
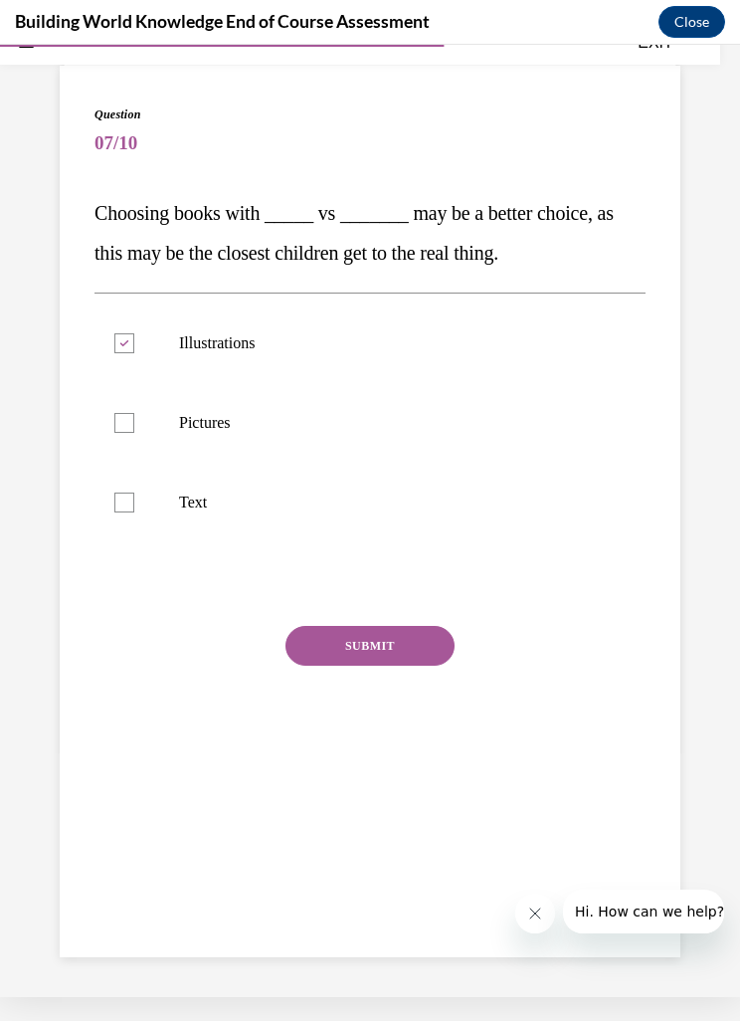
checkbox input "true"
click at [408, 647] on button "SUBMIT" at bounding box center [369, 646] width 169 height 40
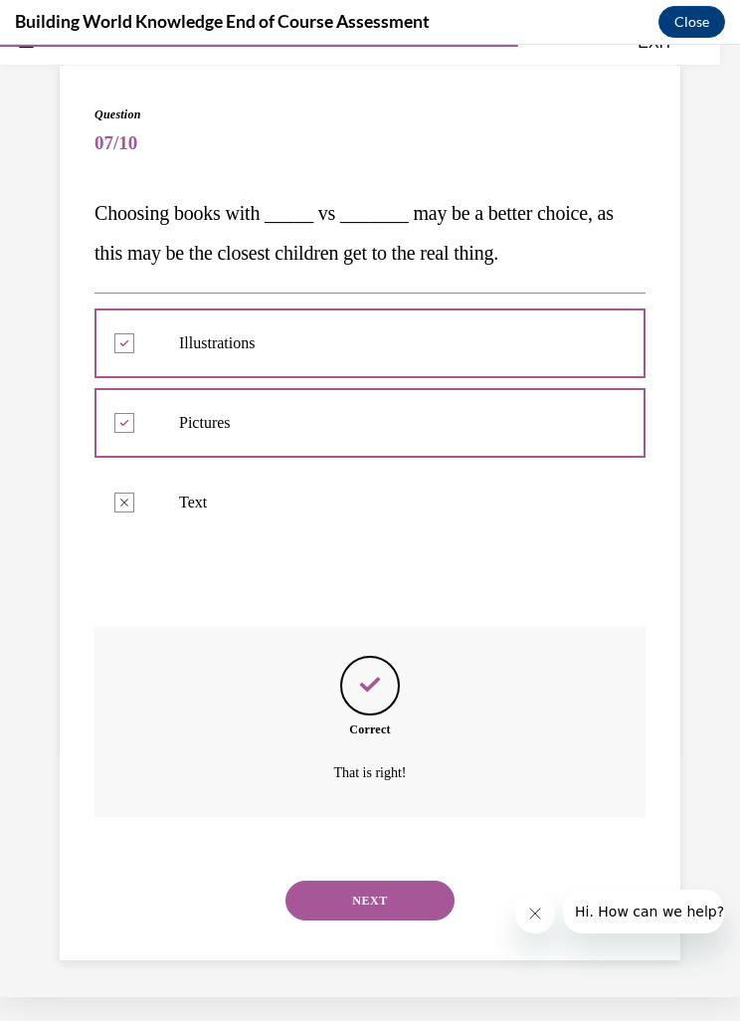
click at [409, 880] on button "NEXT" at bounding box center [369, 900] width 169 height 40
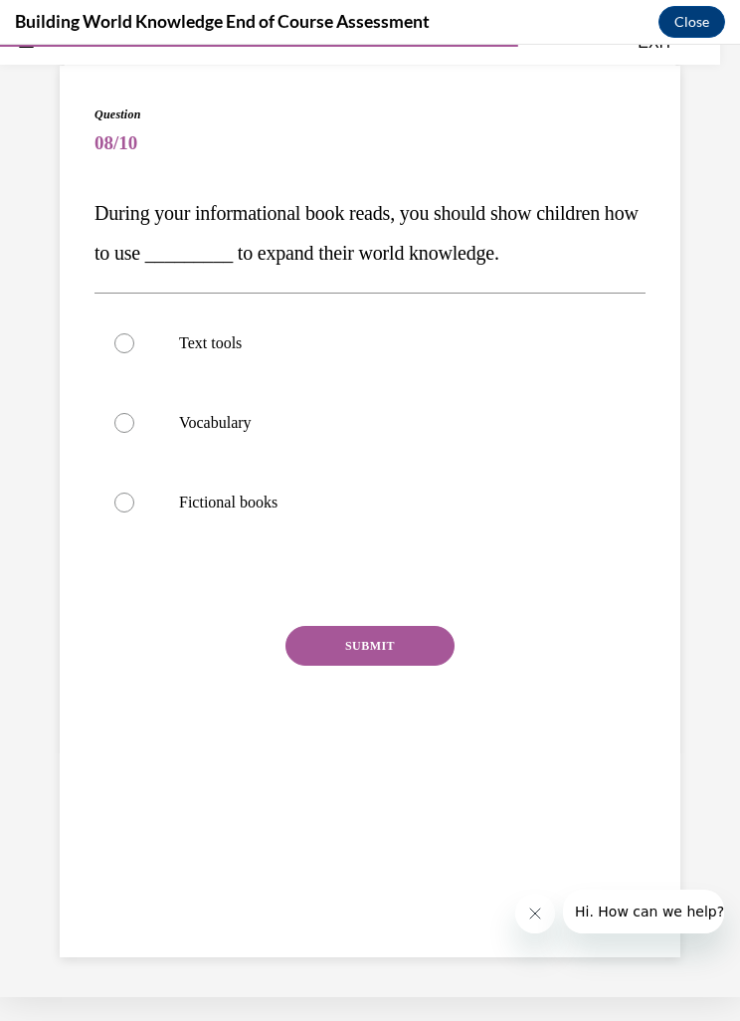
scroll to position [63, 0]
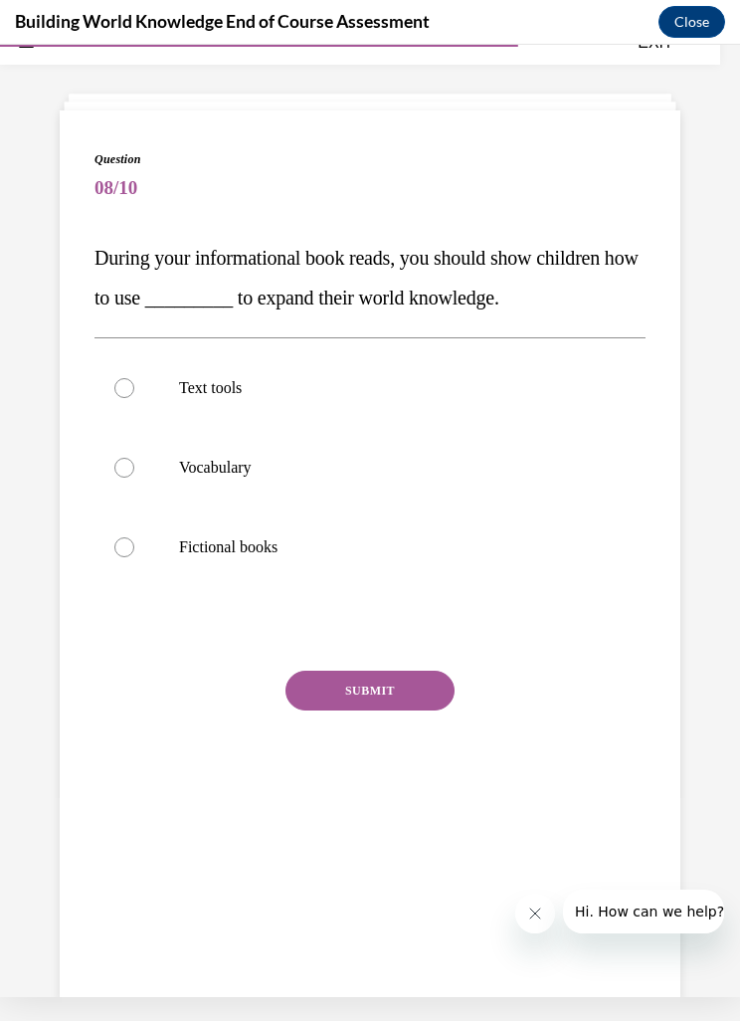
click at [490, 339] on div "Text tools Vocabulary Fictional books" at bounding box center [370, 467] width 551 height 260
click at [148, 320] on div "Question 08/10 During your informational book reads, you should show children h…" at bounding box center [370, 491] width 551 height 683
click at [127, 351] on label "Text tools" at bounding box center [370, 388] width 551 height 80
click at [127, 378] on input "Text tools" at bounding box center [124, 388] width 20 height 20
radio input "true"
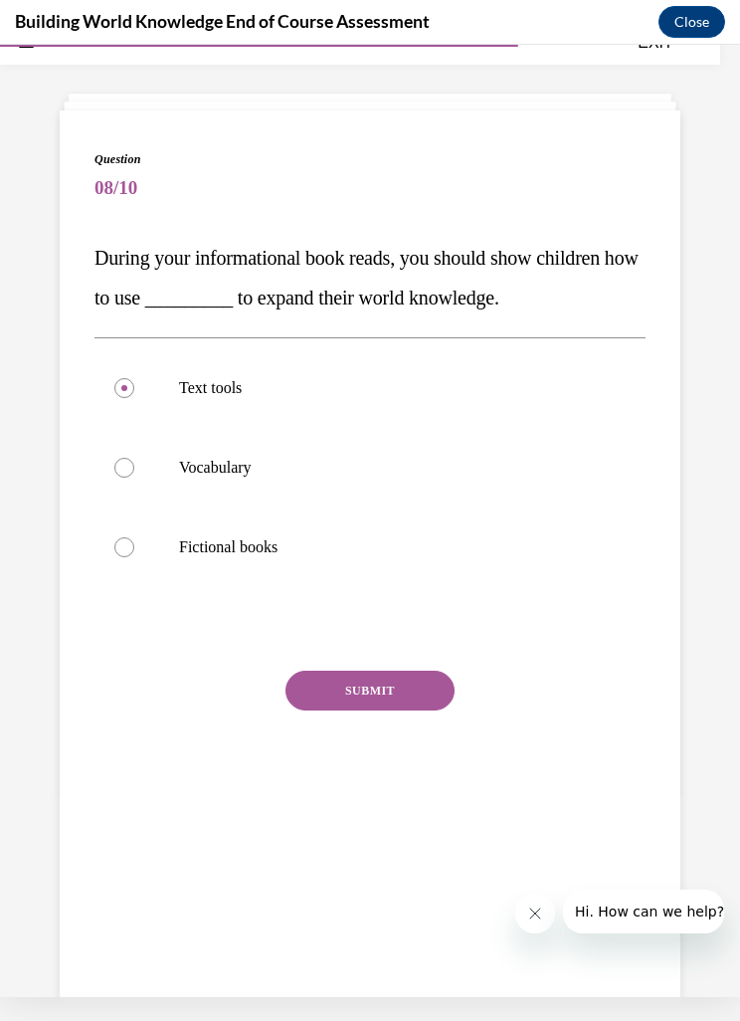
click at [357, 655] on div "Question 08/10 During your informational book reads, you should show children h…" at bounding box center [370, 491] width 551 height 683
click at [398, 646] on div "Question 08/10 During your informational book reads, you should show children h…" at bounding box center [370, 491] width 551 height 683
click at [376, 644] on div "Question 08/10 During your informational book reads, you should show children h…" at bounding box center [370, 491] width 551 height 683
click at [414, 638] on div at bounding box center [370, 629] width 551 height 24
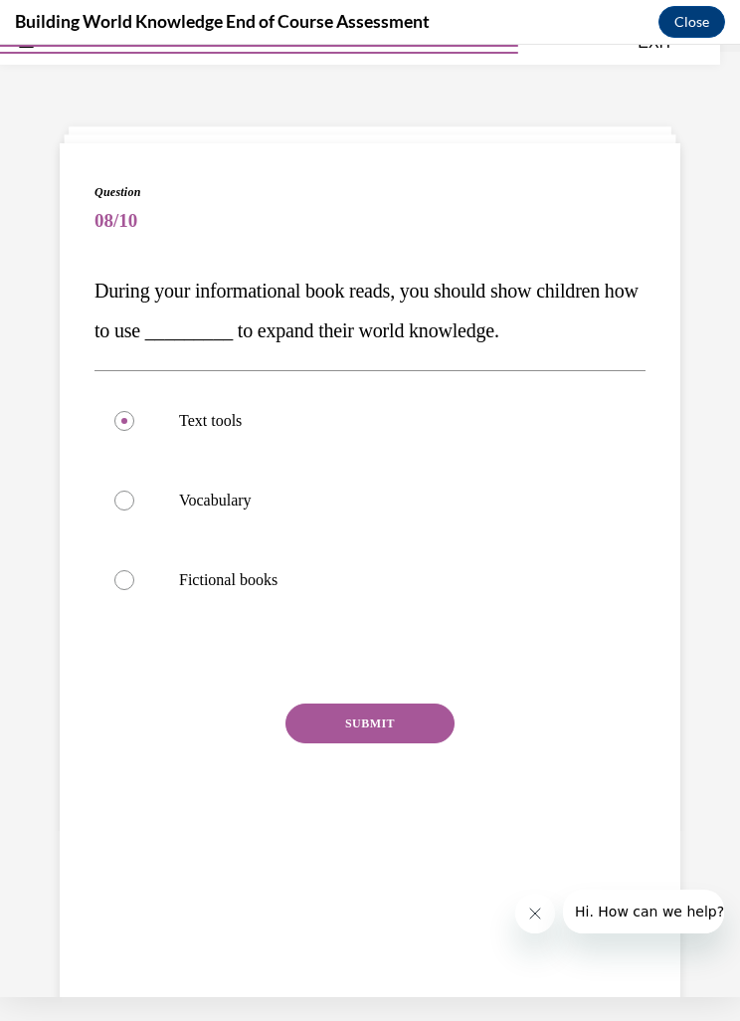
scroll to position [23, 0]
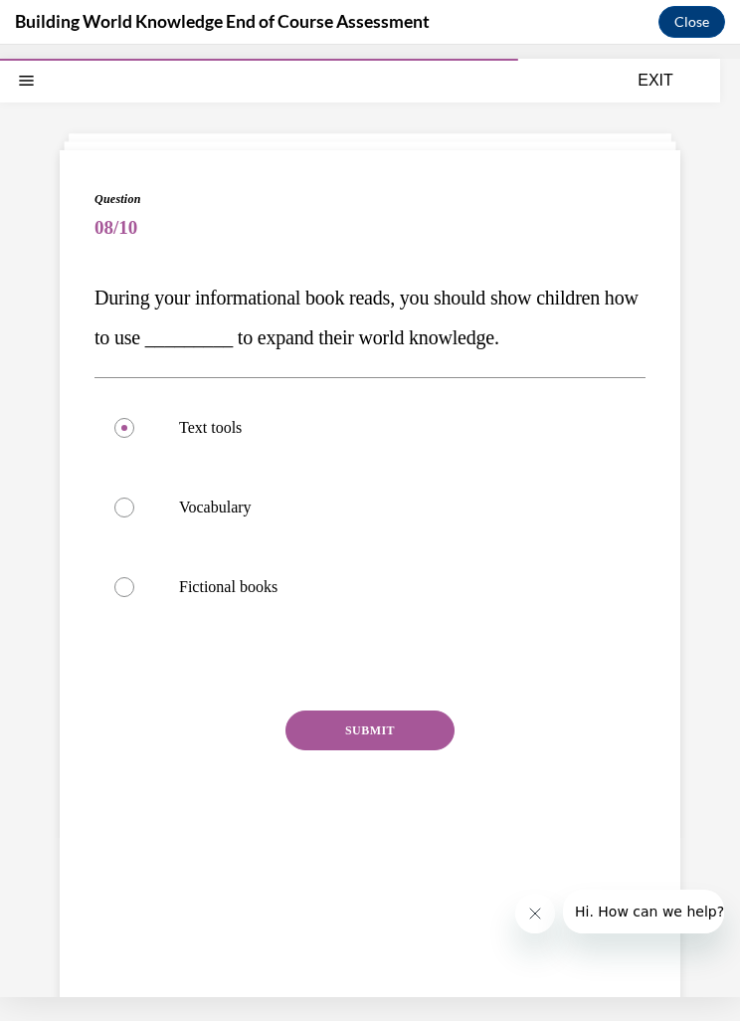
click at [433, 720] on button "SUBMIT" at bounding box center [369, 730] width 169 height 40
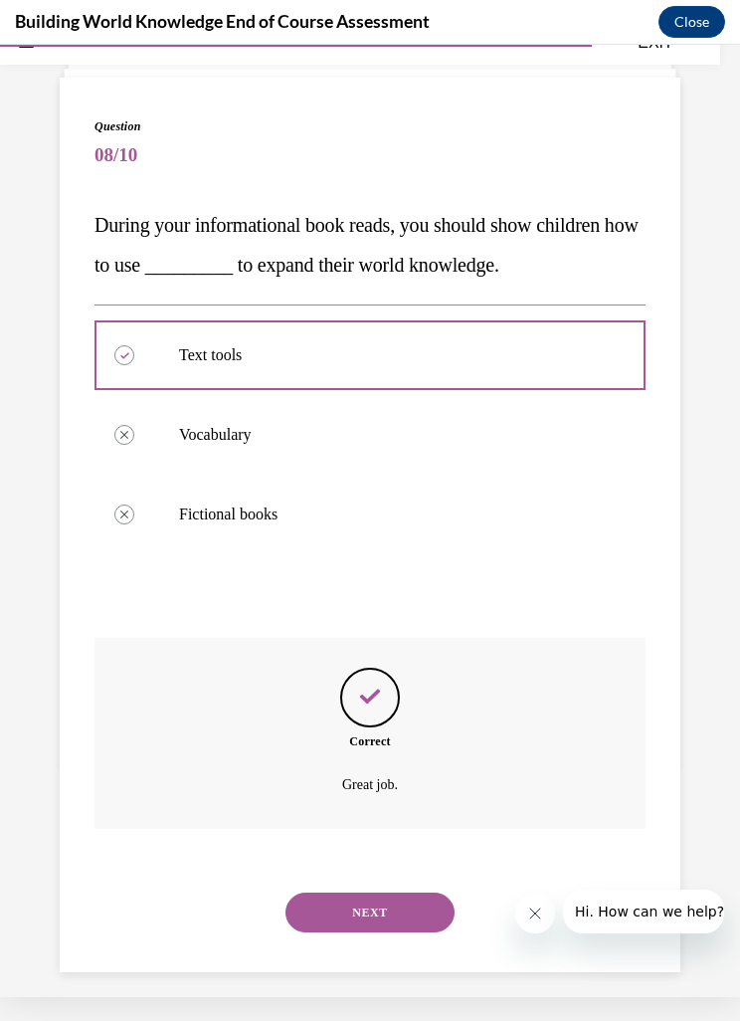
scroll to position [107, 0]
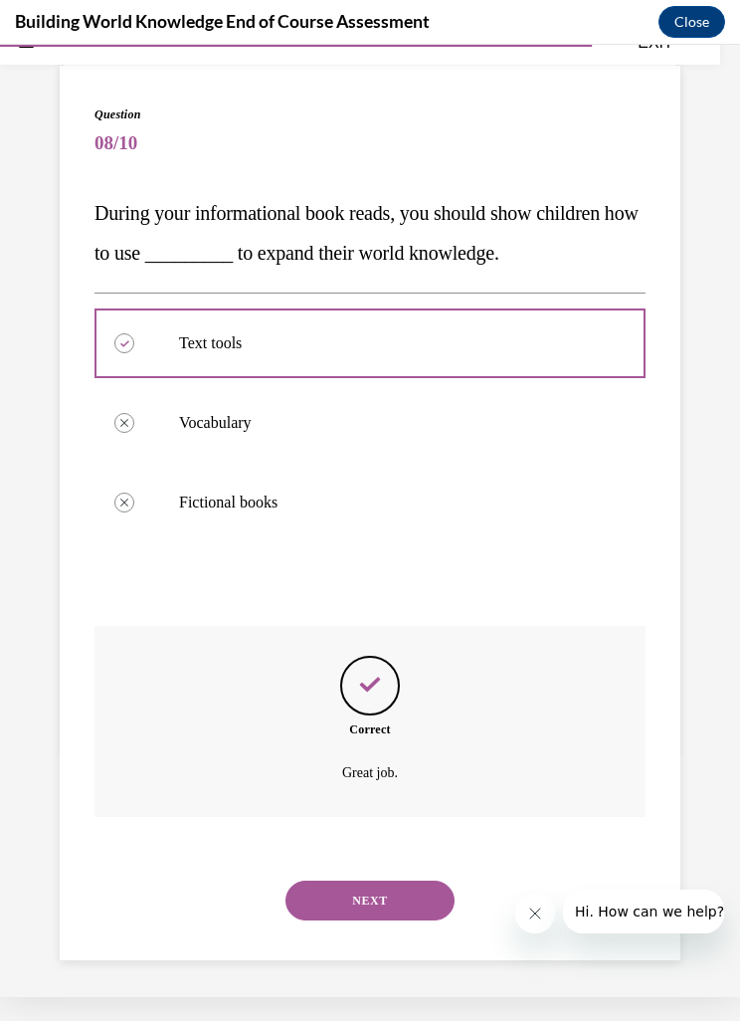
click at [402, 880] on button "NEXT" at bounding box center [369, 900] width 169 height 40
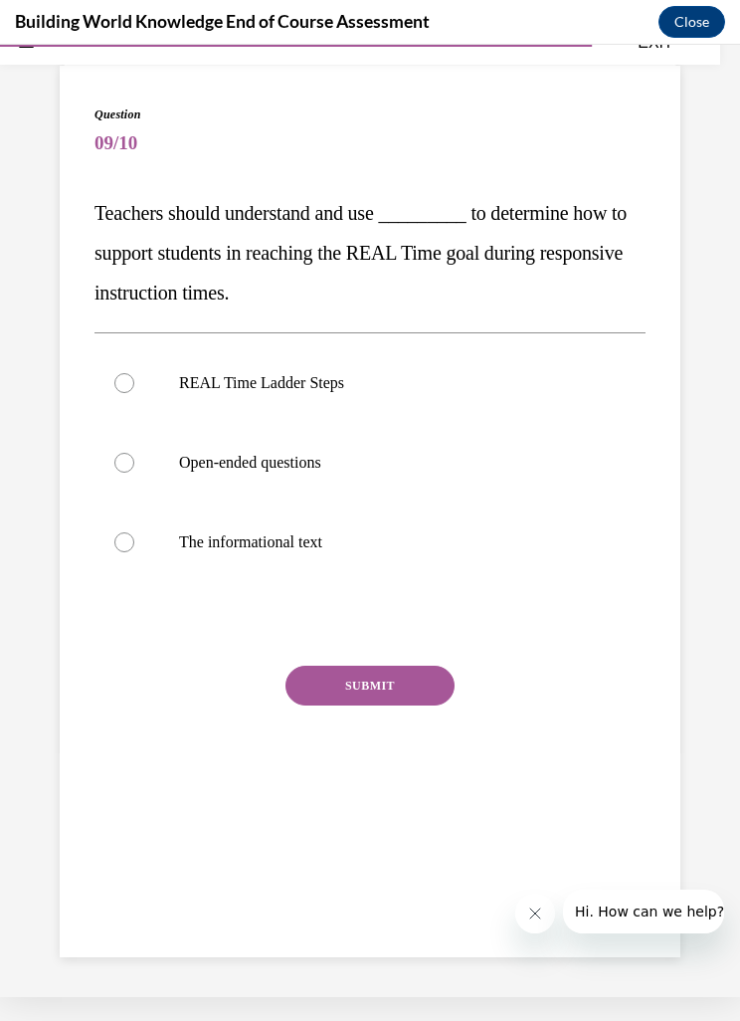
click at [443, 386] on p "REAL Time Ladder Steps" at bounding box center [387, 383] width 417 height 20
click at [134, 386] on input "REAL Time Ladder Steps" at bounding box center [124, 383] width 20 height 20
radio input "true"
click at [427, 685] on button "SUBMIT" at bounding box center [369, 685] width 169 height 40
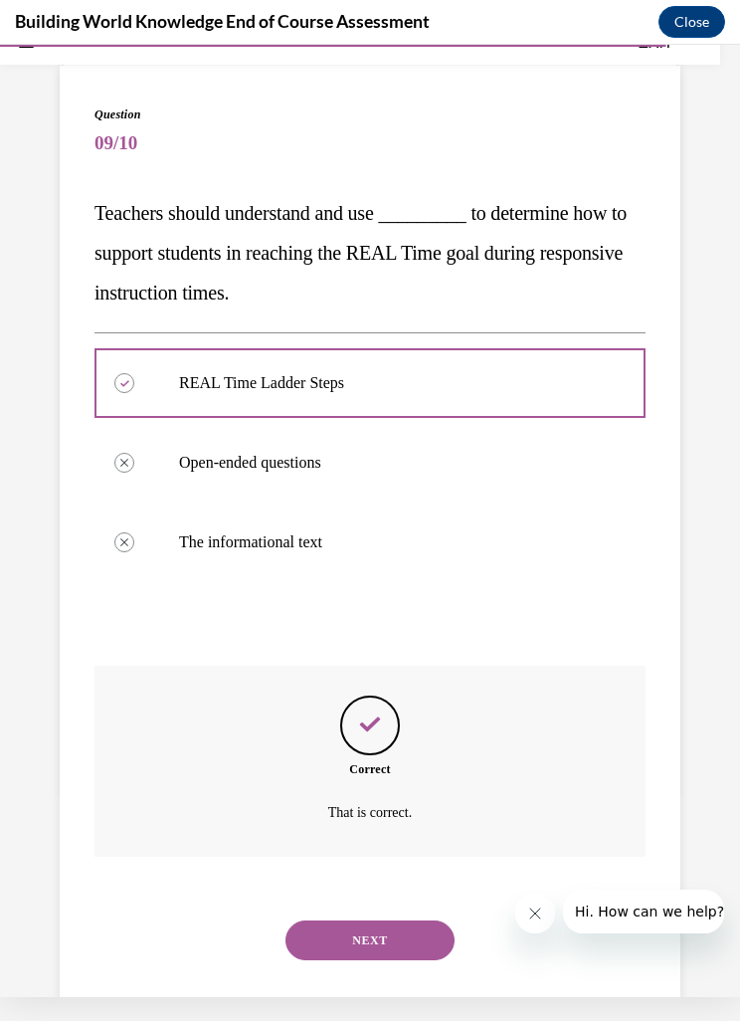
click at [401, 920] on button "NEXT" at bounding box center [369, 940] width 169 height 40
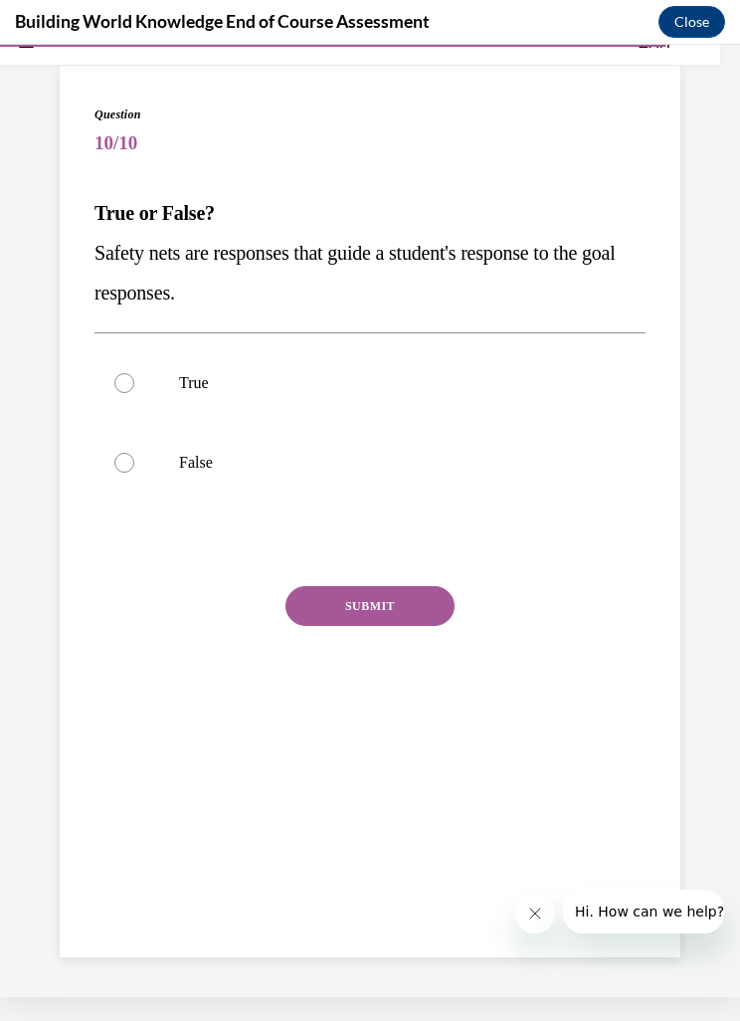
click at [400, 387] on p "True" at bounding box center [387, 383] width 417 height 20
click at [134, 387] on input "True" at bounding box center [124, 383] width 20 height 20
radio input "true"
click at [370, 609] on button "SUBMIT" at bounding box center [369, 606] width 169 height 40
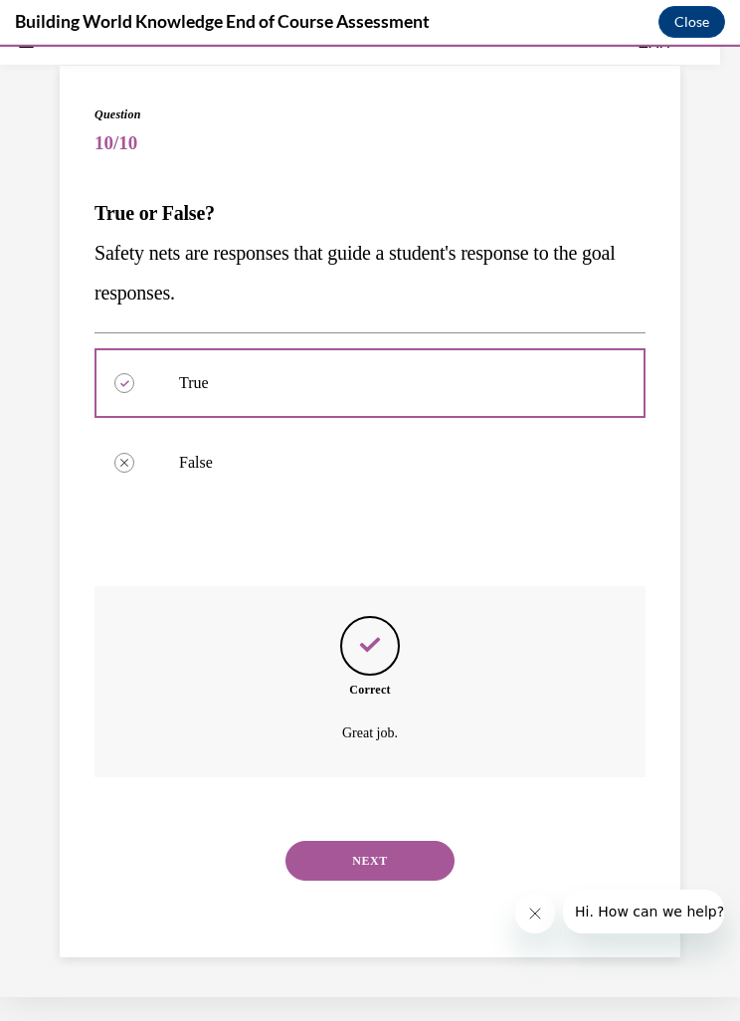
click at [408, 841] on button "NEXT" at bounding box center [369, 861] width 169 height 40
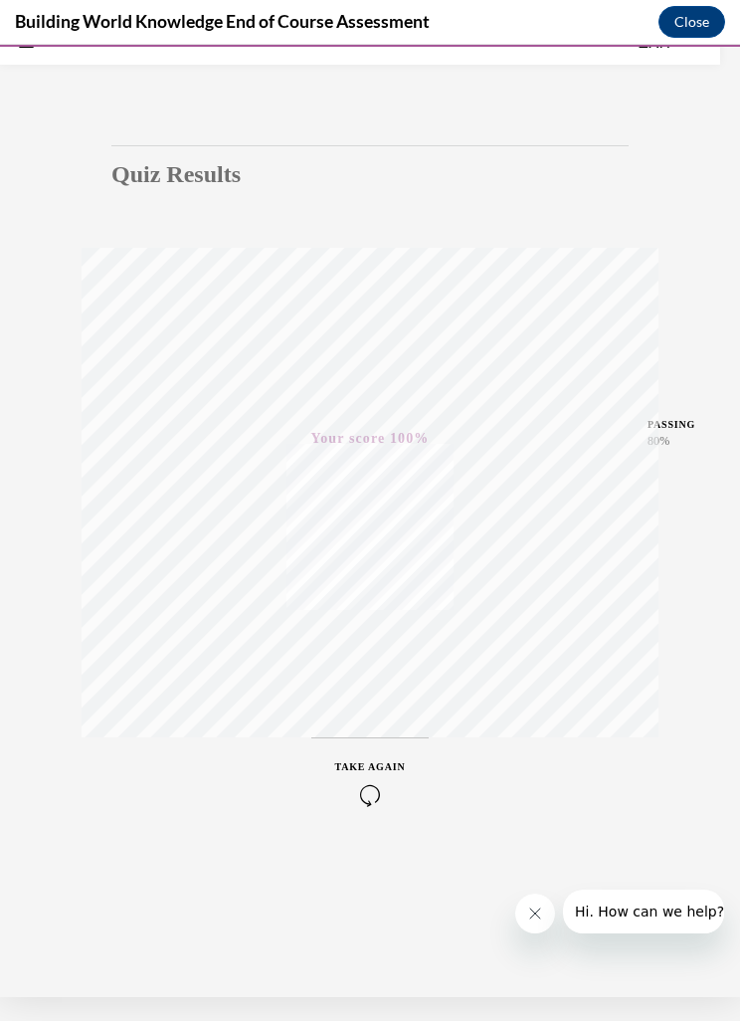
scroll to position [29, 0]
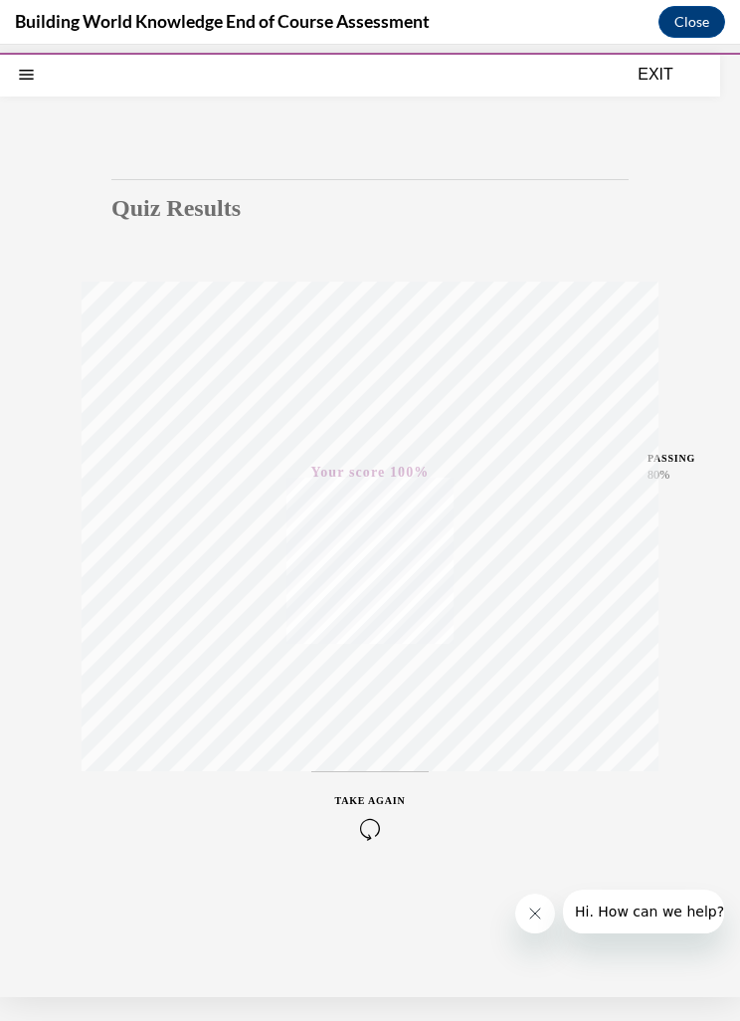
click at [649, 71] on button "EXIT" at bounding box center [655, 75] width 119 height 24
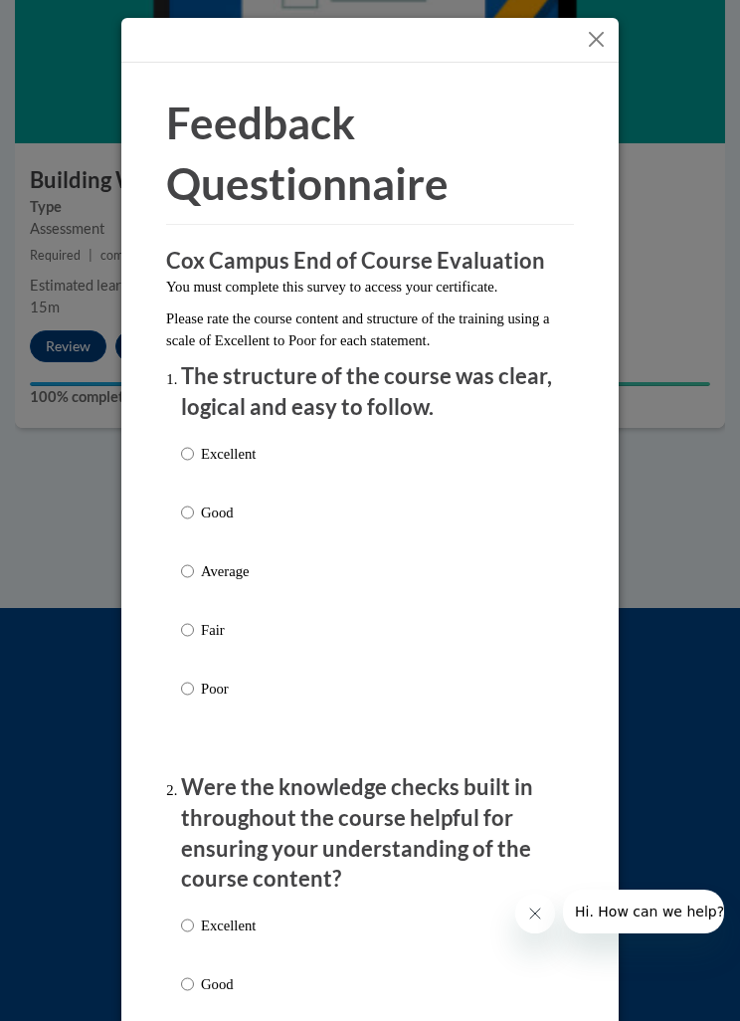
click at [443, 461] on div "Excellent Good Average Fair Poor" at bounding box center [370, 595] width 378 height 324
click at [431, 511] on div "Excellent Good Average Fair Poor" at bounding box center [370, 595] width 378 height 324
click at [239, 505] on p "Good" at bounding box center [228, 512] width 55 height 22
click at [194, 505] on input "Good" at bounding box center [187, 512] width 13 height 22
radio input "true"
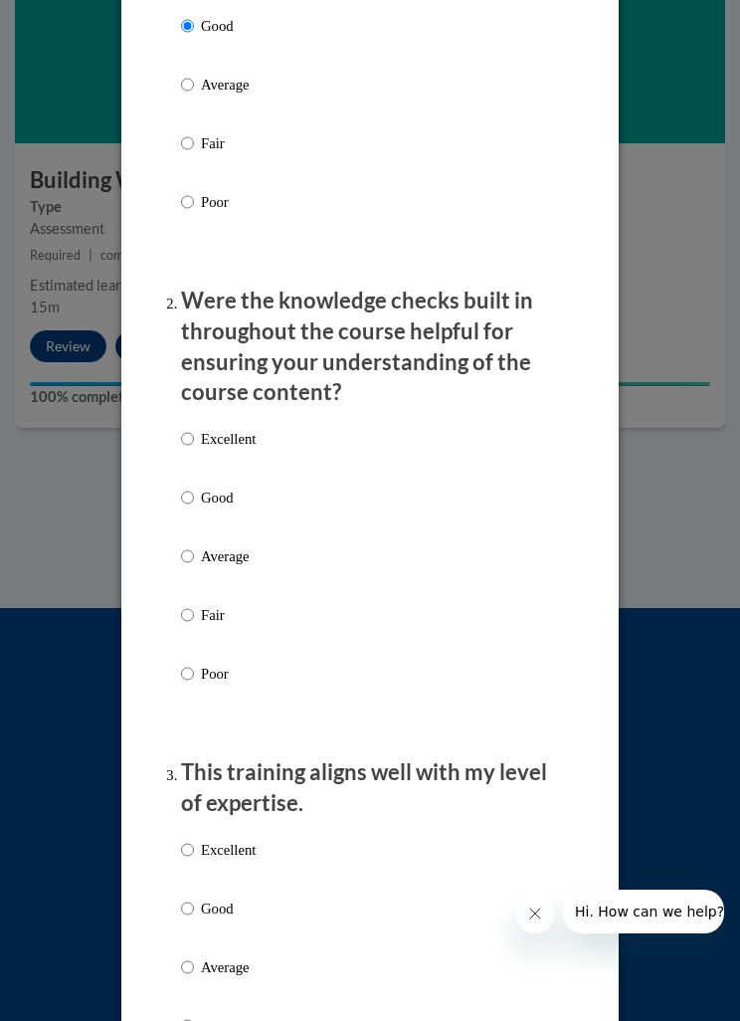
scroll to position [487, 0]
click at [215, 485] on p "Good" at bounding box center [228, 496] width 55 height 22
click at [194, 485] on input "Good" at bounding box center [187, 496] width 13 height 22
radio input "true"
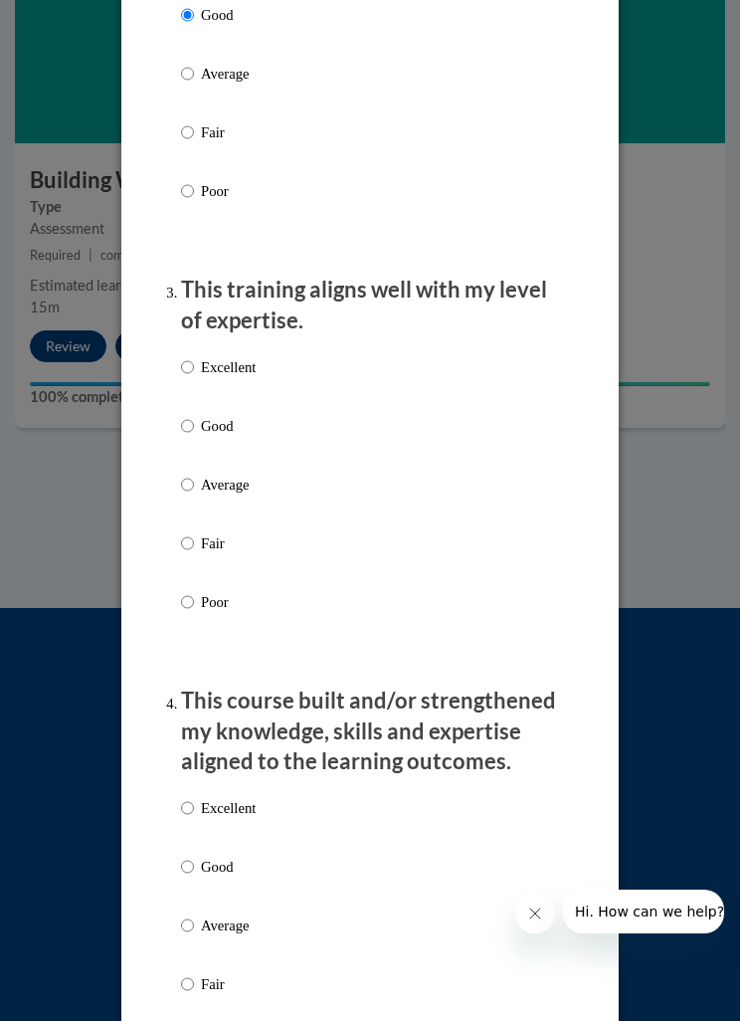
scroll to position [1037, 0]
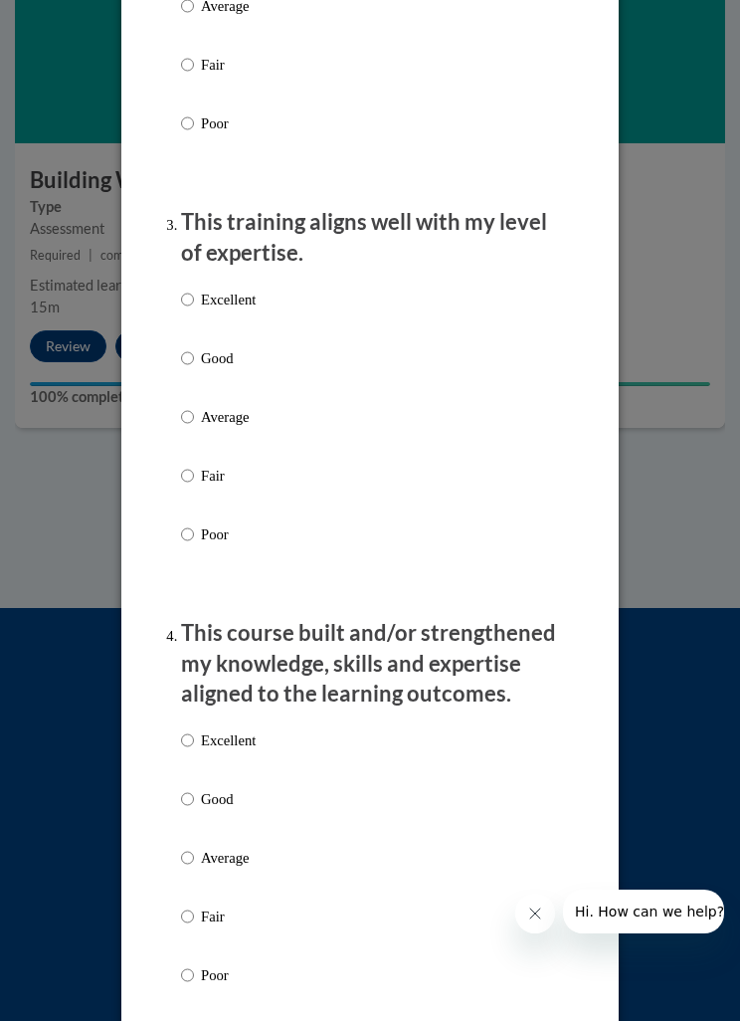
click at [214, 351] on p "Good" at bounding box center [228, 358] width 55 height 22
click at [194, 351] on input "Good" at bounding box center [187, 358] width 13 height 22
radio input "true"
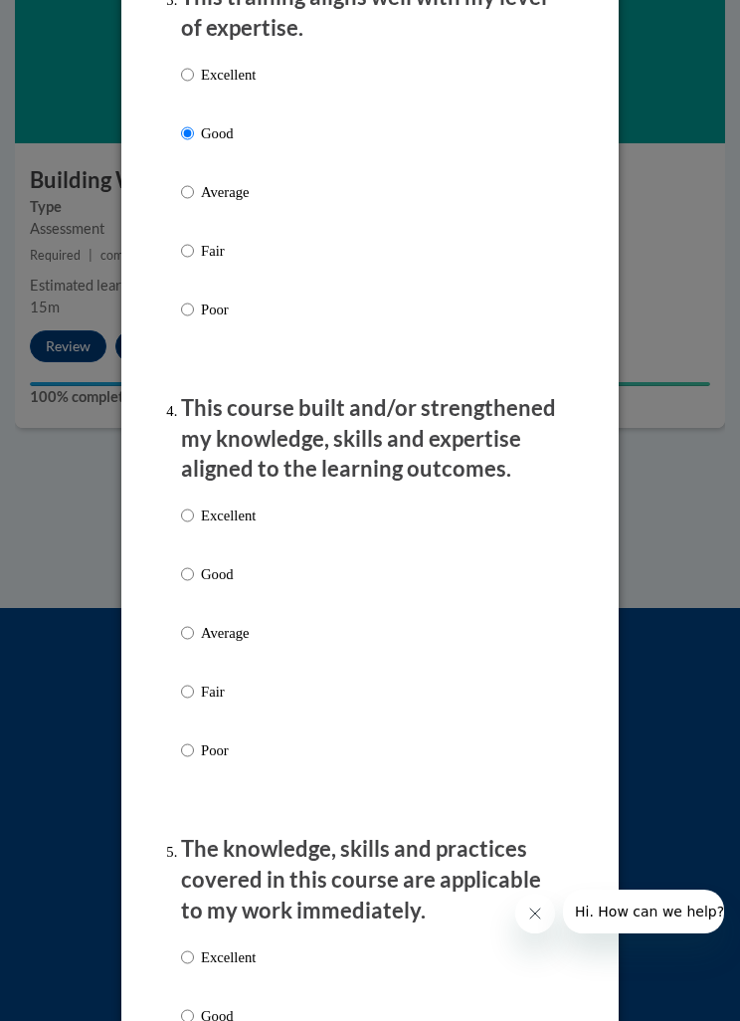
scroll to position [1262, 0]
click at [513, 518] on div "Excellent Good Average Fair Poor" at bounding box center [370, 655] width 378 height 324
click at [251, 525] on label "Excellent" at bounding box center [218, 530] width 75 height 54
click at [194, 525] on input "Excellent" at bounding box center [187, 514] width 13 height 22
radio input "true"
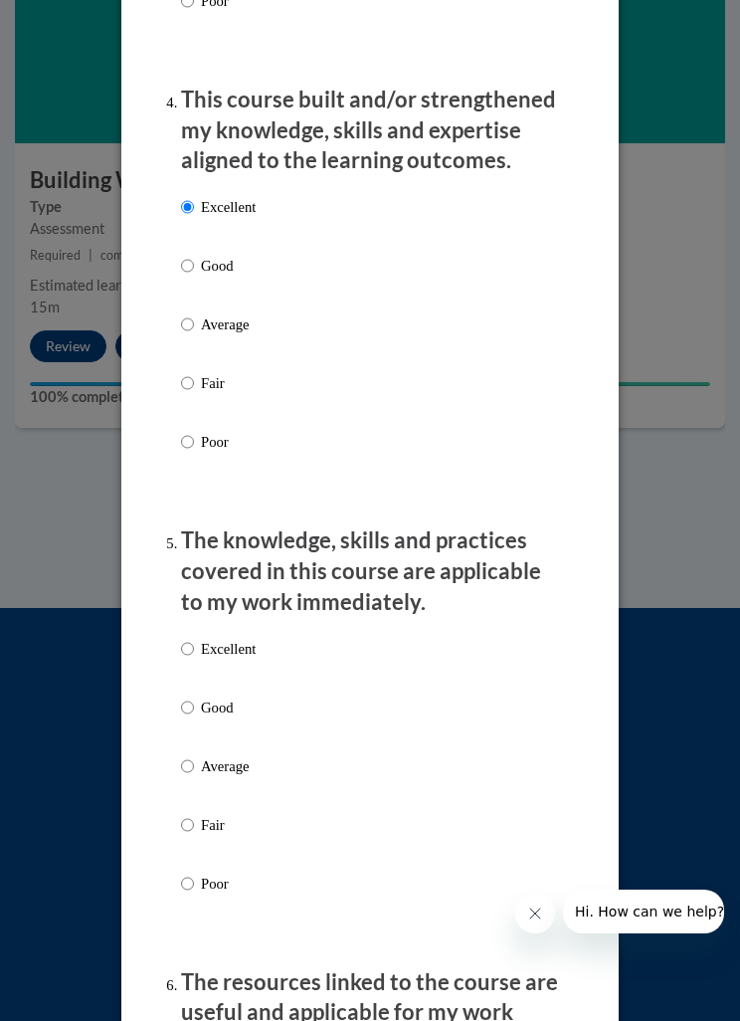
scroll to position [1572, 0]
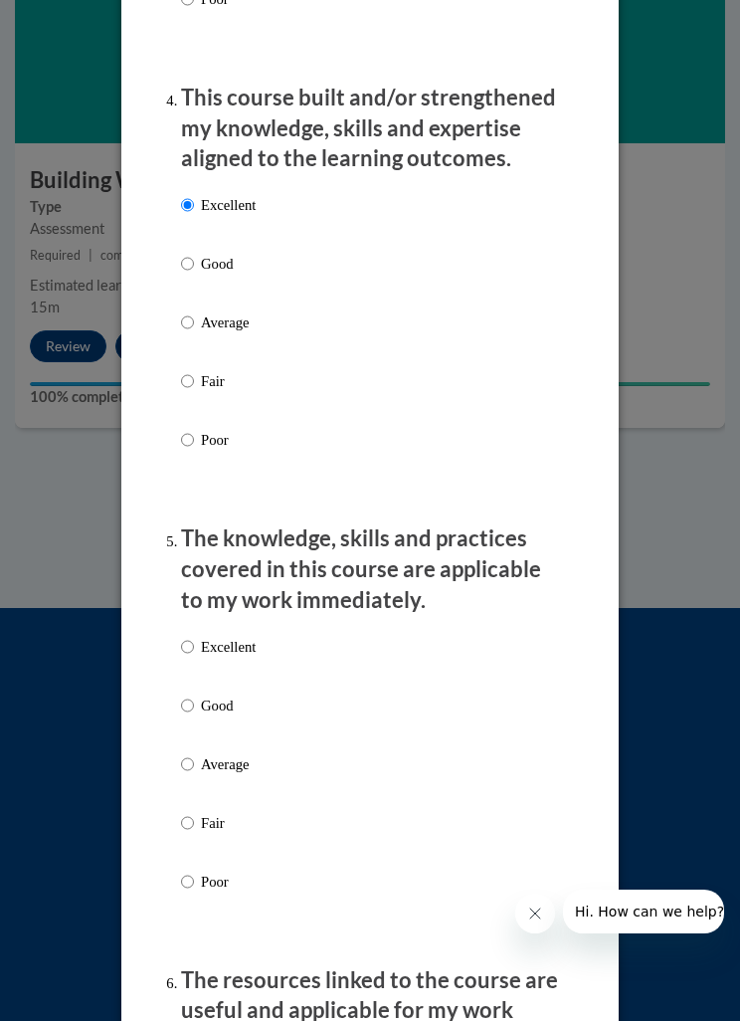
click at [219, 694] on p "Good" at bounding box center [228, 705] width 55 height 22
click at [194, 694] on input "Good" at bounding box center [187, 705] width 13 height 22
radio input "true"
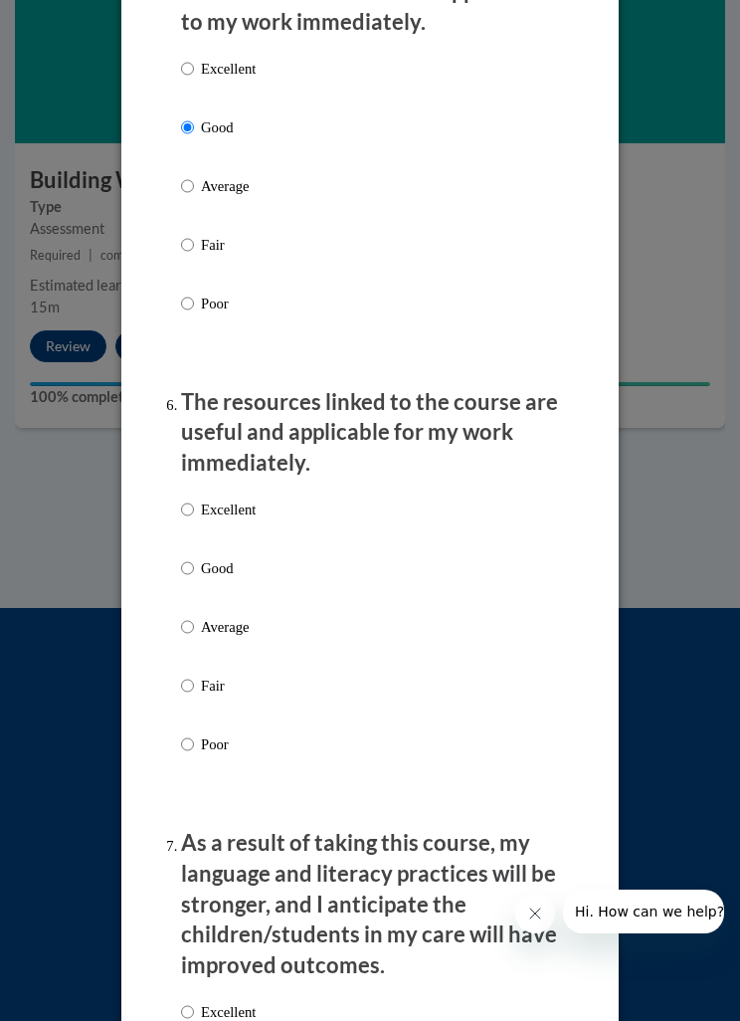
scroll to position [2165, 0]
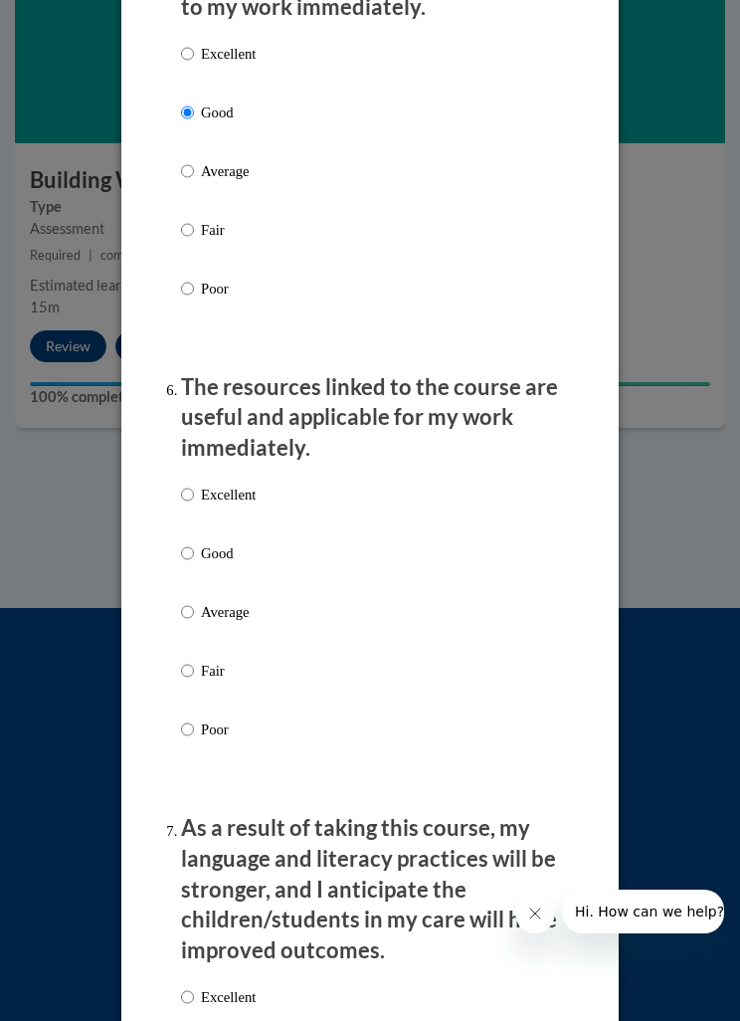
click at [232, 483] on p "Excellent" at bounding box center [228, 494] width 55 height 22
click at [194, 483] on input "Excellent" at bounding box center [187, 494] width 13 height 22
radio input "true"
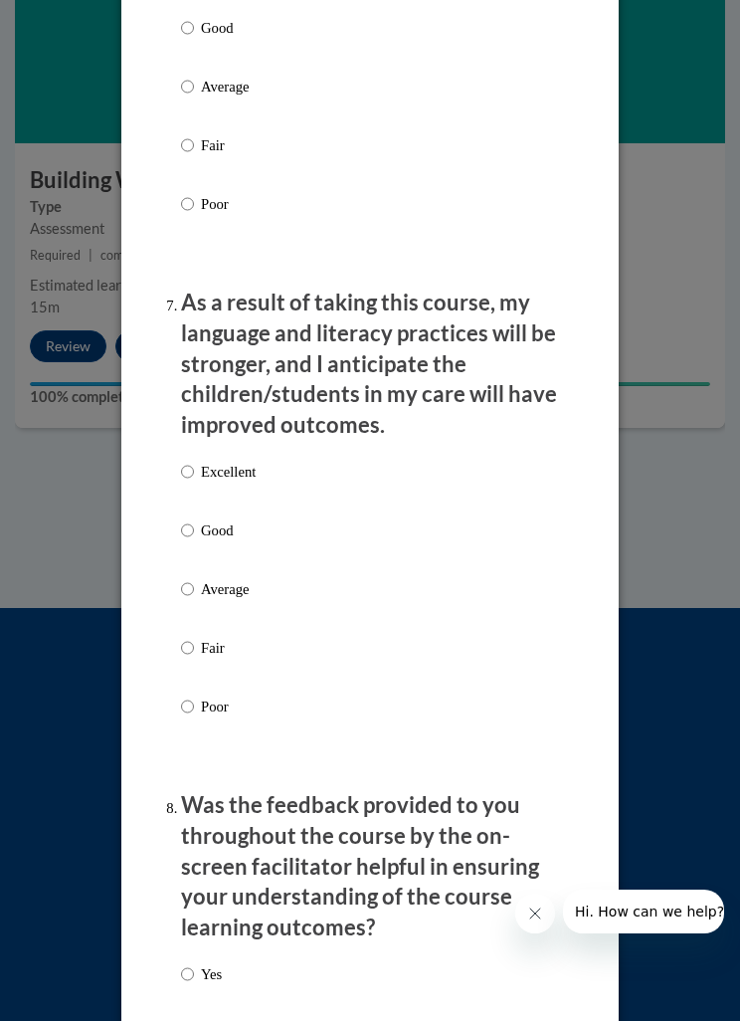
scroll to position [2694, 0]
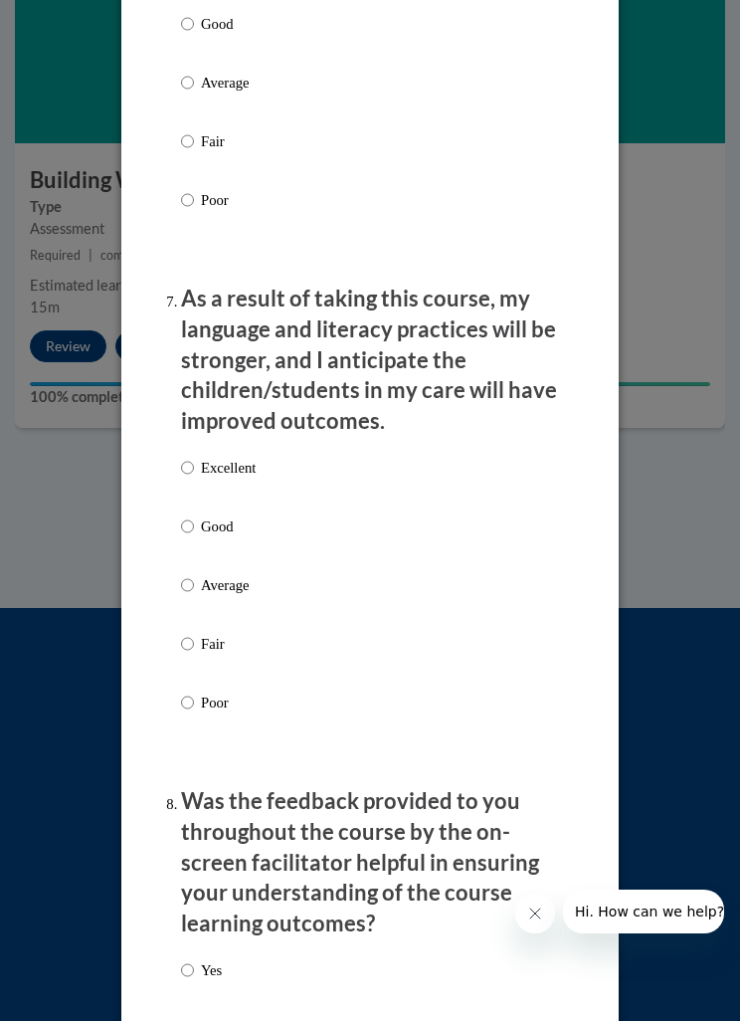
click at [201, 515] on p "Good" at bounding box center [228, 526] width 55 height 22
click at [194, 515] on input "Good" at bounding box center [187, 526] width 13 height 22
radio input "true"
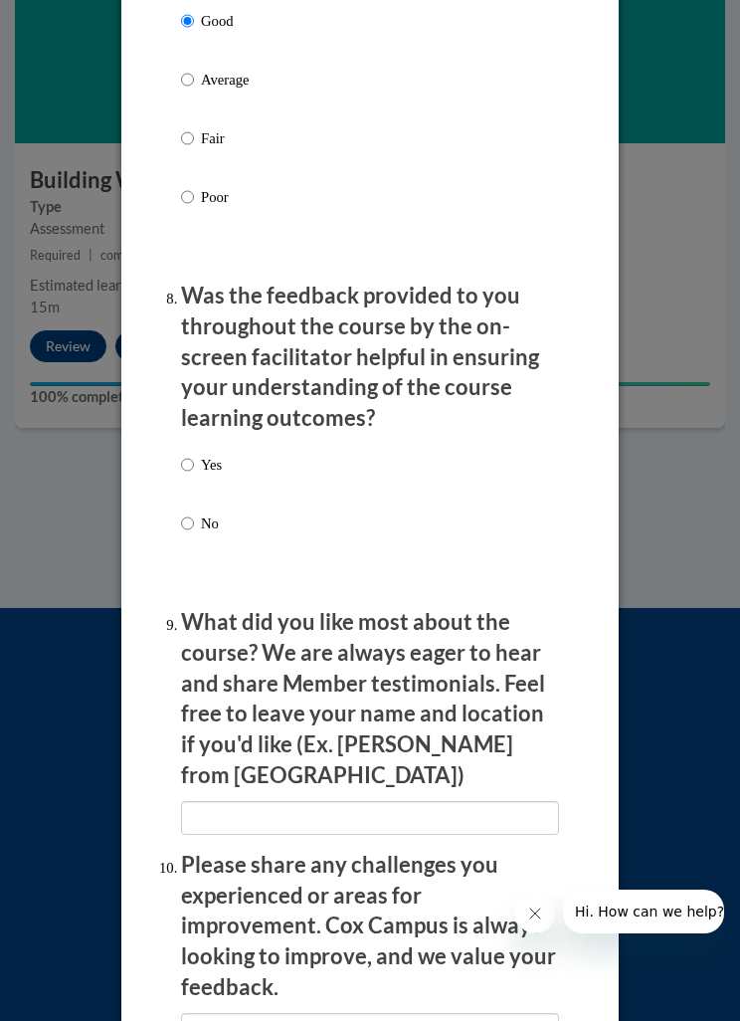
scroll to position [3293, 0]
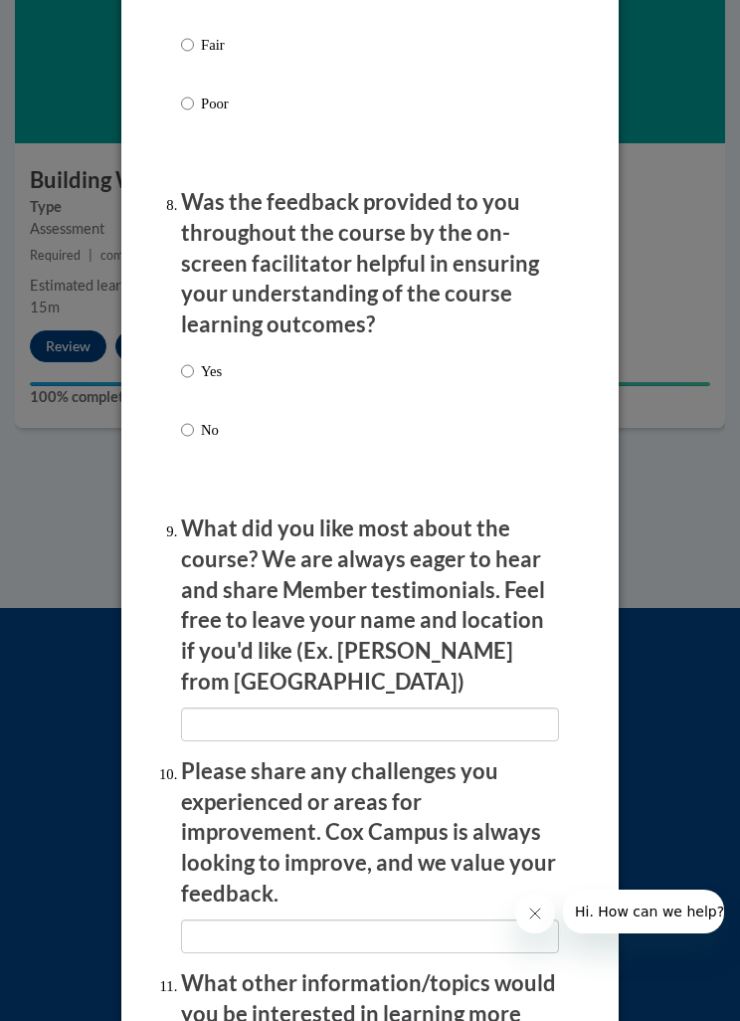
click at [428, 350] on div "Yes No" at bounding box center [370, 424] width 378 height 148
click at [193, 360] on input "Yes" at bounding box center [187, 371] width 13 height 22
radio input "true"
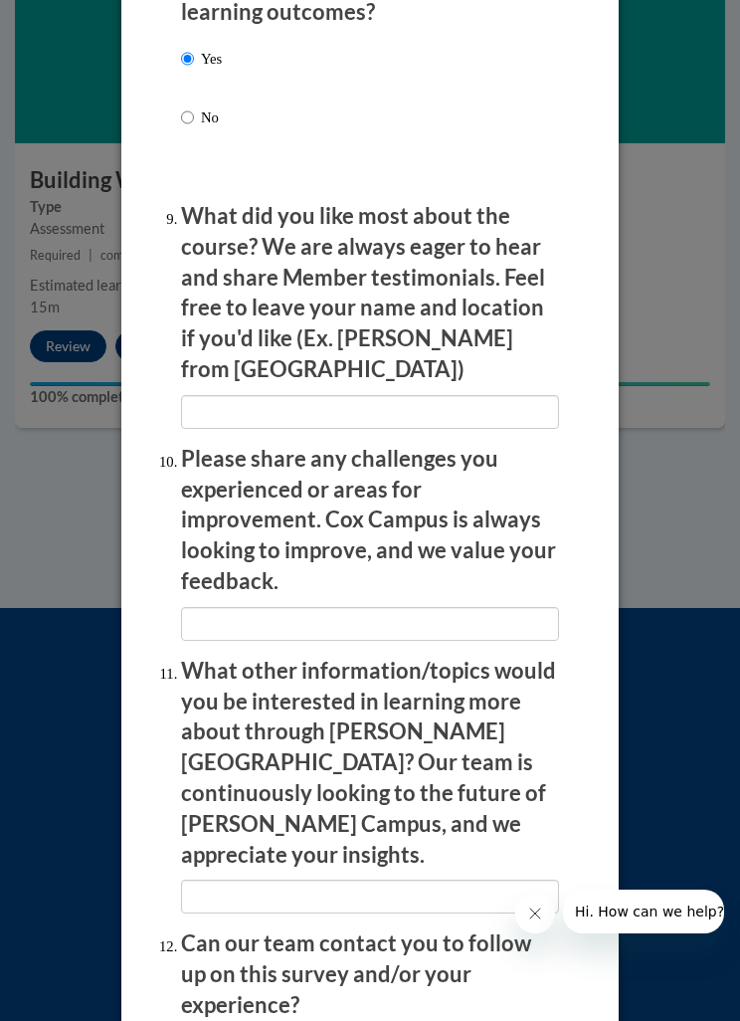
scroll to position [3605, 0]
radio input "true"
